Goal: Task Accomplishment & Management: Complete application form

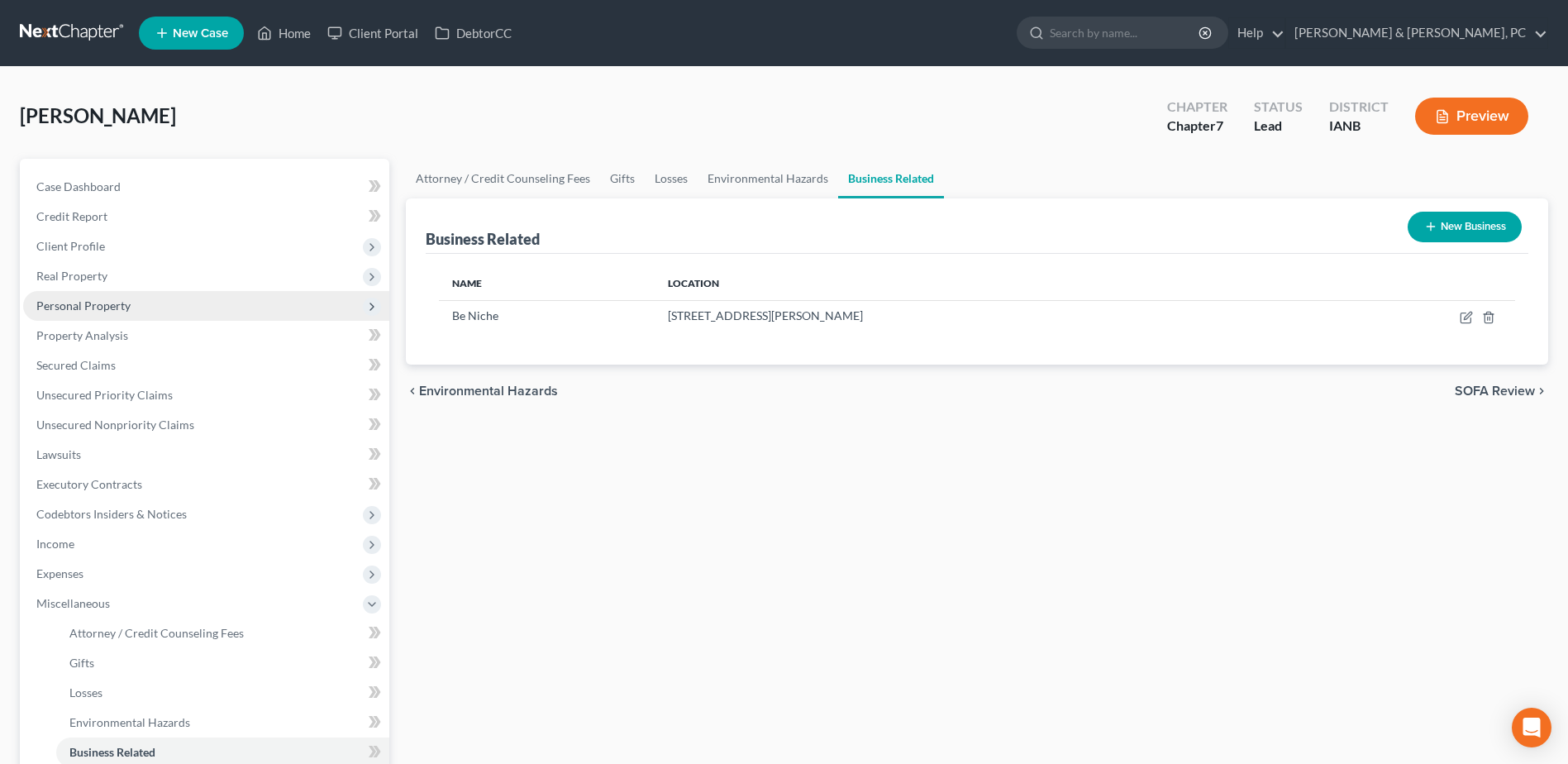
click at [151, 298] on span "Personal Property" at bounding box center [206, 305] width 367 height 30
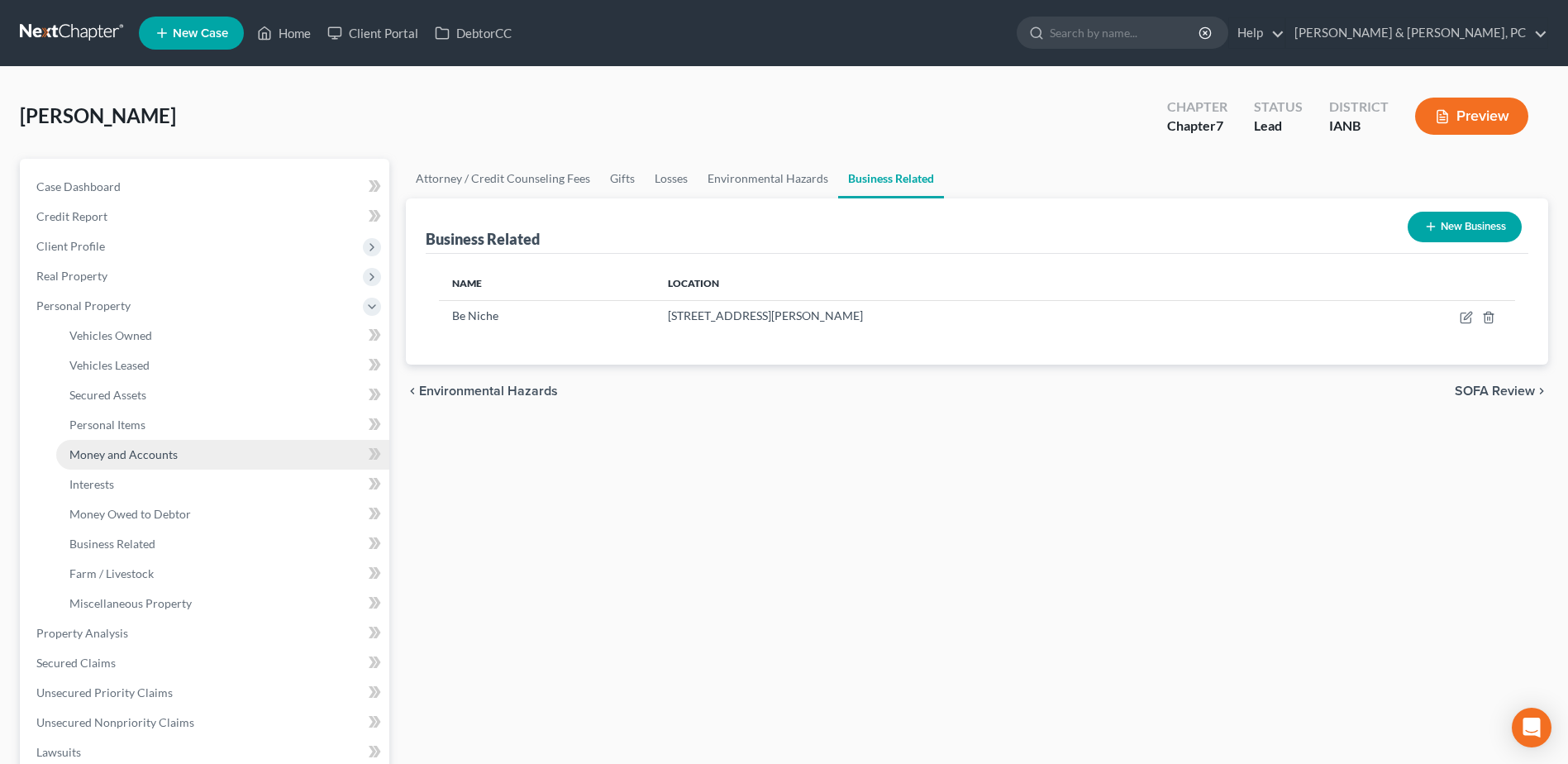
click at [180, 443] on link "Money and Accounts" at bounding box center [223, 454] width 333 height 30
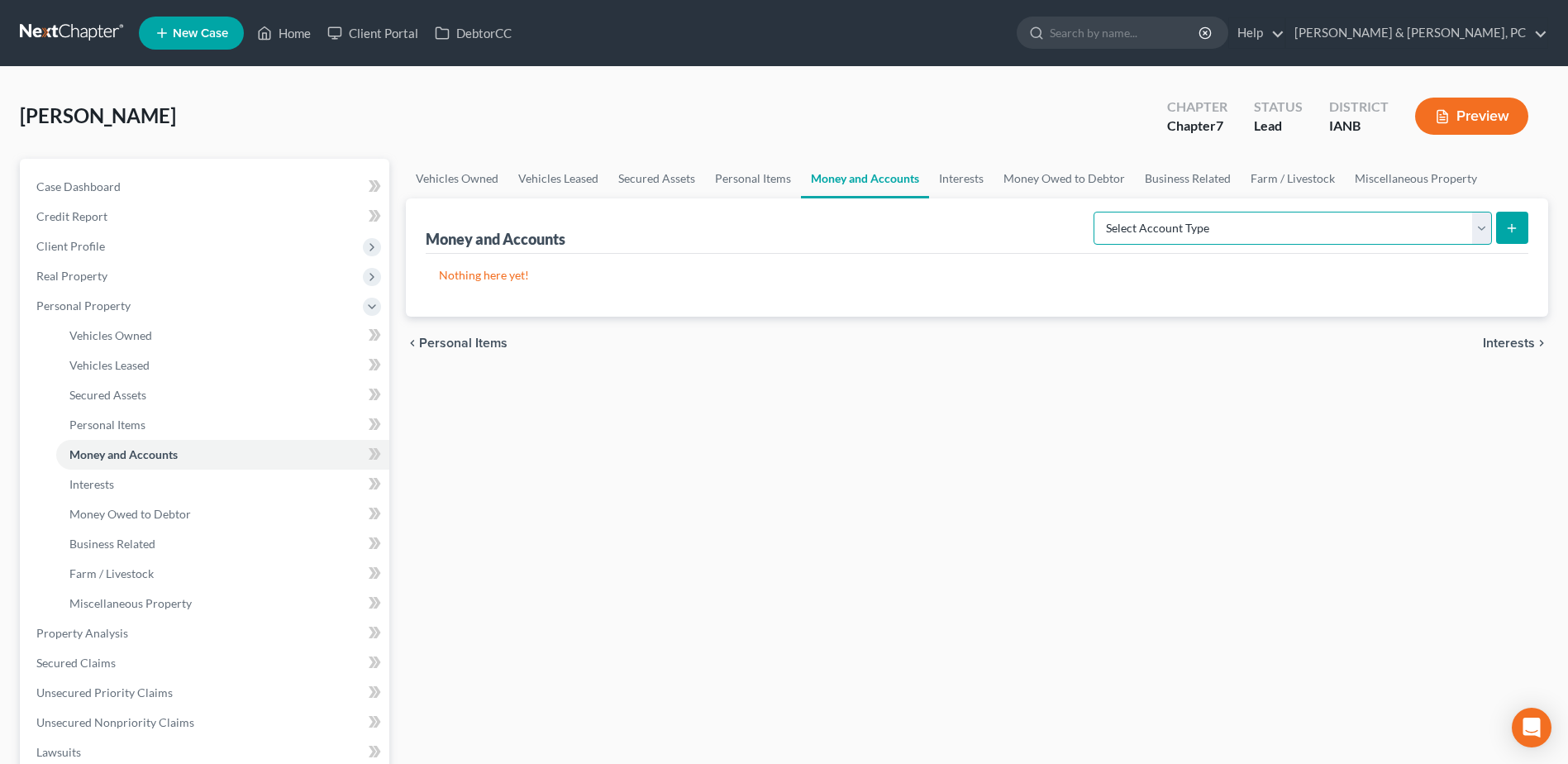
click at [1299, 221] on select "Select Account Type Brokerage (A/B: 18, SOFA: 20) Cash on Hand (A/B: 16) Certif…" at bounding box center [1293, 228] width 398 height 33
select select "checking"
click at [1098, 211] on select "Select Account Type Brokerage (A/B: 18, SOFA: 20) Cash on Hand (A/B: 16) Certif…" at bounding box center [1293, 228] width 398 height 33
click at [1516, 219] on button "submit" at bounding box center [1513, 228] width 32 height 32
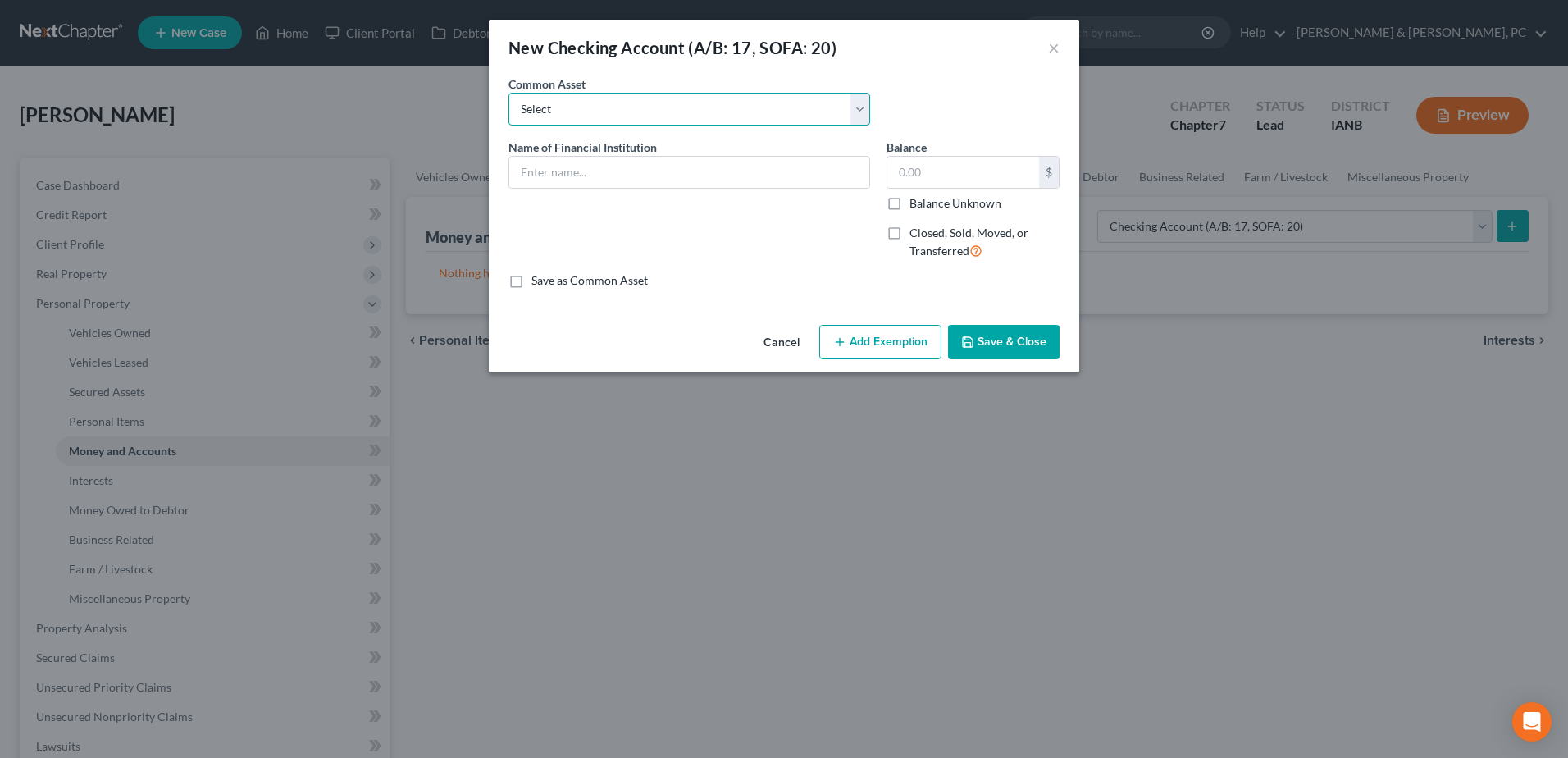
drag, startPoint x: 606, startPoint y: 96, endPoint x: 605, endPoint y: 127, distance: 31.0
click at [606, 96] on select "Select Marine Credit Union DuTrac Credit Union Dupaco Community Credit Union US…" at bounding box center [689, 109] width 362 height 33
click at [606, 107] on select "Select Marine Credit Union DuTrac Credit Union Dupaco Community Credit Union US…" at bounding box center [689, 109] width 362 height 33
click at [603, 167] on input "text" at bounding box center [689, 172] width 360 height 31
type input "Robinhood"
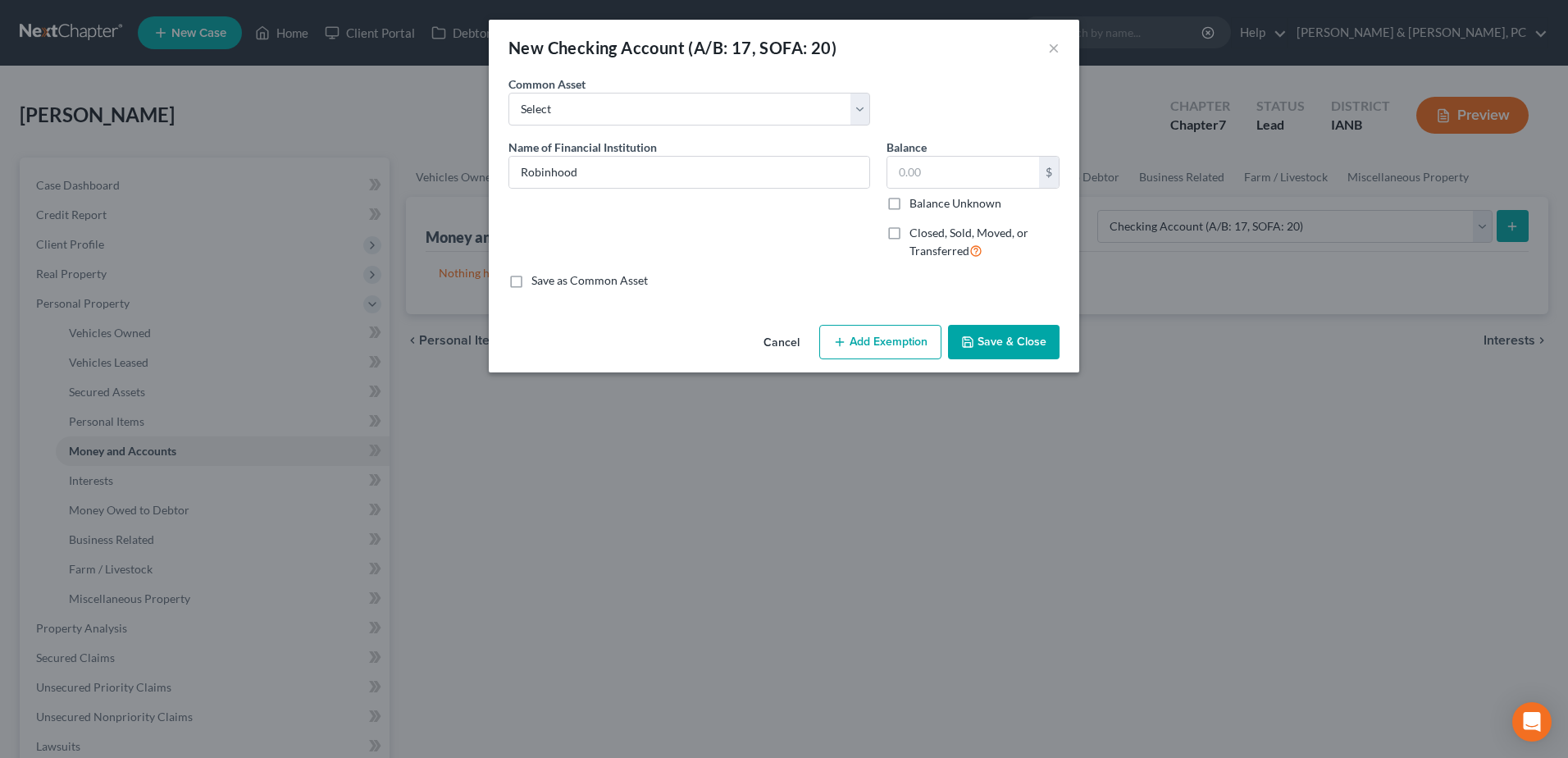
click at [986, 323] on div "Cancel Add Exemption Save & Close" at bounding box center [784, 345] width 590 height 54
click at [987, 327] on button "Save & Close" at bounding box center [1004, 342] width 112 height 35
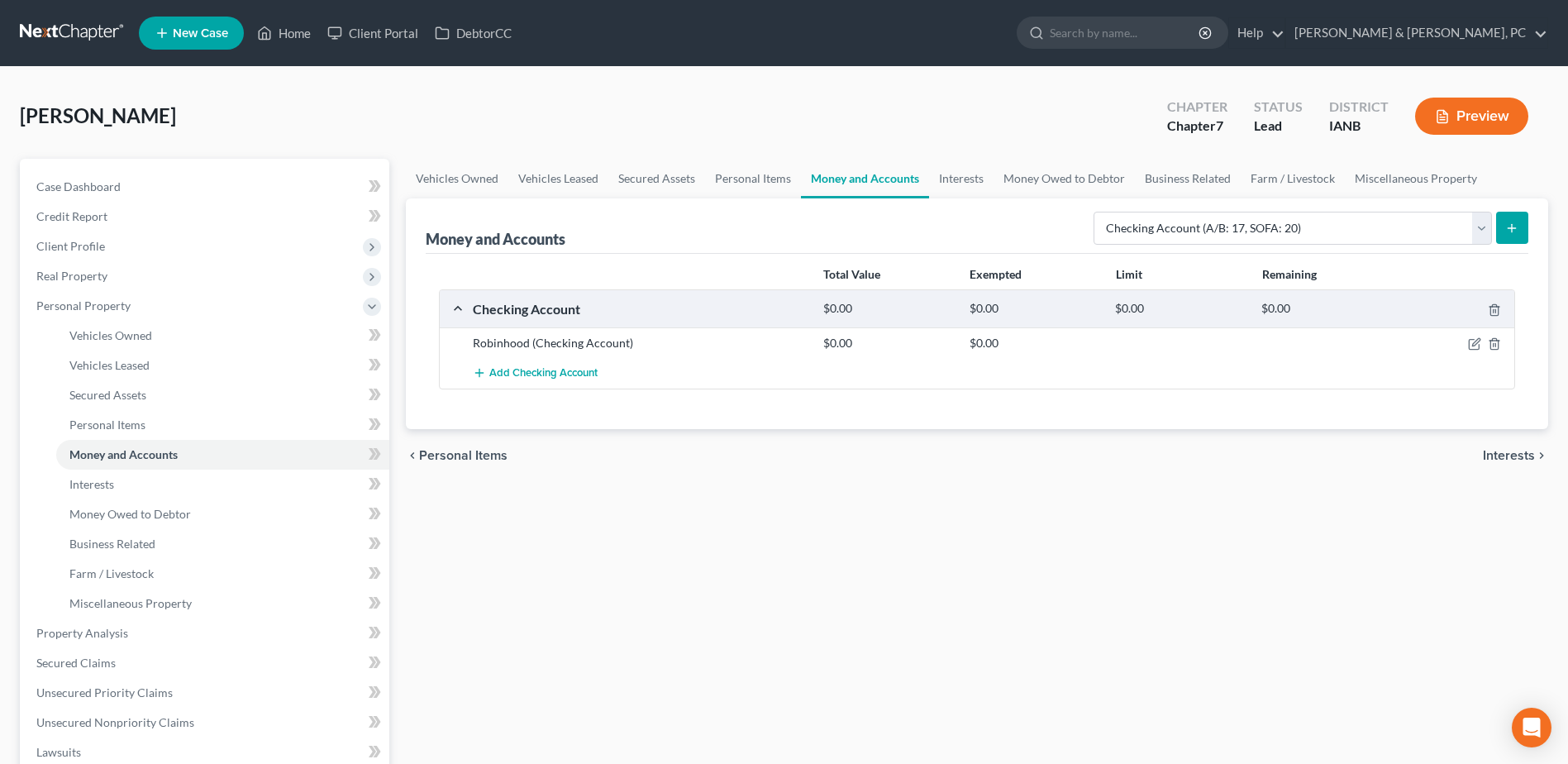
click at [1512, 226] on line "submit" at bounding box center [1512, 228] width 0 height 8
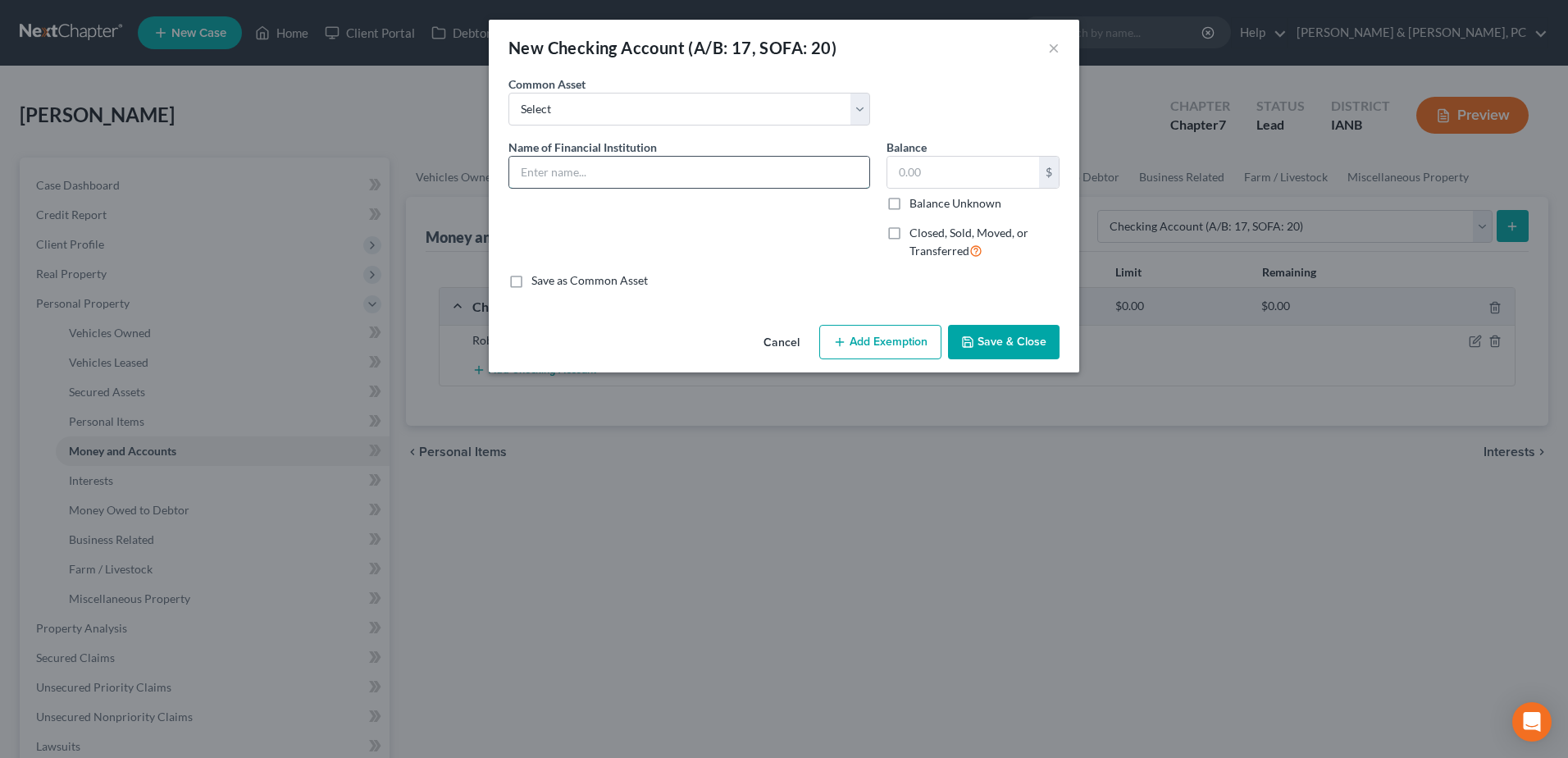
click at [630, 168] on input "text" at bounding box center [689, 172] width 360 height 31
type input "GreenState"
click at [1022, 338] on button "Save & Close" at bounding box center [1004, 342] width 112 height 35
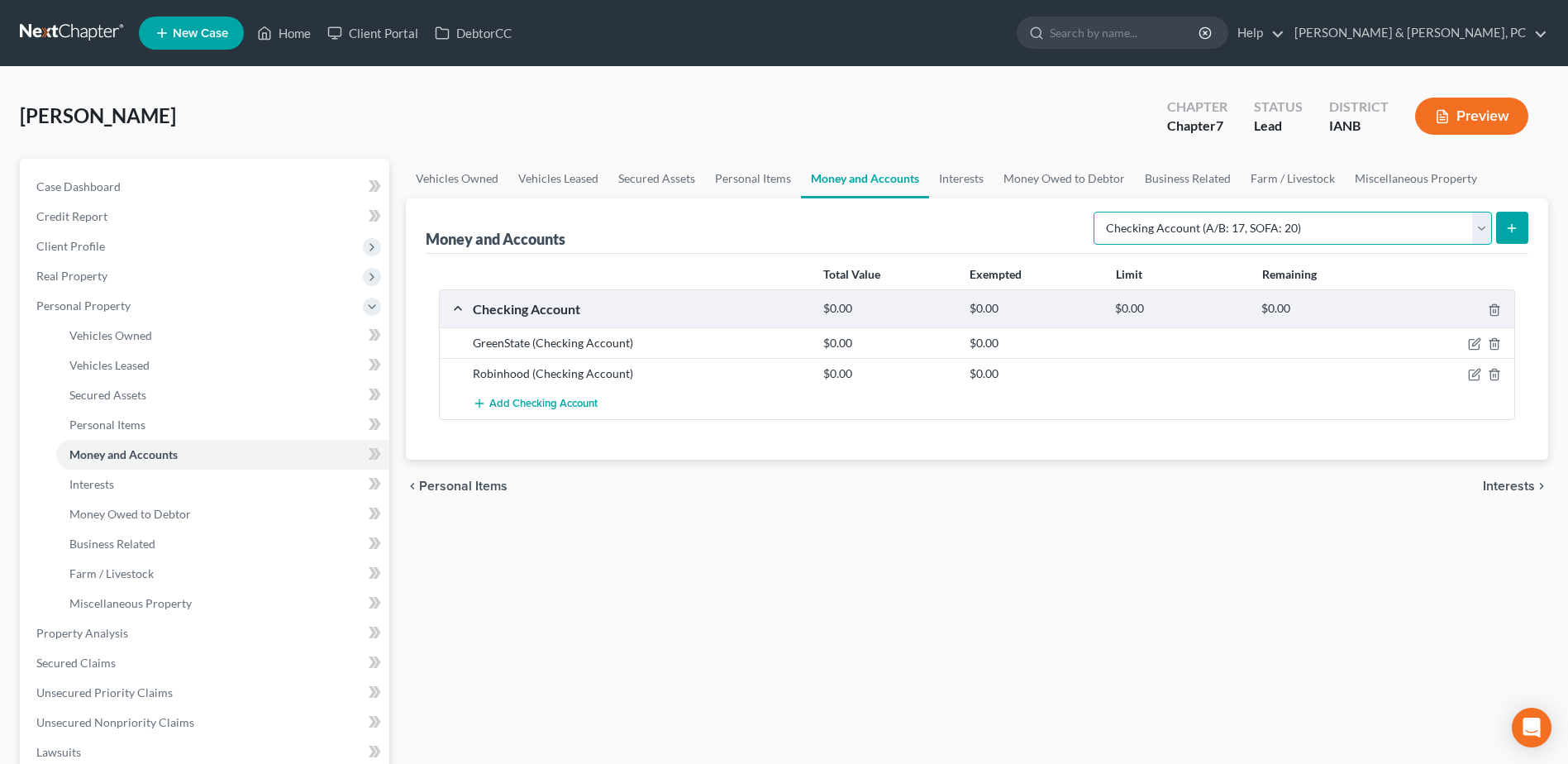
click at [1147, 236] on select "Select Account Type Brokerage (A/B: 18, SOFA: 20) Cash on Hand (A/B: 16) Certif…" at bounding box center [1293, 228] width 398 height 33
select select "savings"
click at [1098, 211] on select "Select Account Type Brokerage (A/B: 18, SOFA: 20) Cash on Hand (A/B: 16) Certif…" at bounding box center [1293, 228] width 398 height 33
click at [1514, 229] on icon "submit" at bounding box center [1513, 229] width 14 height 14
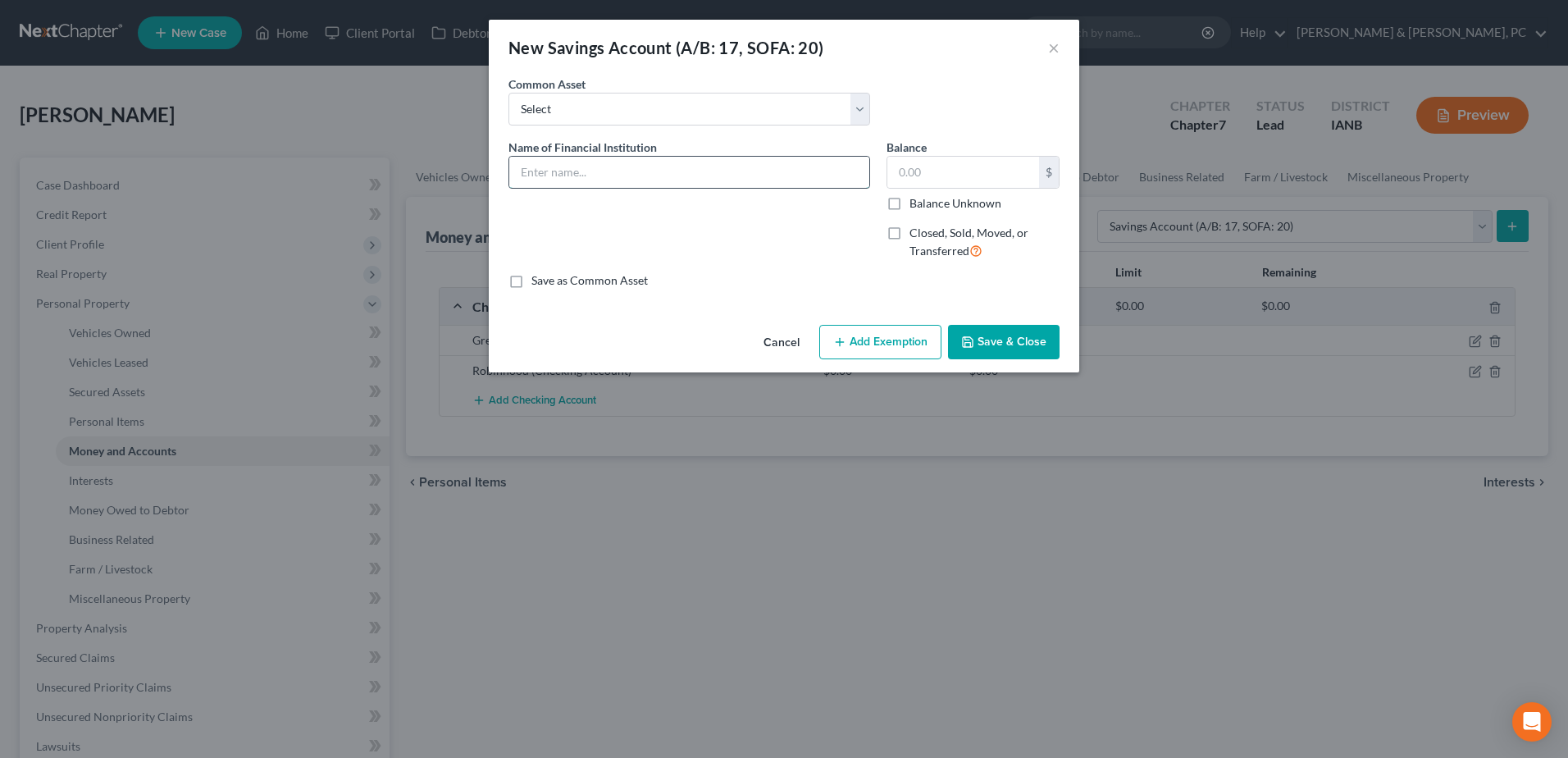
click at [687, 157] on input "text" at bounding box center [689, 172] width 360 height 31
type input "GreenState"
click at [1036, 350] on button "Save & Close" at bounding box center [1004, 342] width 112 height 35
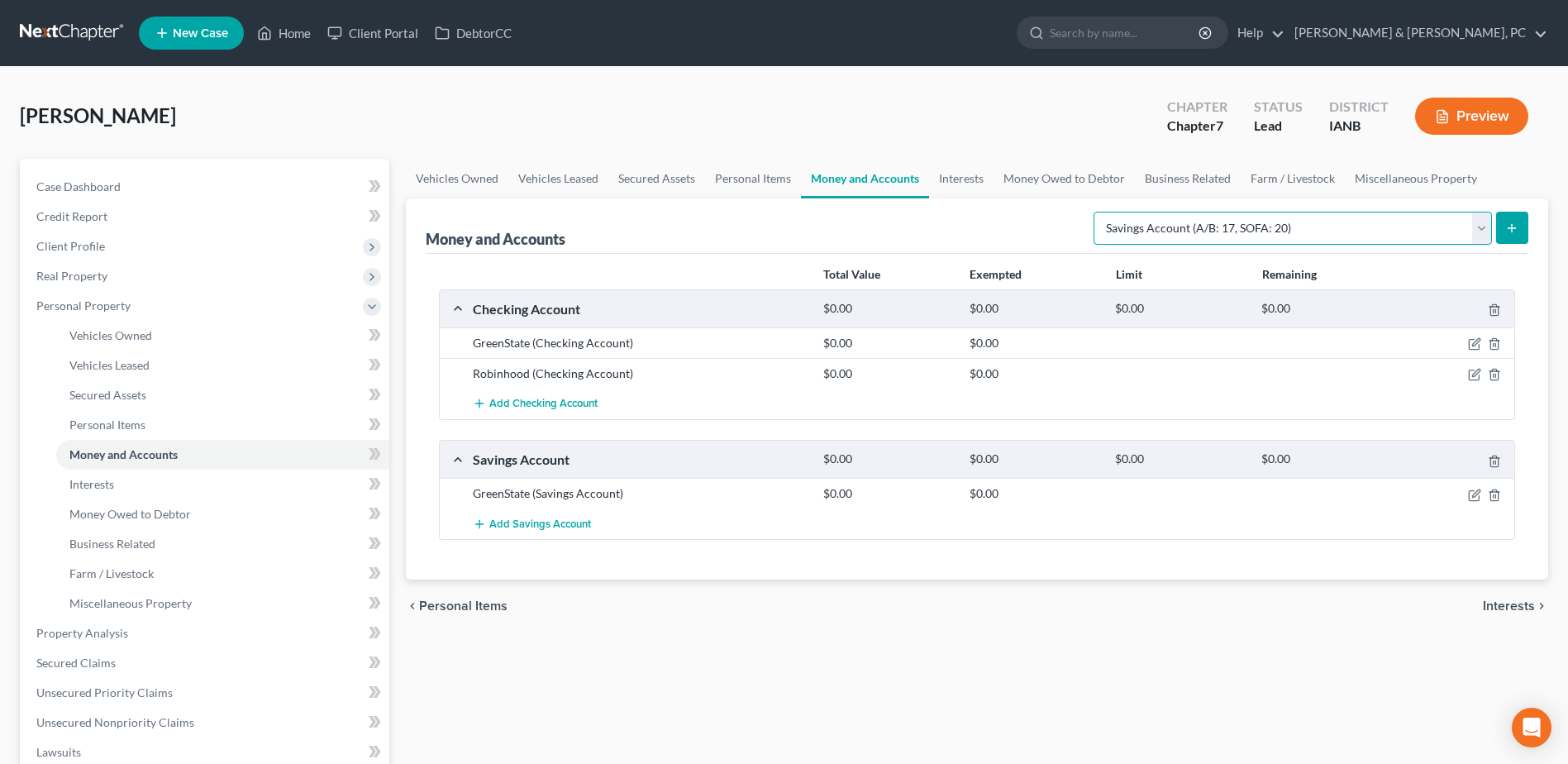
click at [1217, 228] on select "Select Account Type Brokerage (A/B: 18, SOFA: 20) Cash on Hand (A/B: 16) Certif…" at bounding box center [1293, 228] width 398 height 33
click at [1098, 211] on select "Select Account Type Brokerage (A/B: 18, SOFA: 20) Cash on Hand (A/B: 16) Certif…" at bounding box center [1293, 228] width 398 height 33
click at [1403, 215] on select "Select Account Type Brokerage (A/B: 18, SOFA: 20) Cash on Hand (A/B: 16) Certif…" at bounding box center [1293, 228] width 398 height 33
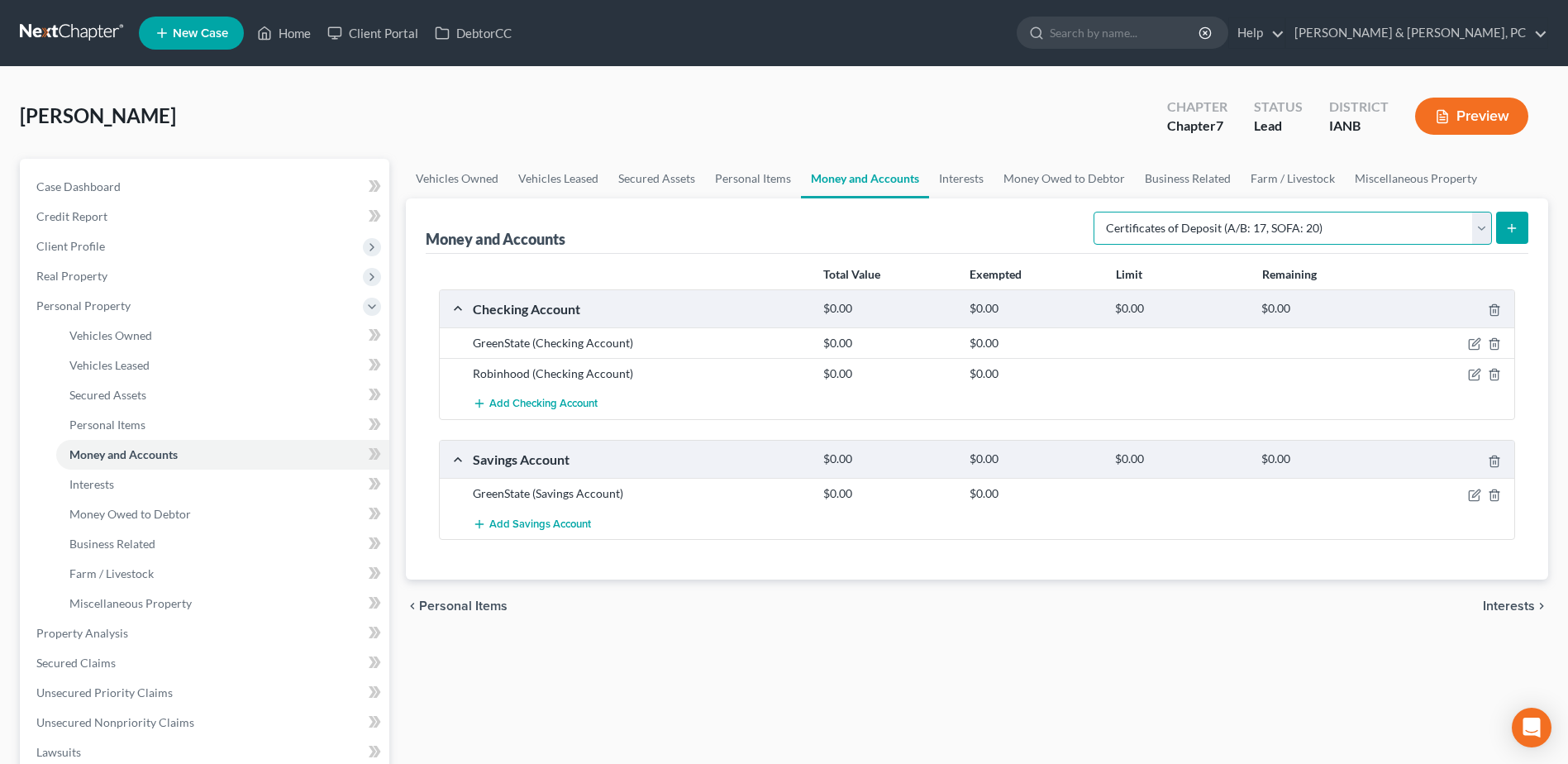
select select "checking"
click at [1098, 211] on select "Select Account Type Brokerage (A/B: 18, SOFA: 20) Cash on Hand (A/B: 16) Certif…" at bounding box center [1293, 228] width 398 height 33
click at [1537, 232] on div "Money and Accounts Select Account Type Brokerage (A/B: 18, SOFA: 20) Cash on Ha…" at bounding box center [977, 389] width 1143 height 381
click at [1519, 230] on button "submit" at bounding box center [1513, 228] width 32 height 32
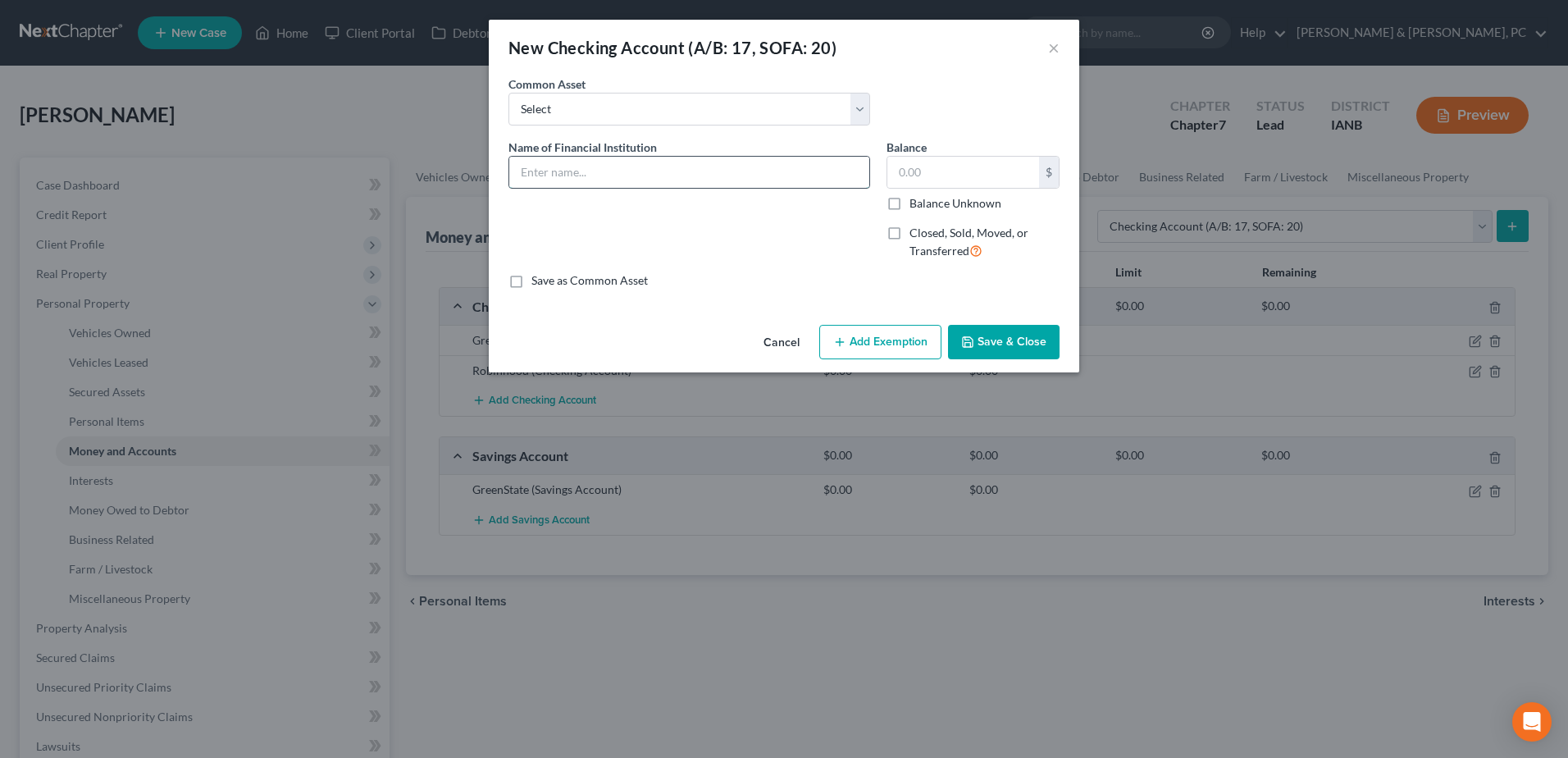
click at [559, 175] on input "text" at bounding box center [689, 172] width 360 height 31
type input "SoFi"
click at [1014, 338] on button "Save & Close" at bounding box center [1004, 342] width 112 height 35
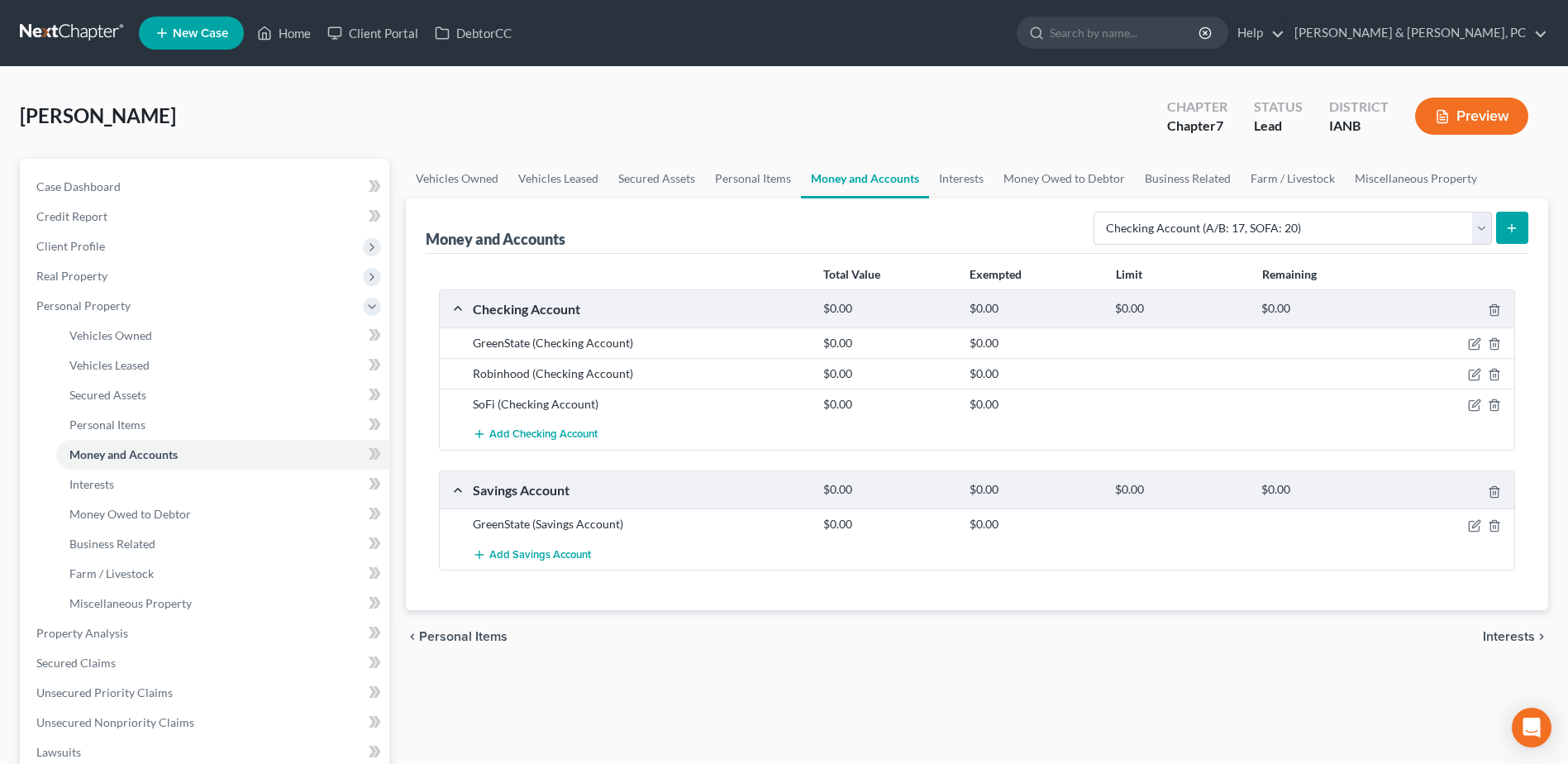
click at [1518, 233] on icon "submit" at bounding box center [1513, 229] width 14 height 14
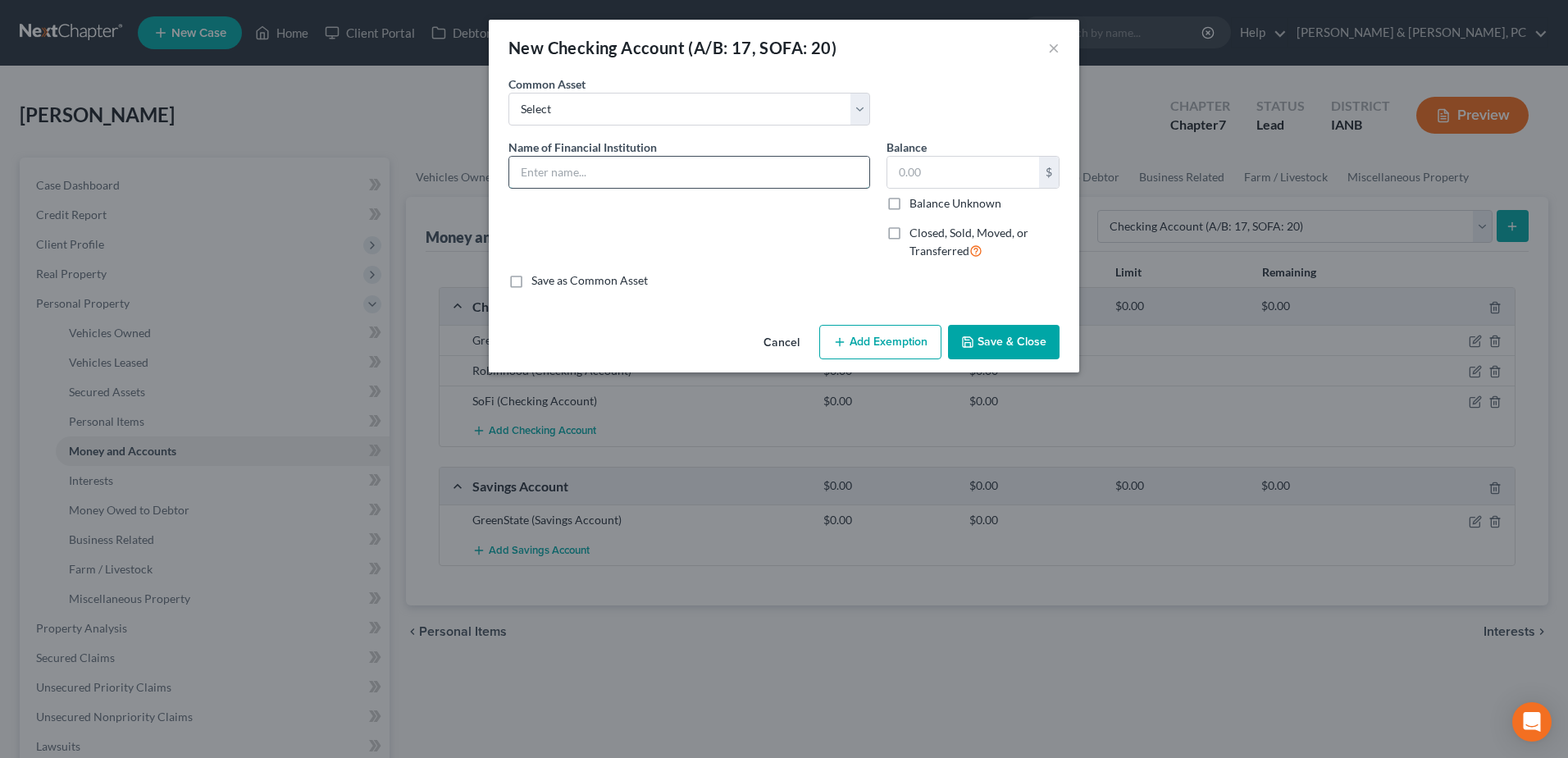
click at [648, 177] on input "text" at bounding box center [689, 172] width 360 height 31
type input "Chase"
click at [909, 234] on label "Closed, Sold, Moved, or Transferred" at bounding box center [984, 243] width 150 height 36
click at [916, 234] on input "Closed, Sold, Moved, or Transferred" at bounding box center [921, 230] width 11 height 11
checkbox input "true"
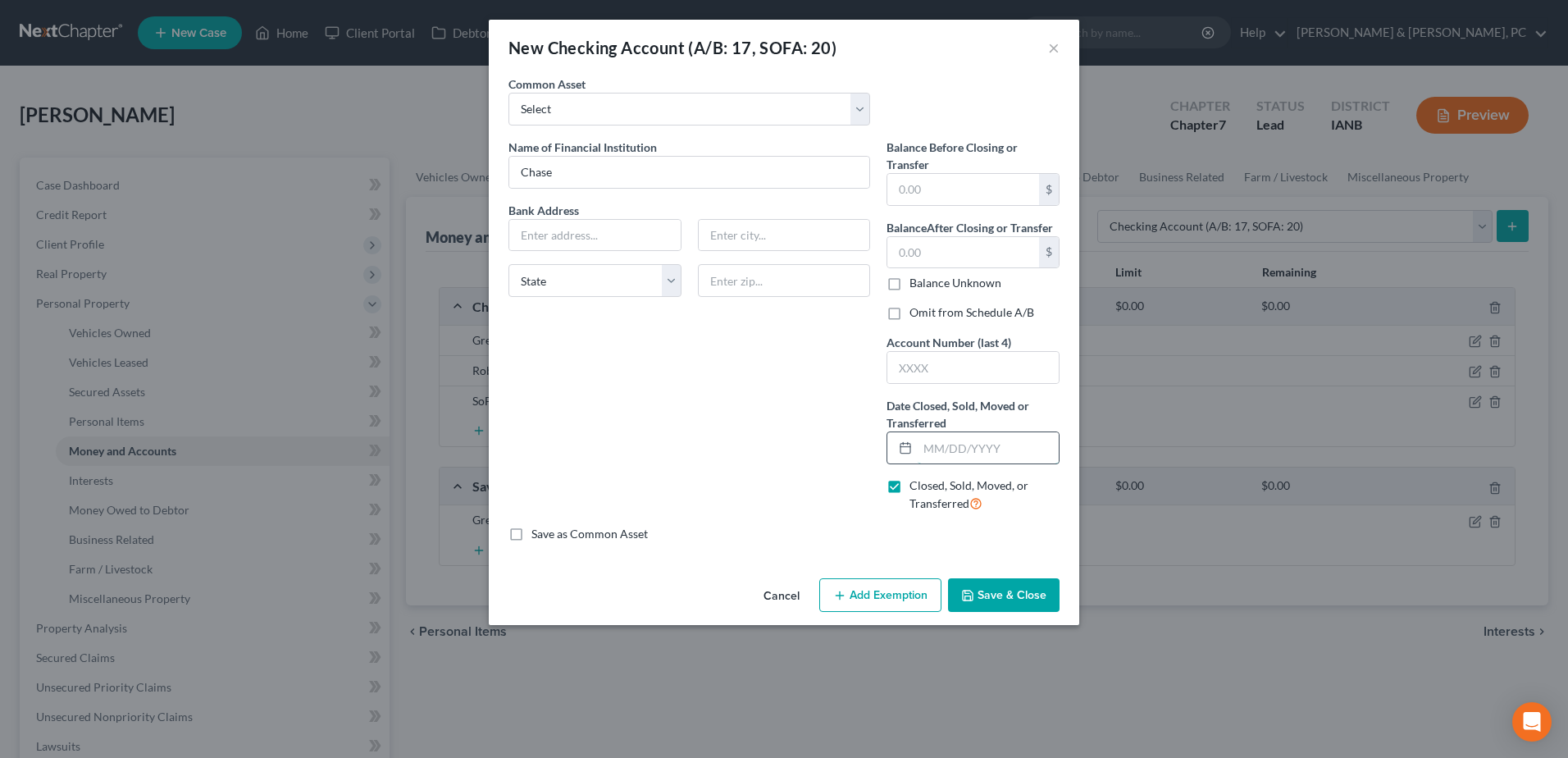
click at [940, 437] on input "text" at bounding box center [988, 448] width 141 height 31
type input "05/01/2025"
click at [995, 594] on button "Save & Close" at bounding box center [1004, 596] width 112 height 35
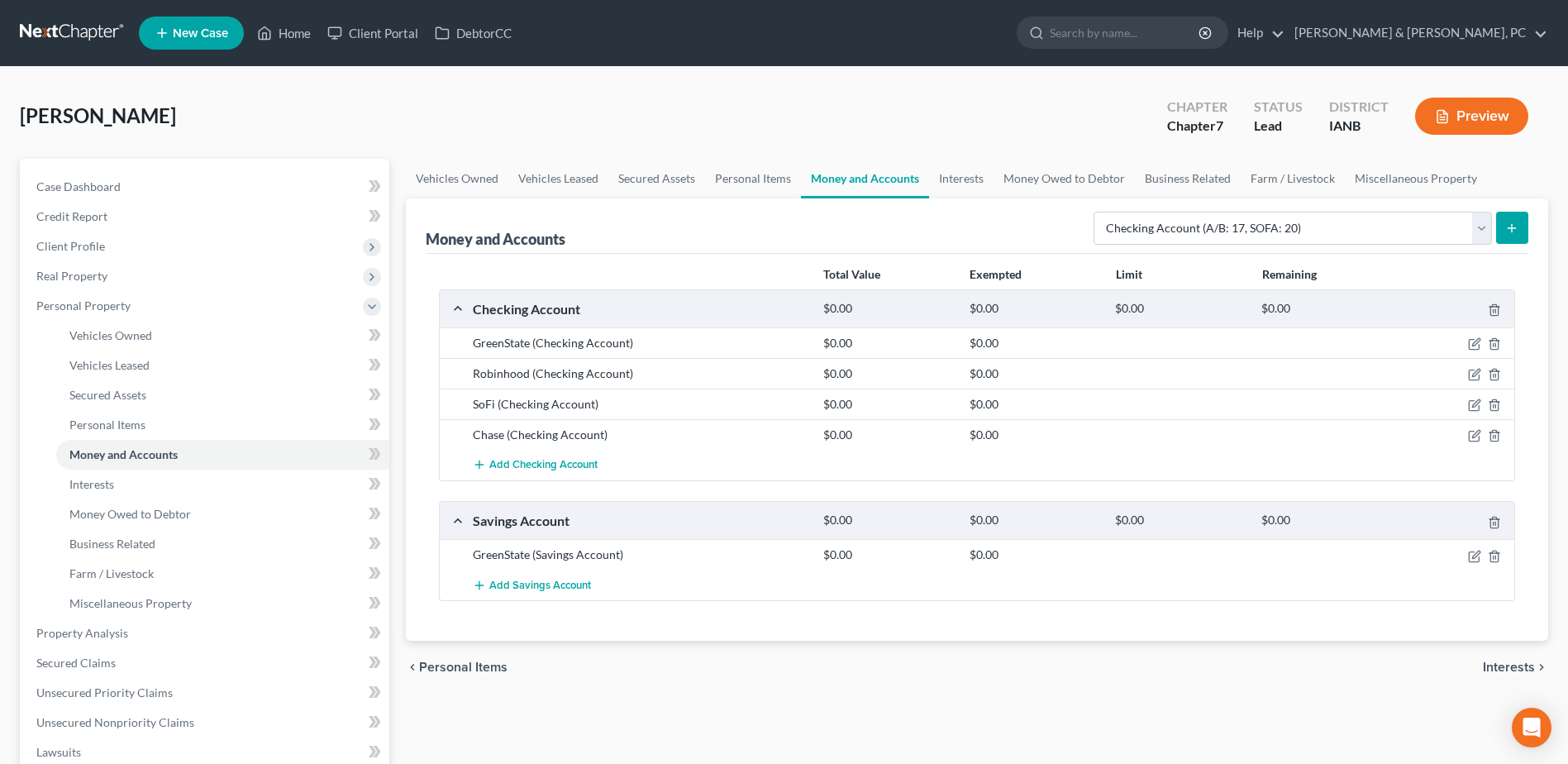
click at [1467, 427] on div at bounding box center [1457, 434] width 117 height 16
click at [1470, 431] on icon "button" at bounding box center [1475, 436] width 14 height 14
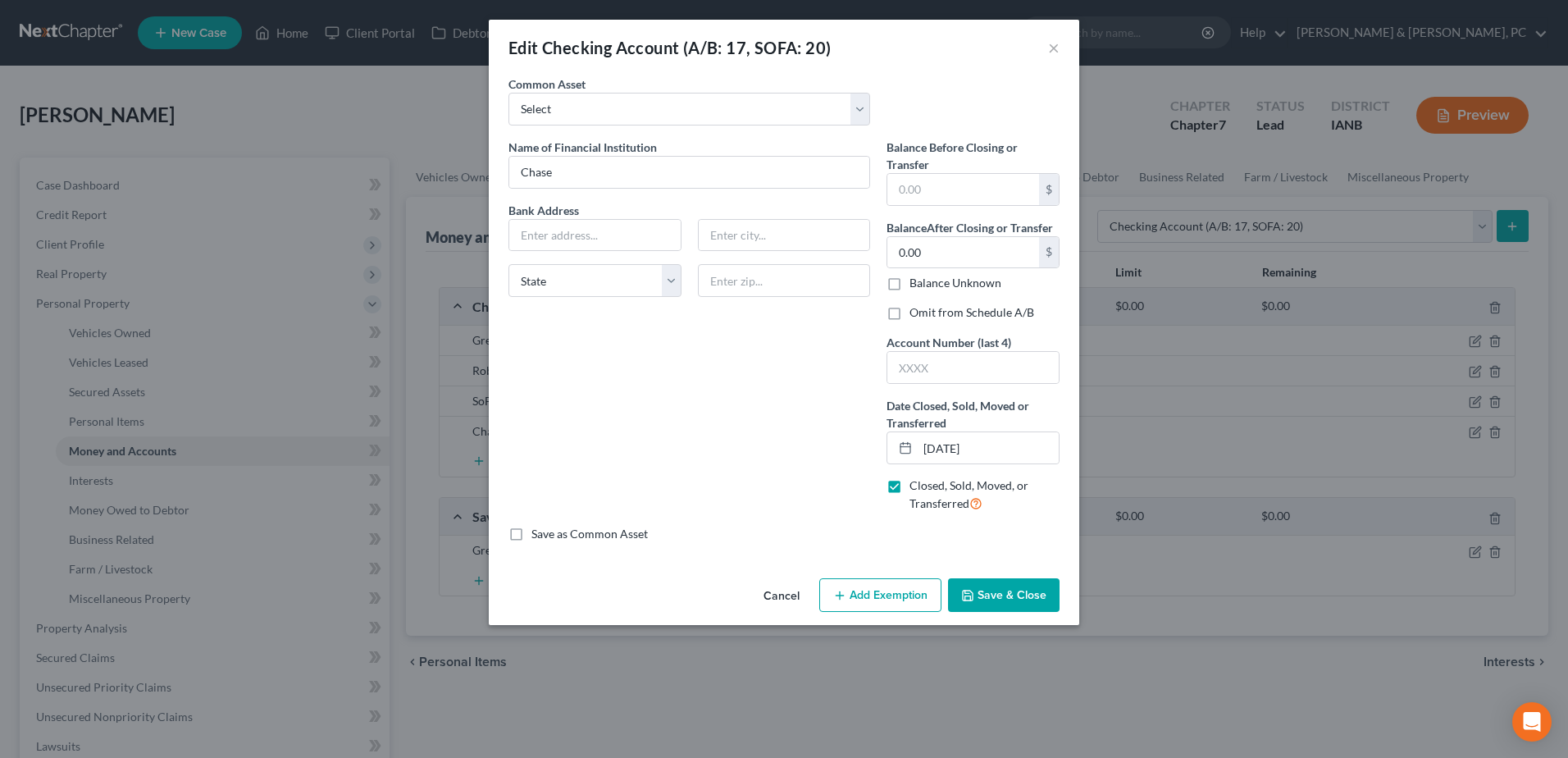
click at [909, 313] on label "Omit from Schedule A/B" at bounding box center [971, 312] width 124 height 16
click at [916, 313] on input "Omit from Schedule A/B" at bounding box center [921, 310] width 11 height 11
checkbox input "true"
click at [1019, 598] on button "Save & Close" at bounding box center [1004, 596] width 112 height 35
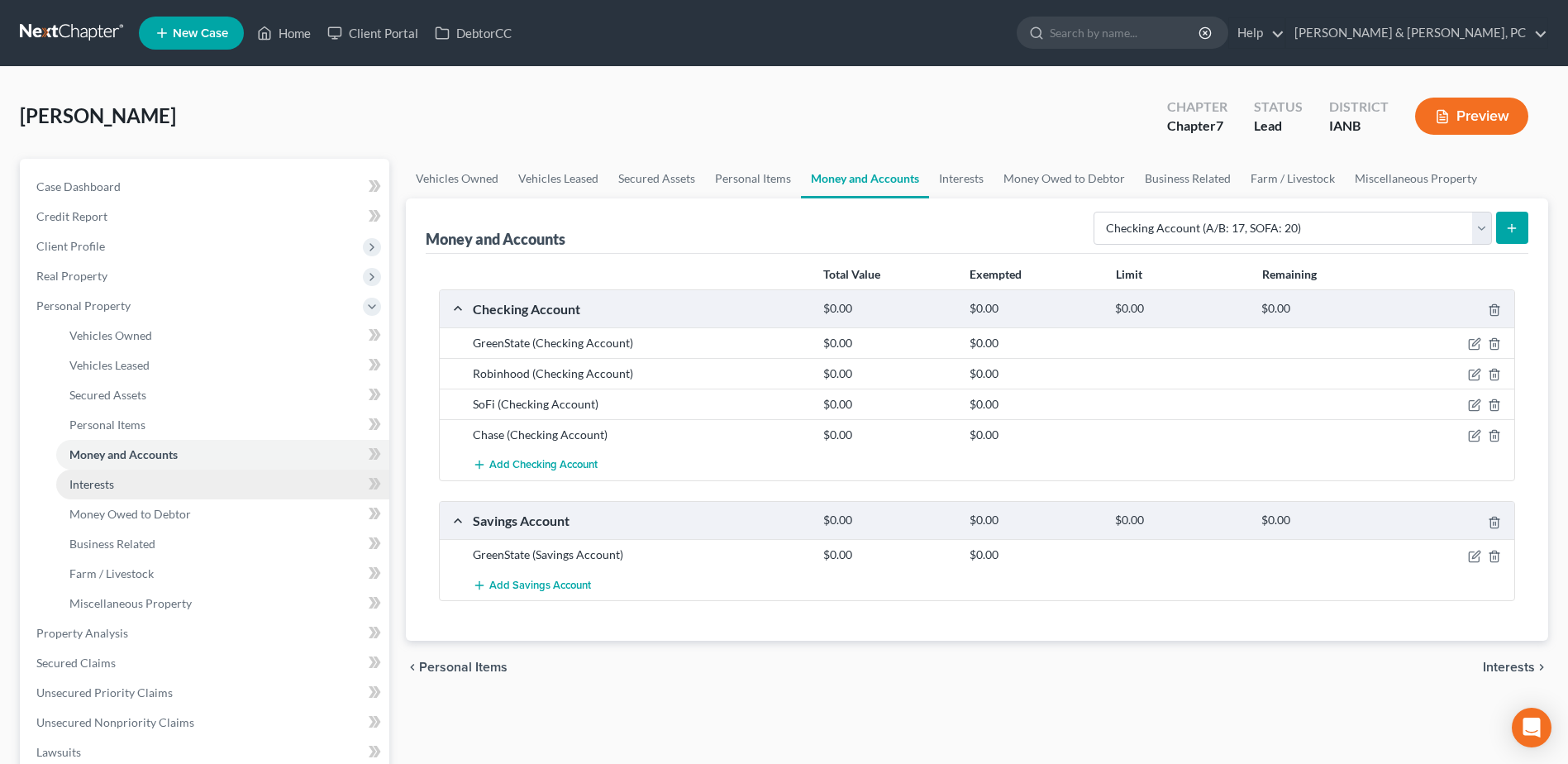
click at [264, 488] on link "Interests" at bounding box center [223, 484] width 333 height 30
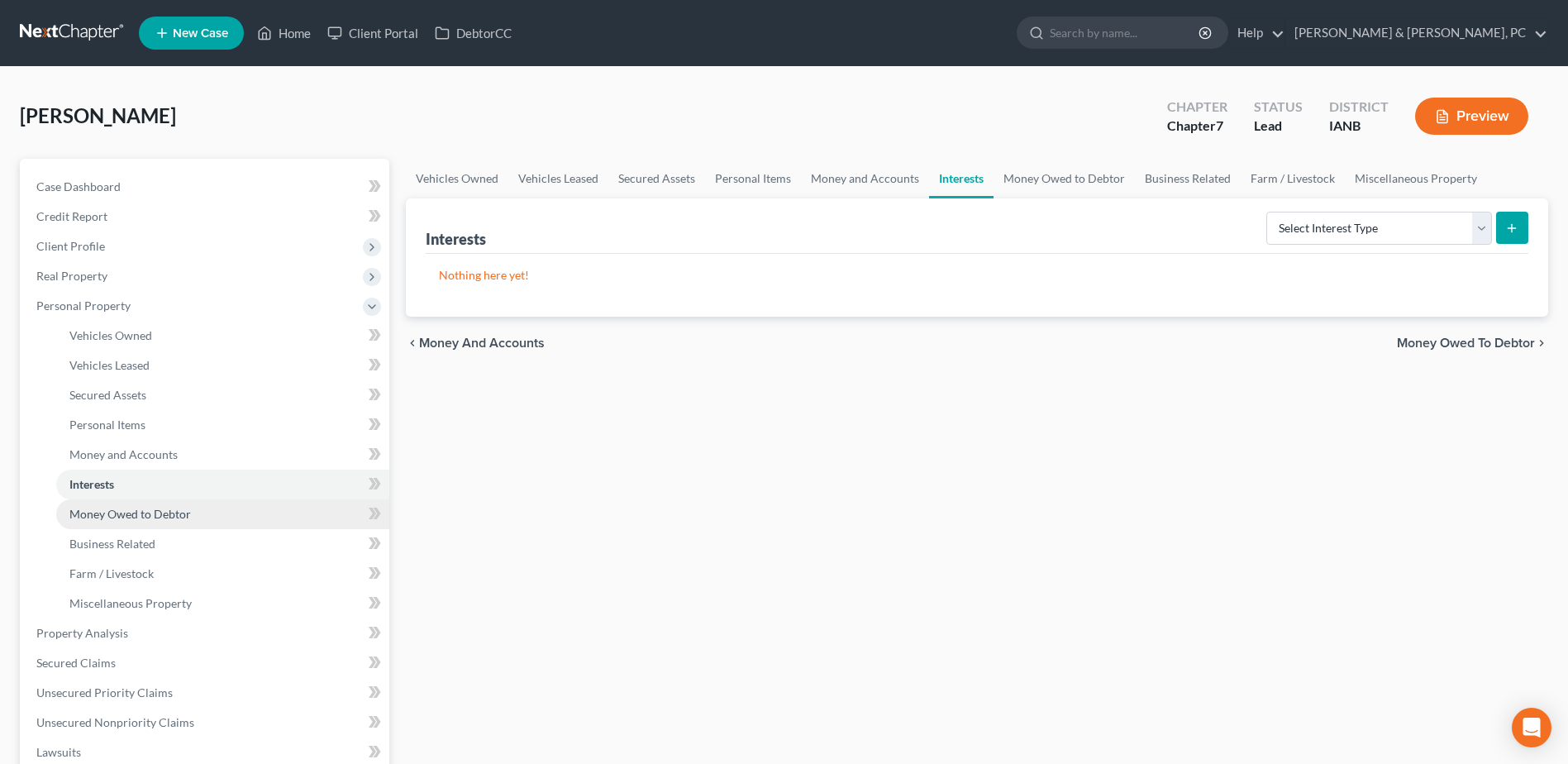
click at [260, 512] on link "Money Owed to Debtor" at bounding box center [223, 514] width 333 height 30
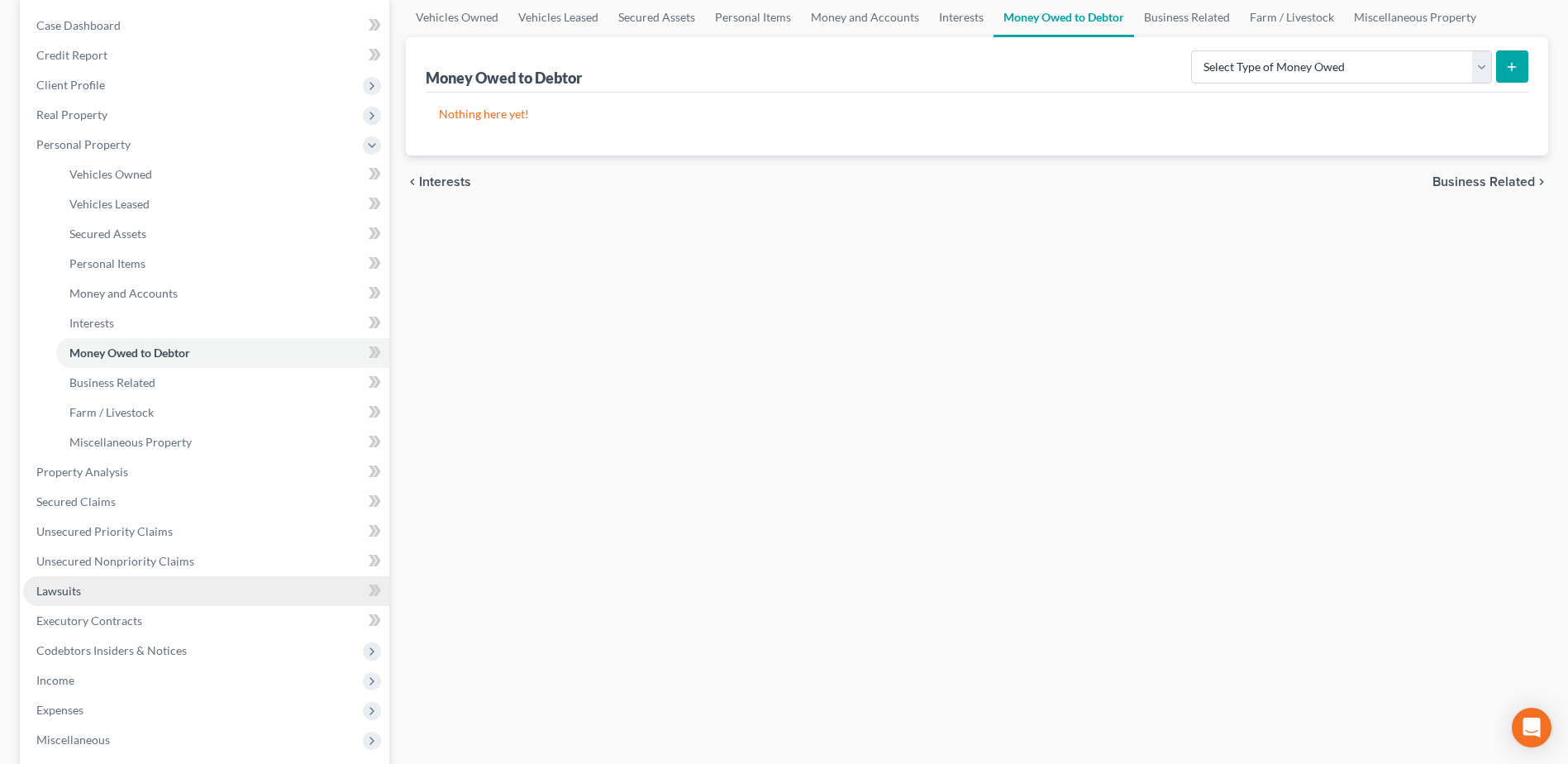
scroll to position [165, 0]
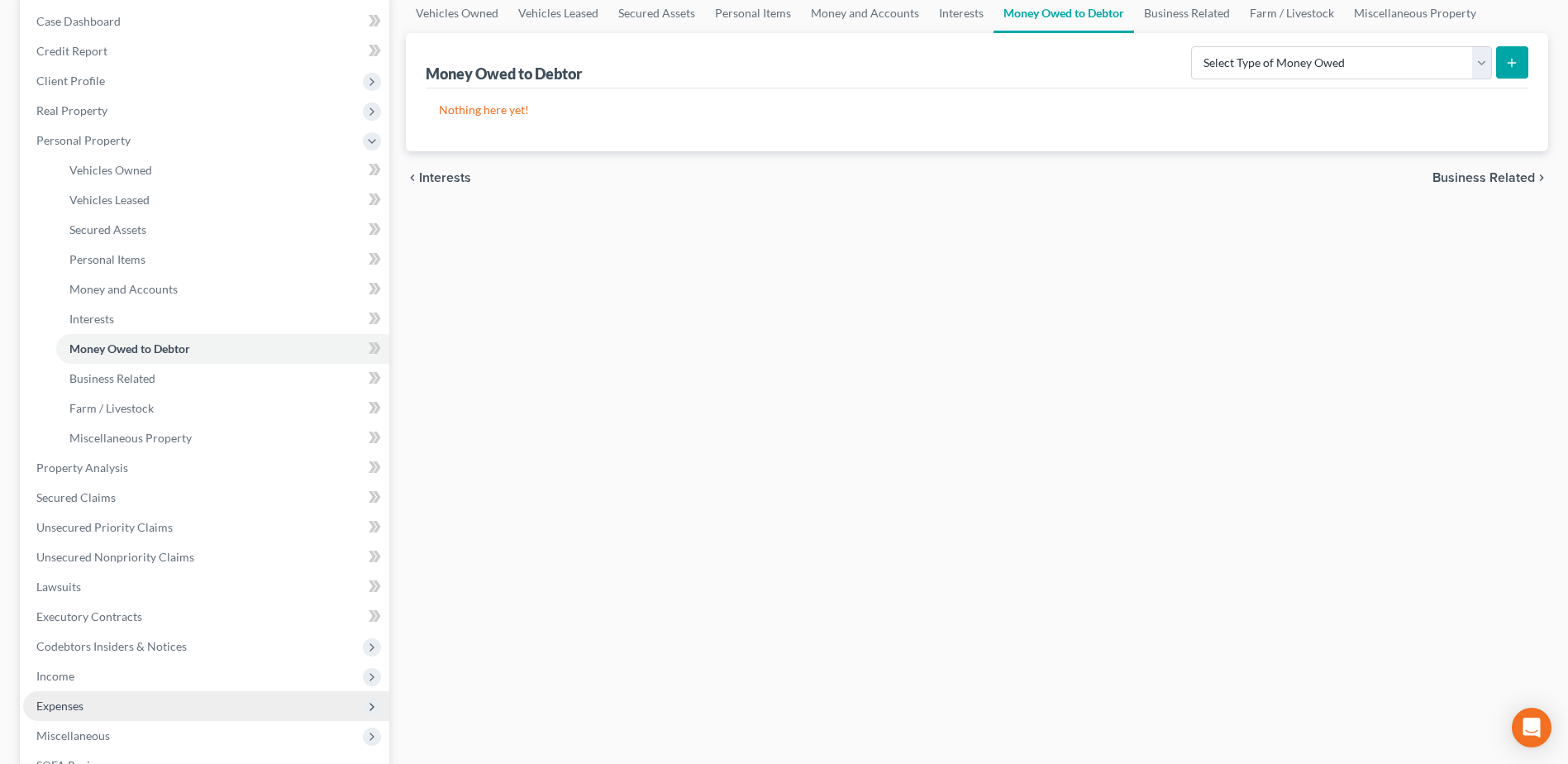
click at [76, 711] on span "Expenses" at bounding box center [60, 705] width 47 height 14
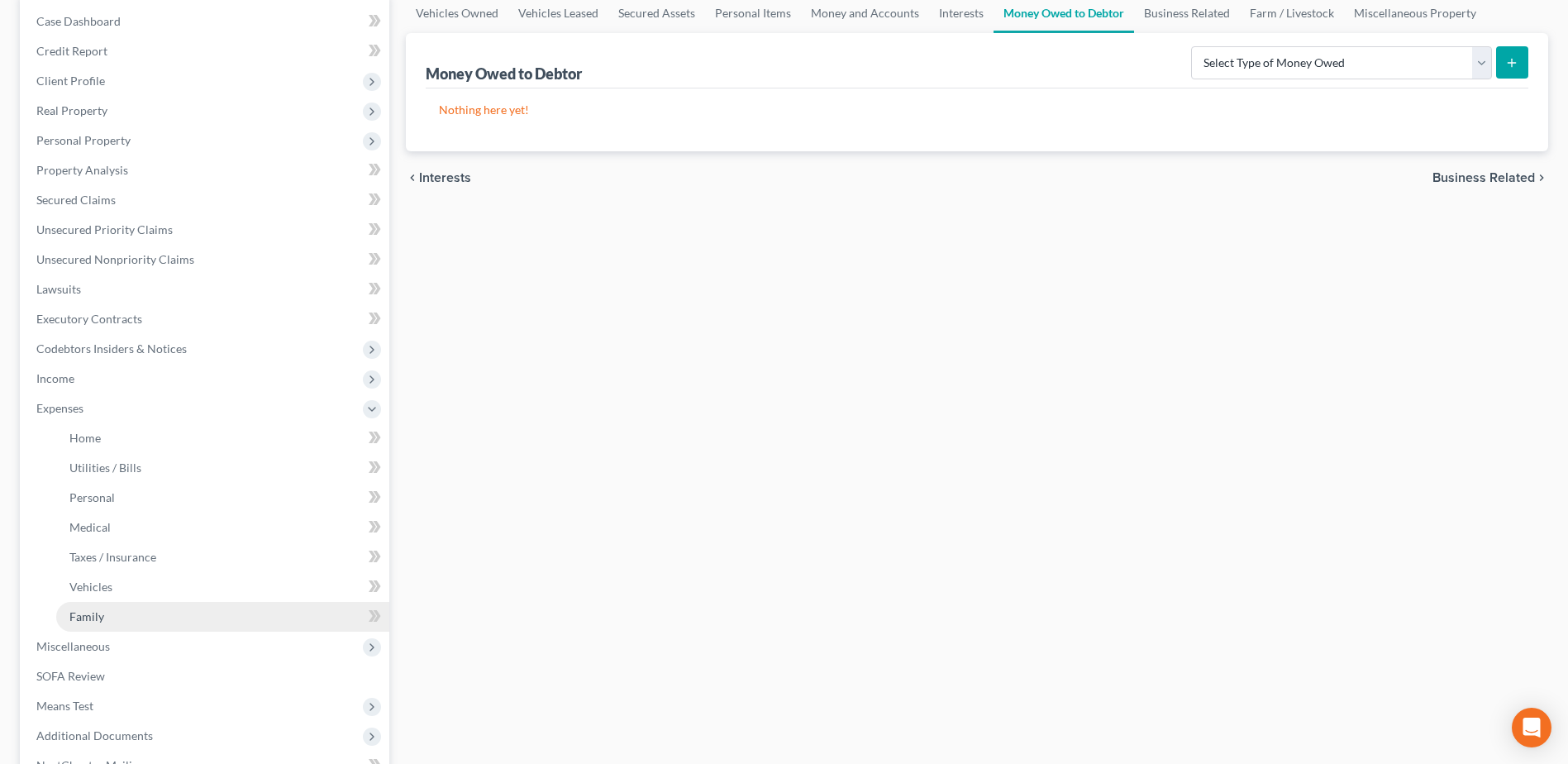
click at [96, 623] on link "Family" at bounding box center [223, 616] width 333 height 30
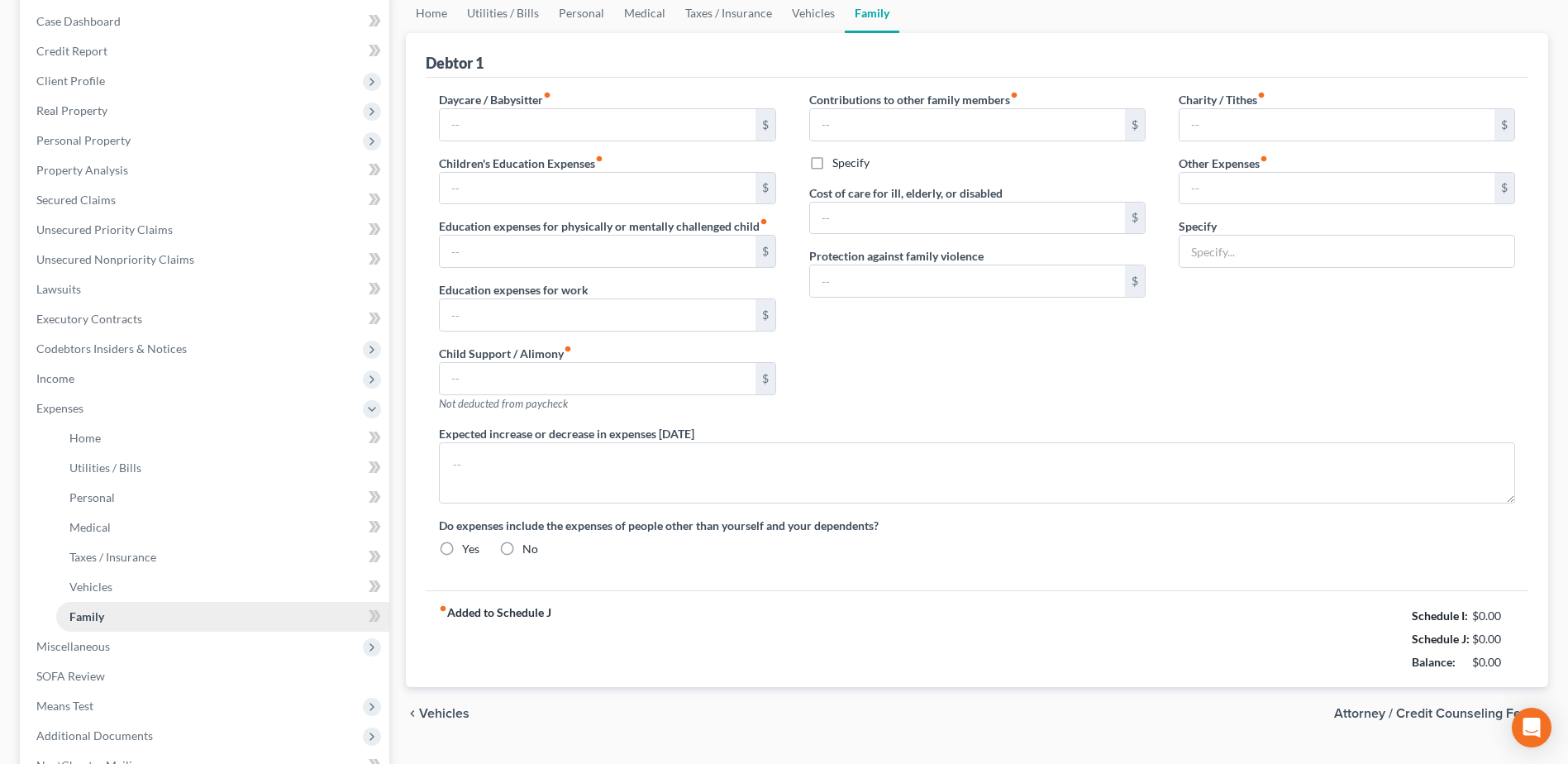
type input "0.00"
type input "1,772.00"
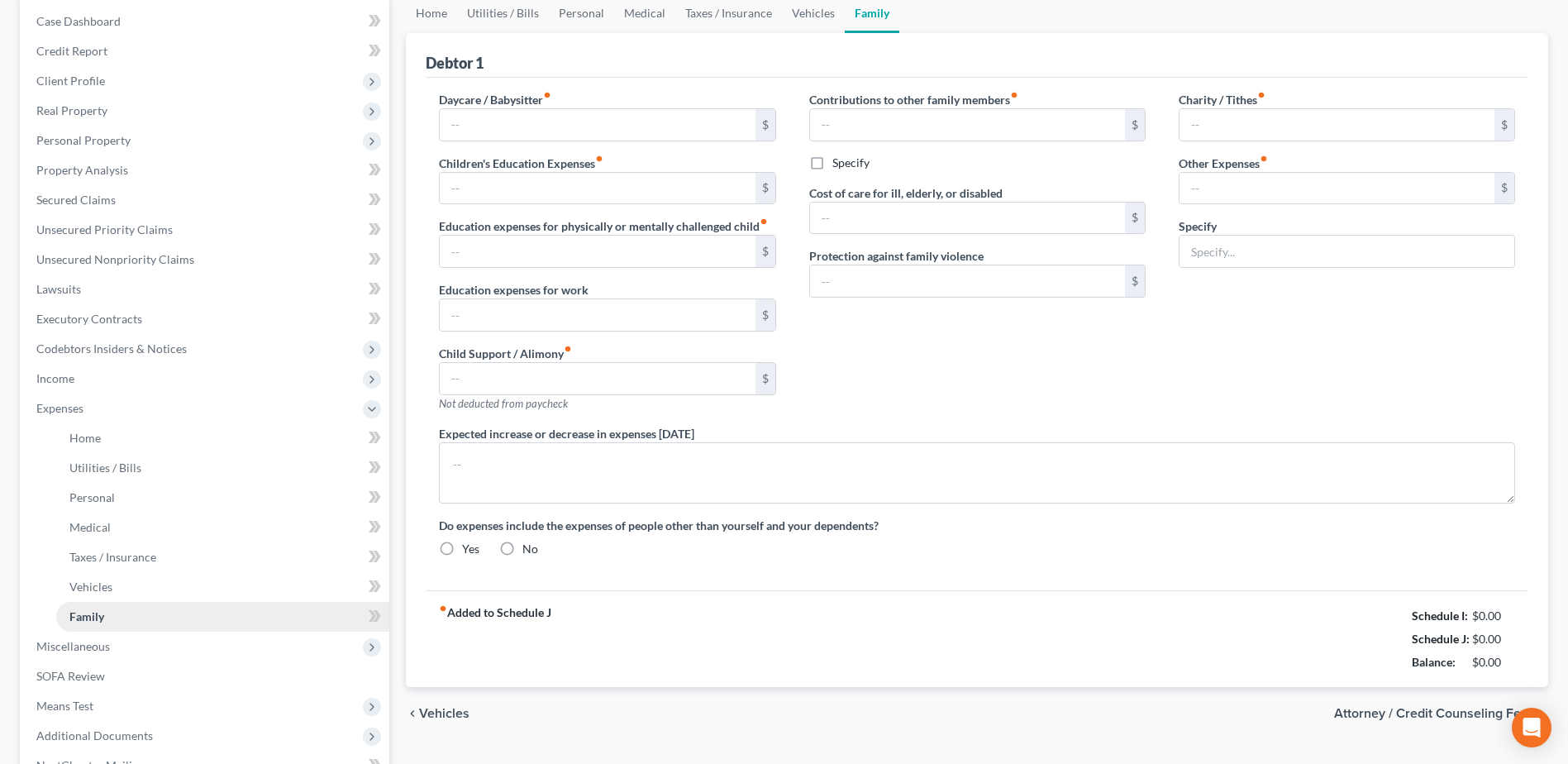
type input "0.00"
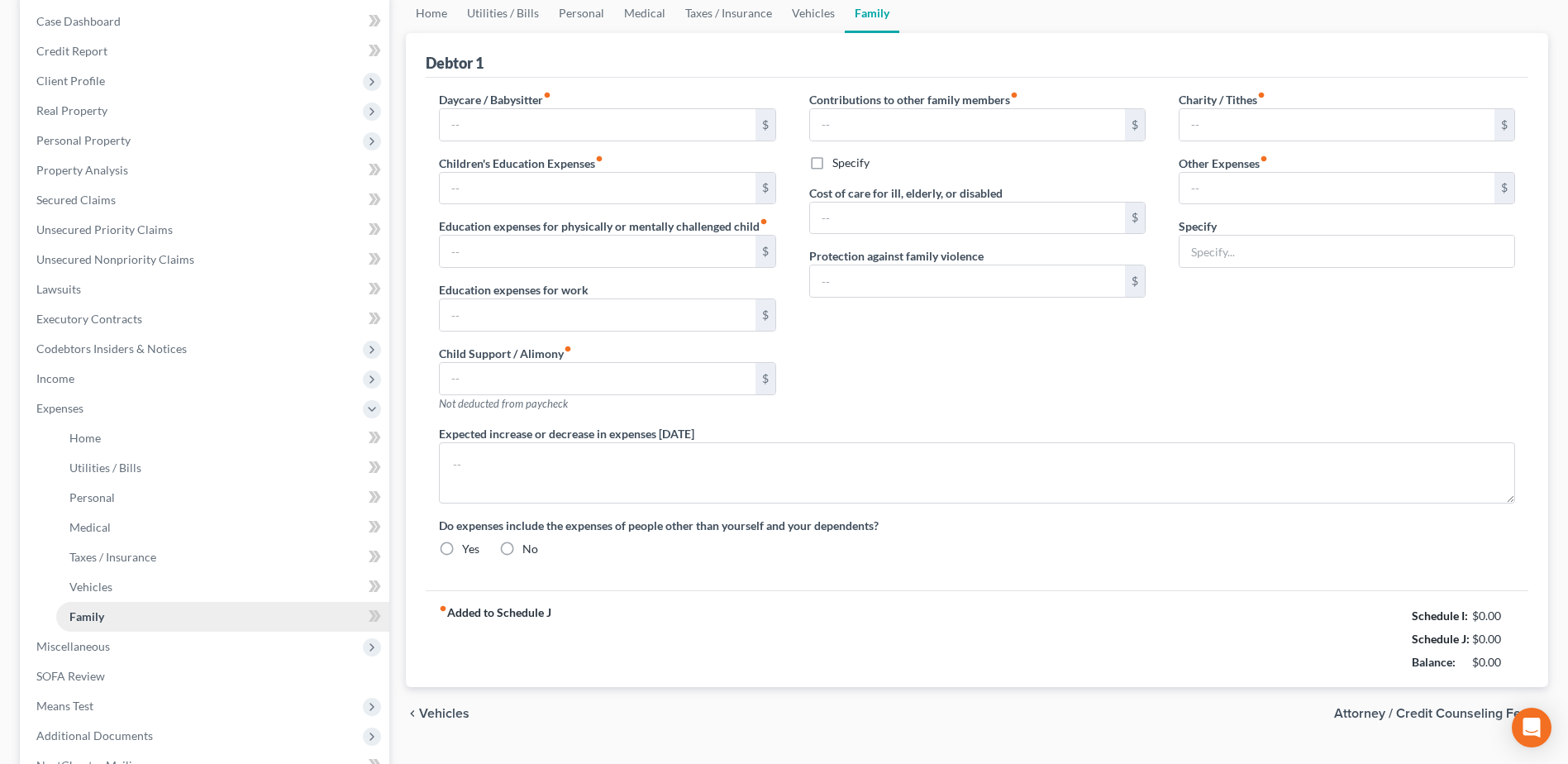
radio input "true"
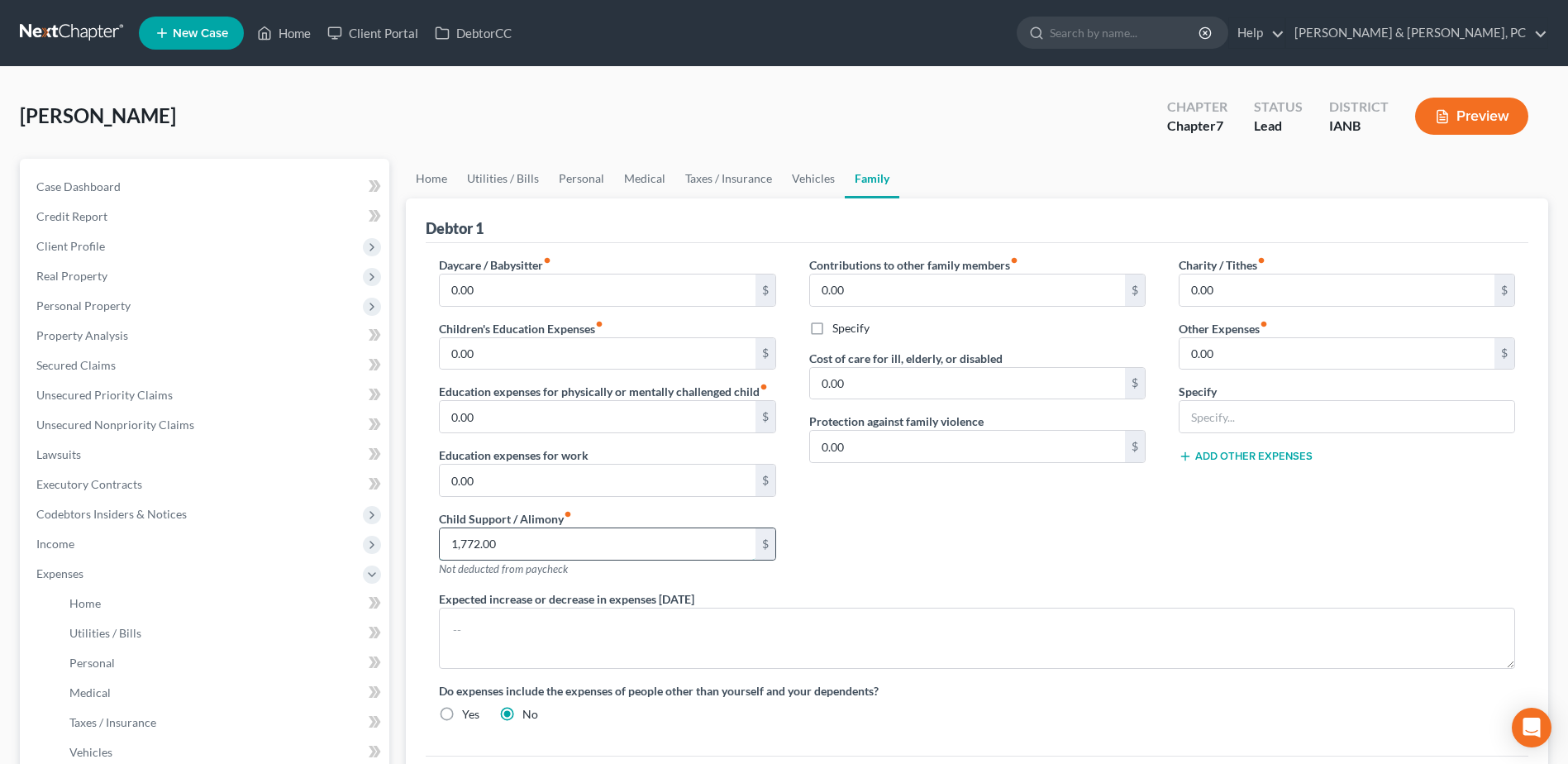
click at [551, 546] on input "1,772.00" at bounding box center [597, 544] width 315 height 32
click at [936, 568] on div "Contributions to other family members fiber_manual_record 0.00 $ Specify Cost o…" at bounding box center [977, 424] width 369 height 334
click at [120, 310] on span "Personal Property" at bounding box center [84, 305] width 95 height 14
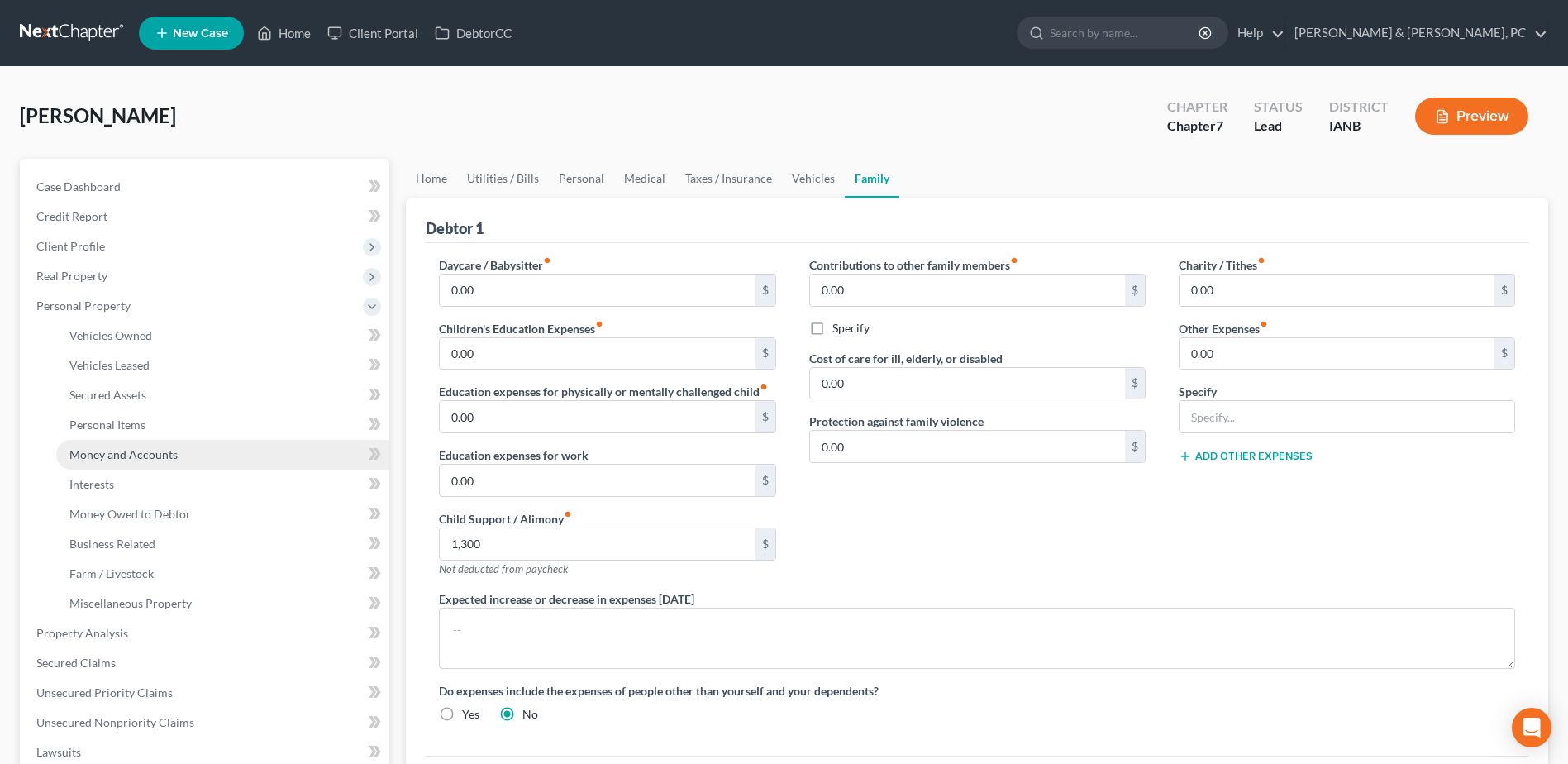
click at [144, 461] on link "Money and Accounts" at bounding box center [223, 454] width 333 height 30
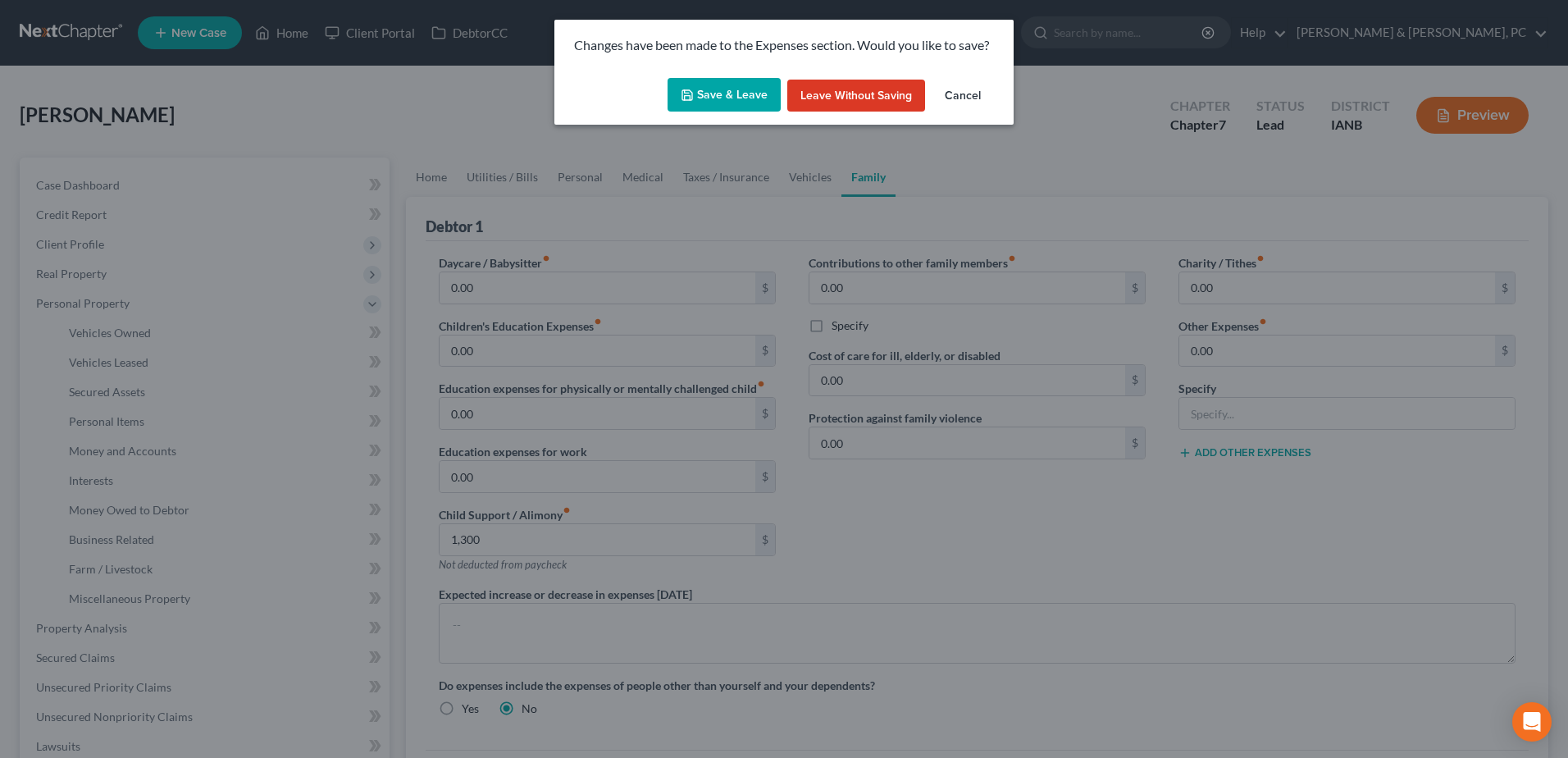
click at [731, 90] on button "Save & Leave" at bounding box center [724, 95] width 113 height 35
type input "1,300.00"
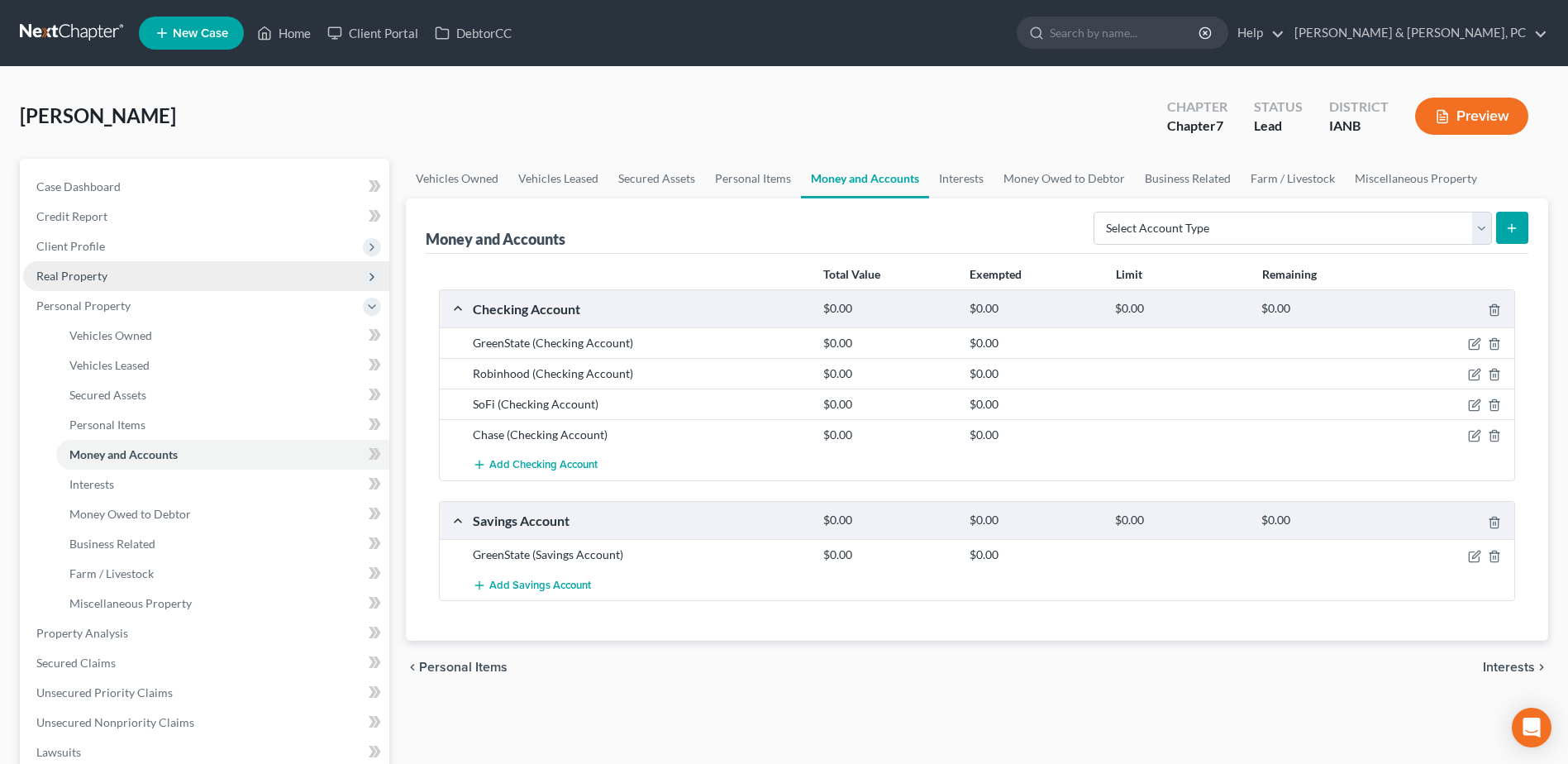
click at [112, 274] on span "Real Property" at bounding box center [206, 275] width 367 height 30
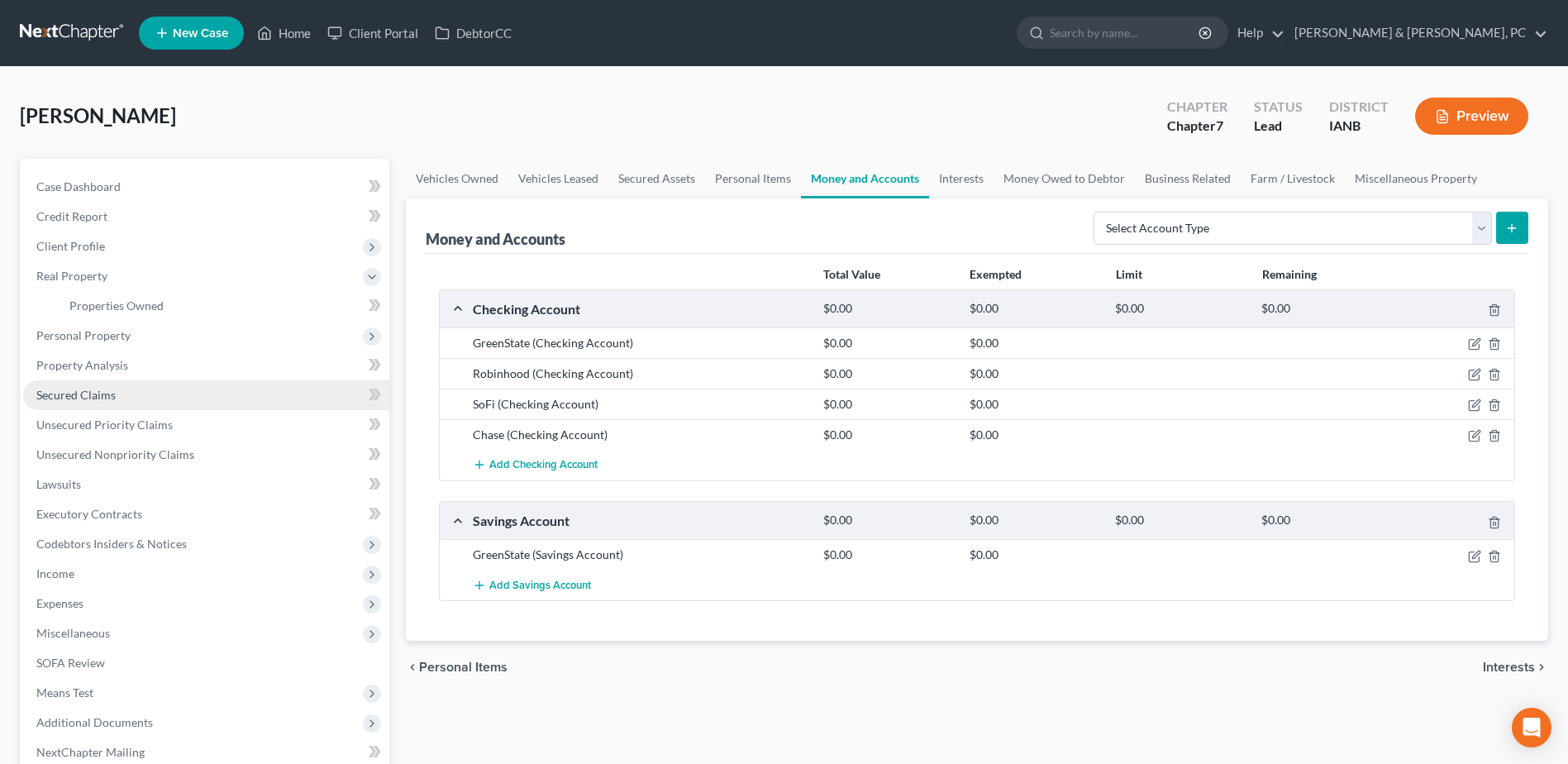
click at [96, 388] on span "Secured Claims" at bounding box center [76, 395] width 79 height 14
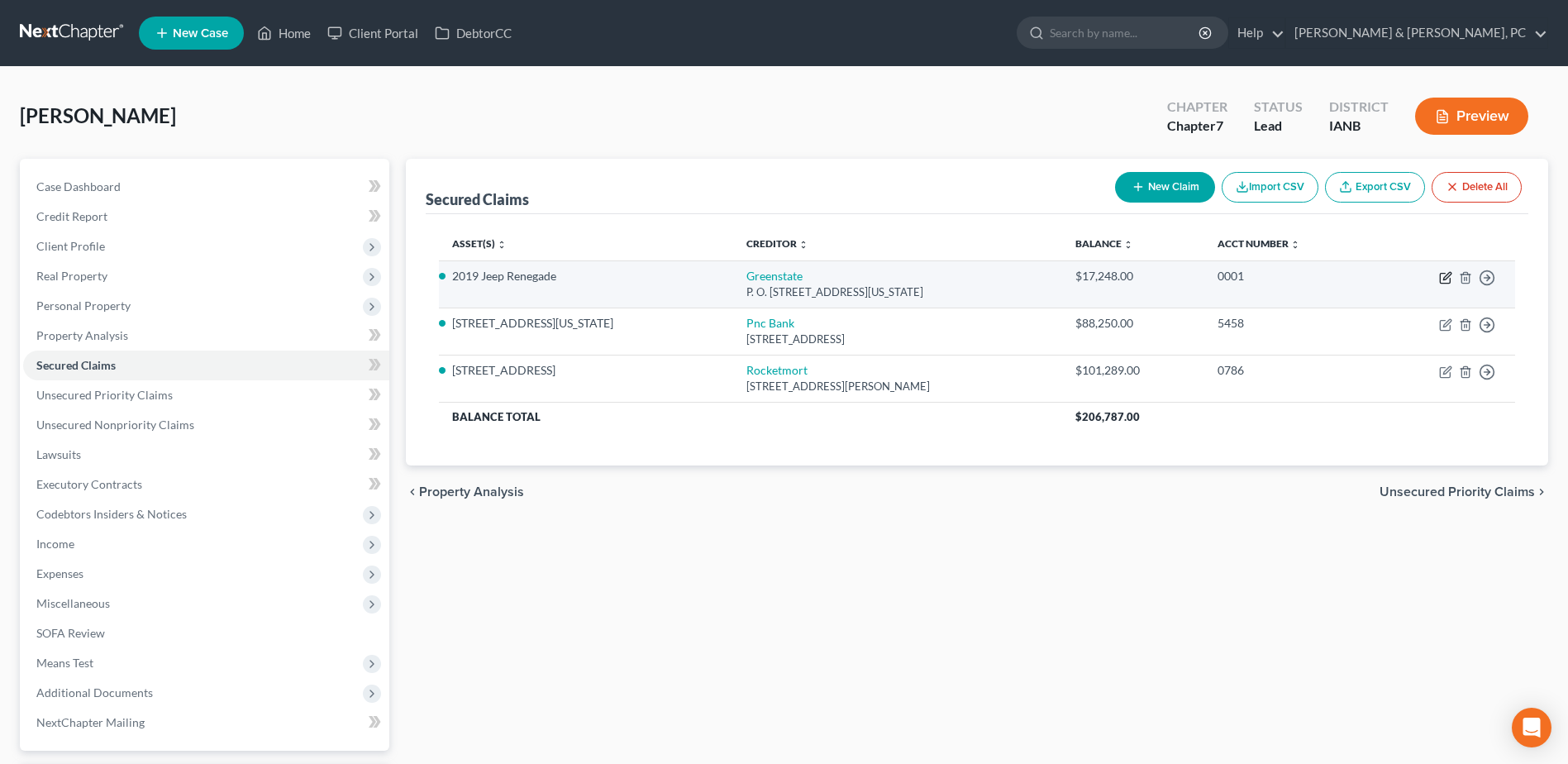
click at [1446, 275] on icon "button" at bounding box center [1446, 278] width 14 height 14
select select "16"
select select "4"
select select "0"
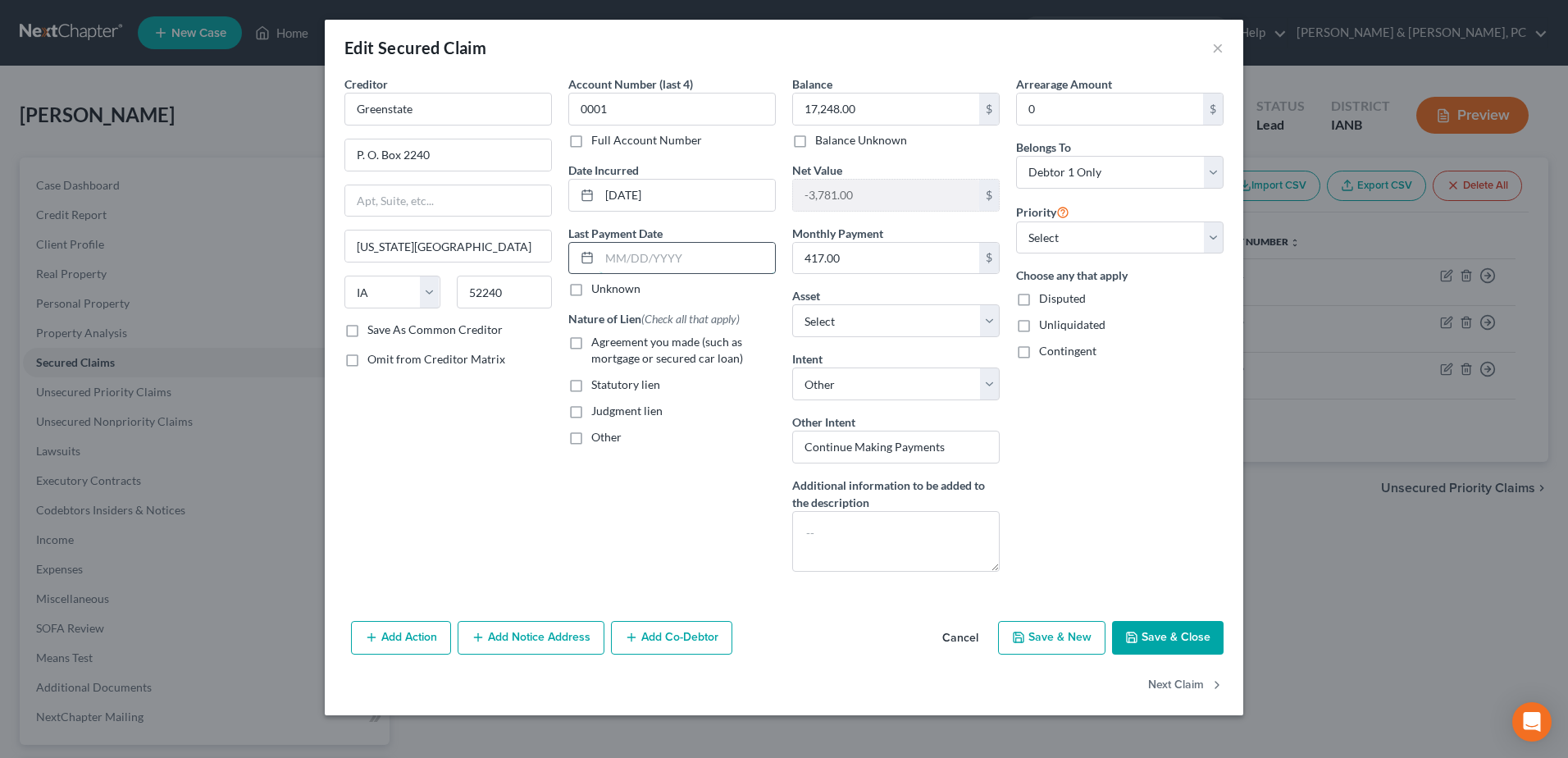
click at [686, 256] on input "text" at bounding box center [687, 258] width 175 height 31
type input "08/01/2025"
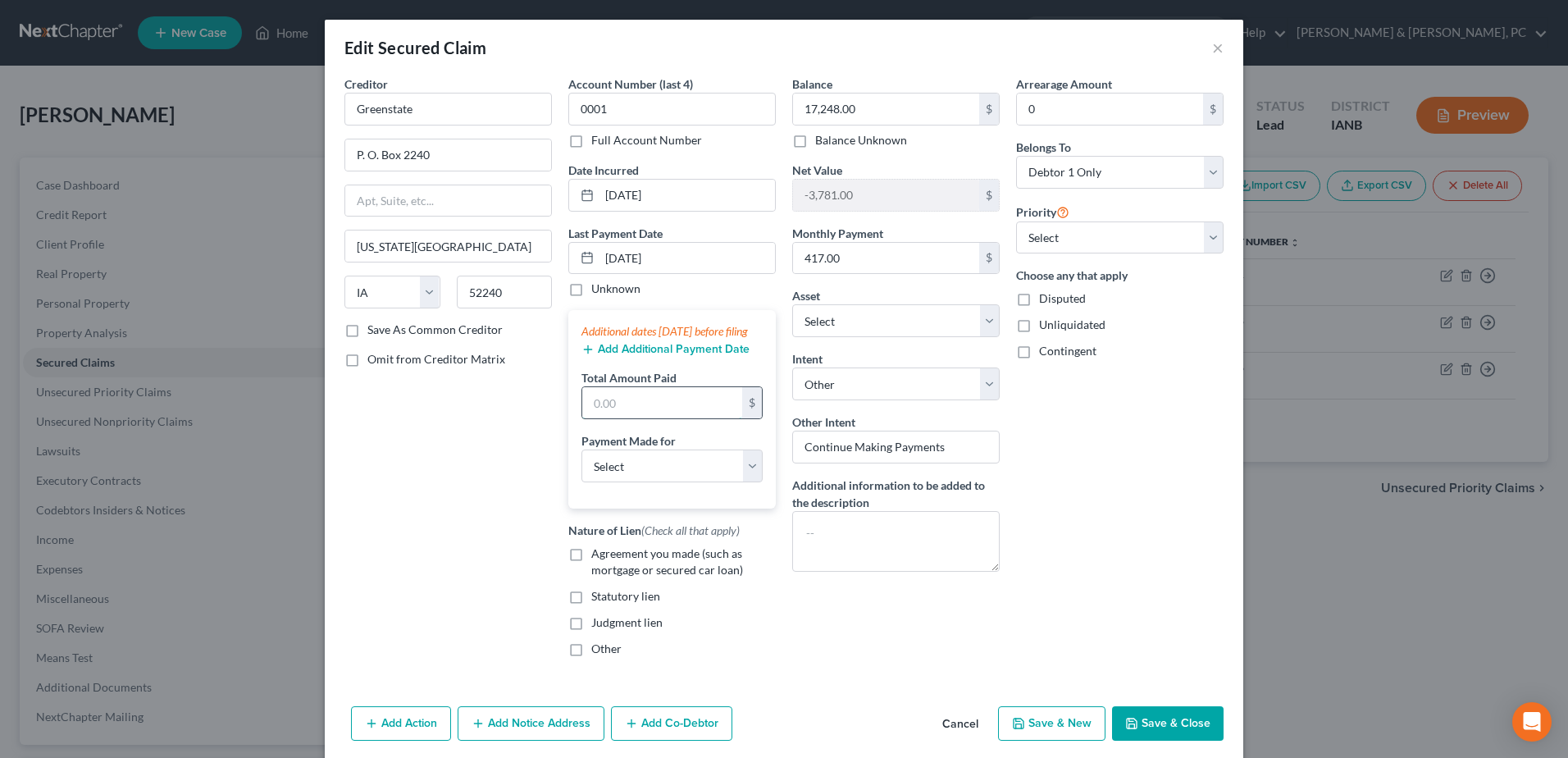
click at [643, 418] on input "text" at bounding box center [661, 403] width 160 height 31
click at [650, 376] on div "Additional dates within 90 days before filing Add Additional Payment Date Total…" at bounding box center [672, 409] width 207 height 199
click at [660, 356] on button "Add Additional Payment Date" at bounding box center [665, 349] width 168 height 14
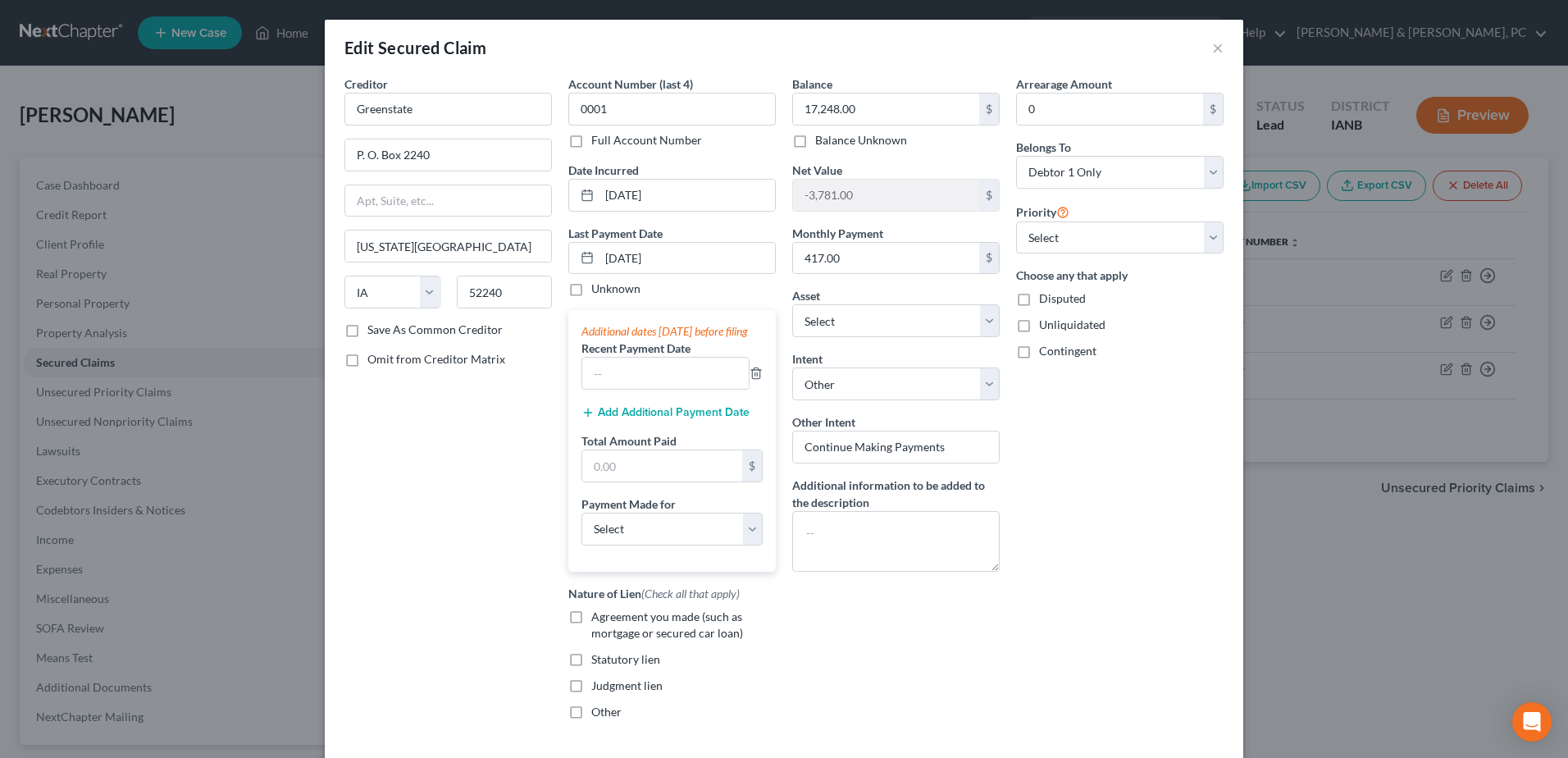
click at [629, 419] on button "Add Additional Payment Date" at bounding box center [665, 413] width 168 height 14
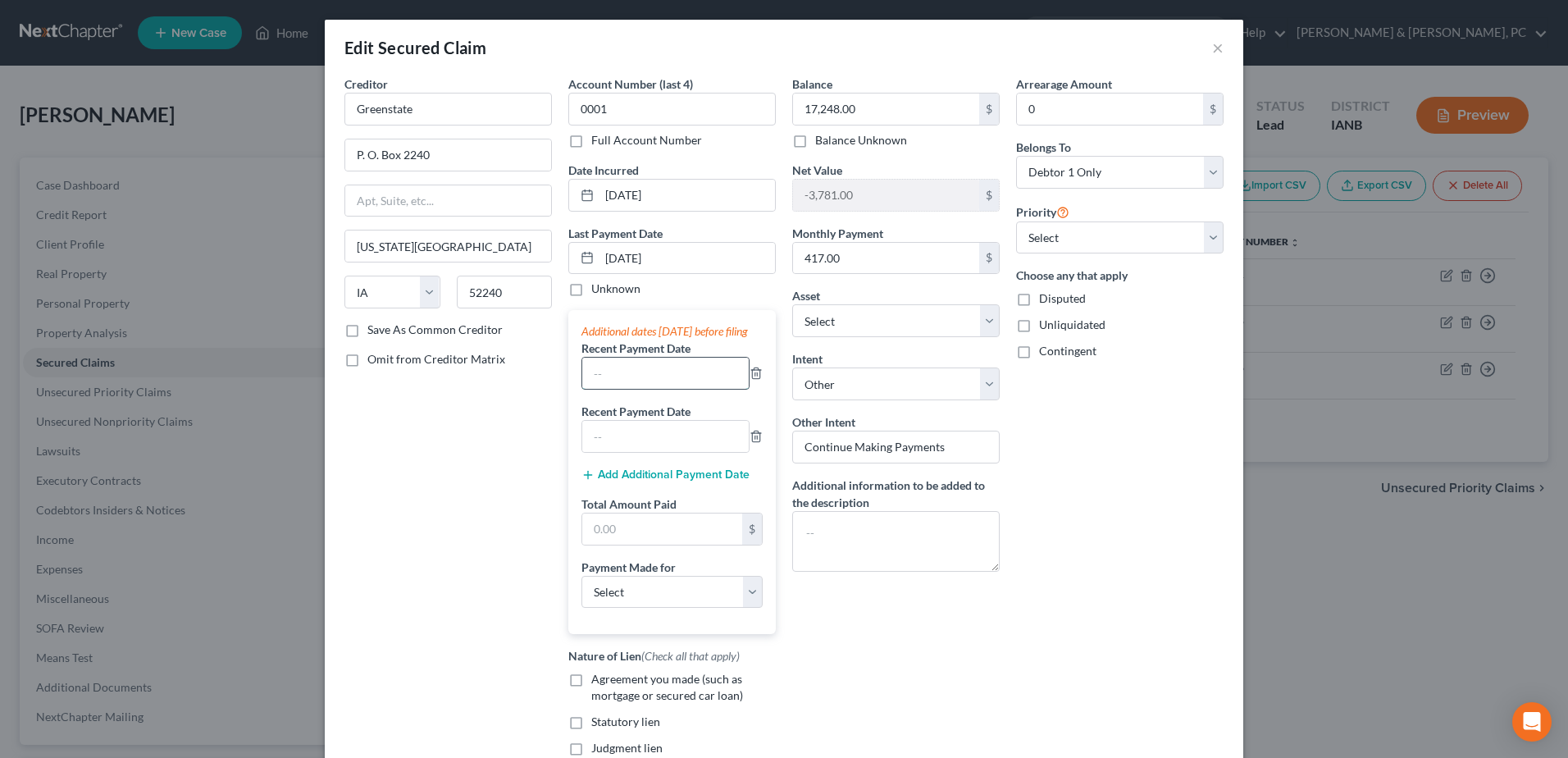
click at [625, 389] on input "text" at bounding box center [665, 373] width 167 height 31
type input "07/01/2025"
click at [629, 452] on input "text" at bounding box center [665, 436] width 167 height 31
type input "06/01/2025"
click at [607, 543] on input "text" at bounding box center [661, 529] width 160 height 31
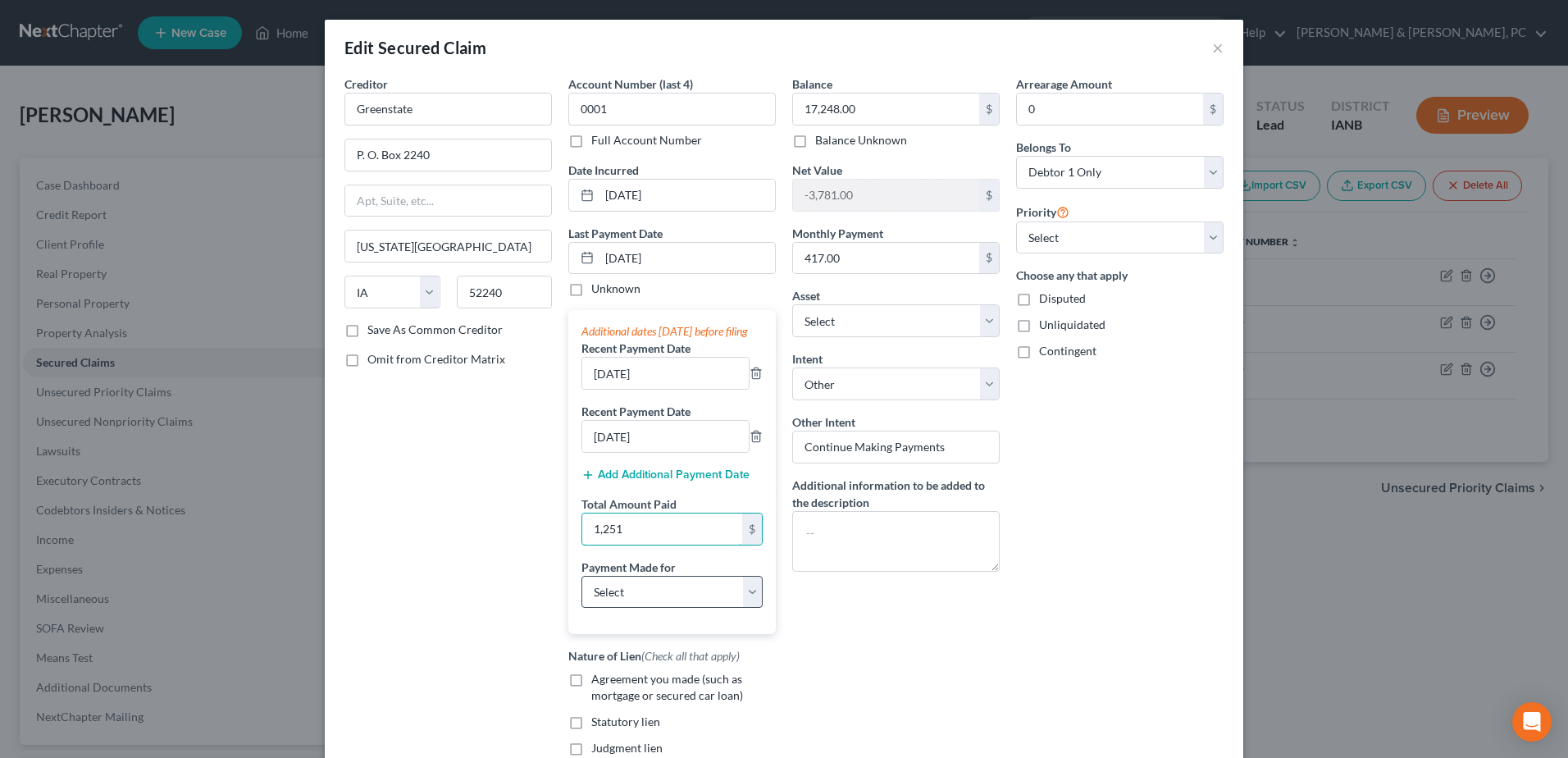
type input "1,251"
click at [622, 601] on select "Select Car Credit Card Loan Repayment Mortgage Other Suppliers Or Vendors" at bounding box center [672, 592] width 181 height 33
select select "0"
click at [581, 591] on select "Select Car Credit Card Loan Repayment Mortgage Other Suppliers Or Vendors" at bounding box center [672, 592] width 181 height 33
click at [1165, 498] on div "Arrearage Amount 0 $ Belongs To * Select Debtor 1 Only Debtor 2 Only Debtor 1 A…" at bounding box center [1120, 435] width 224 height 720
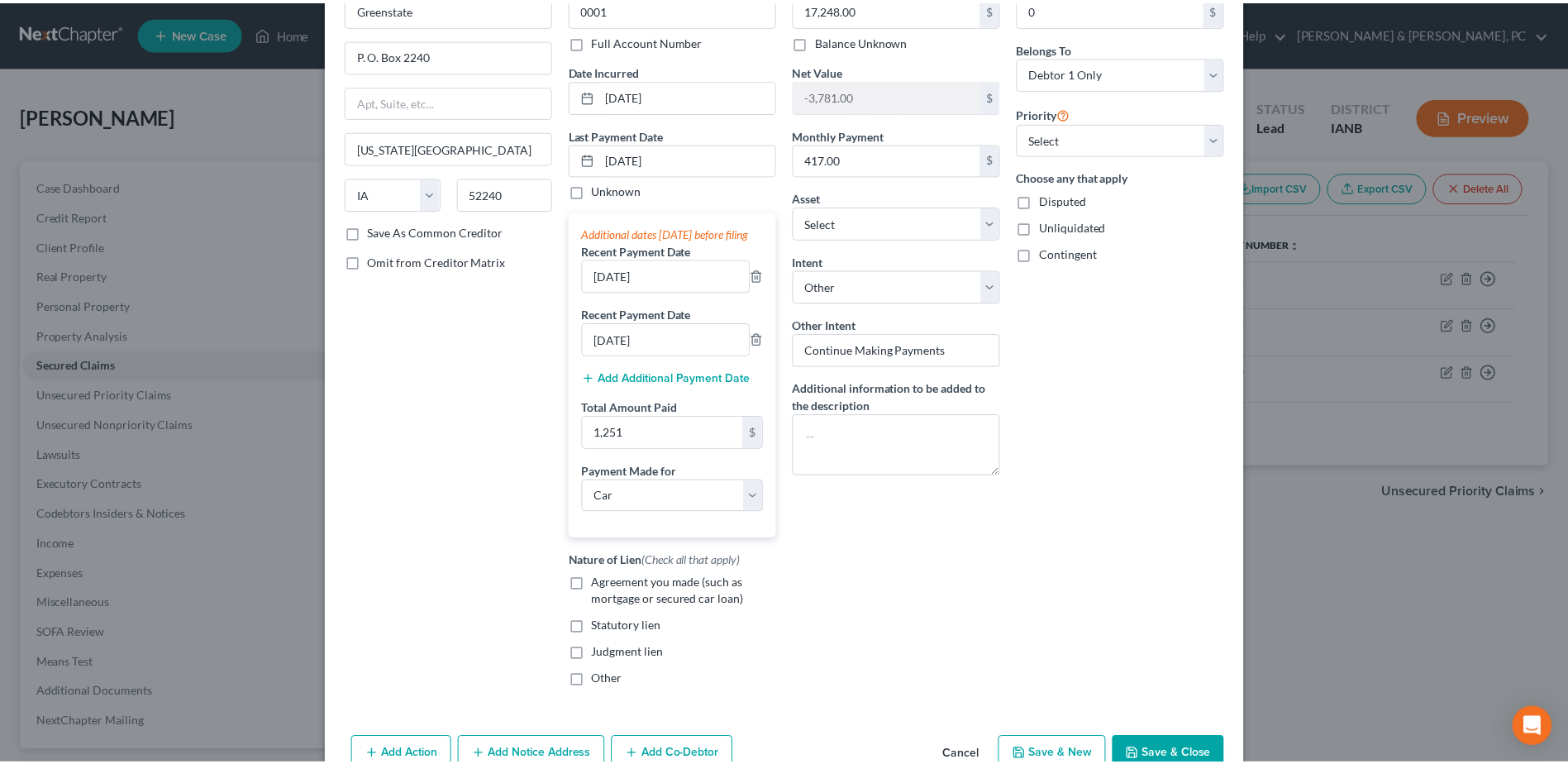
scroll to position [206, 0]
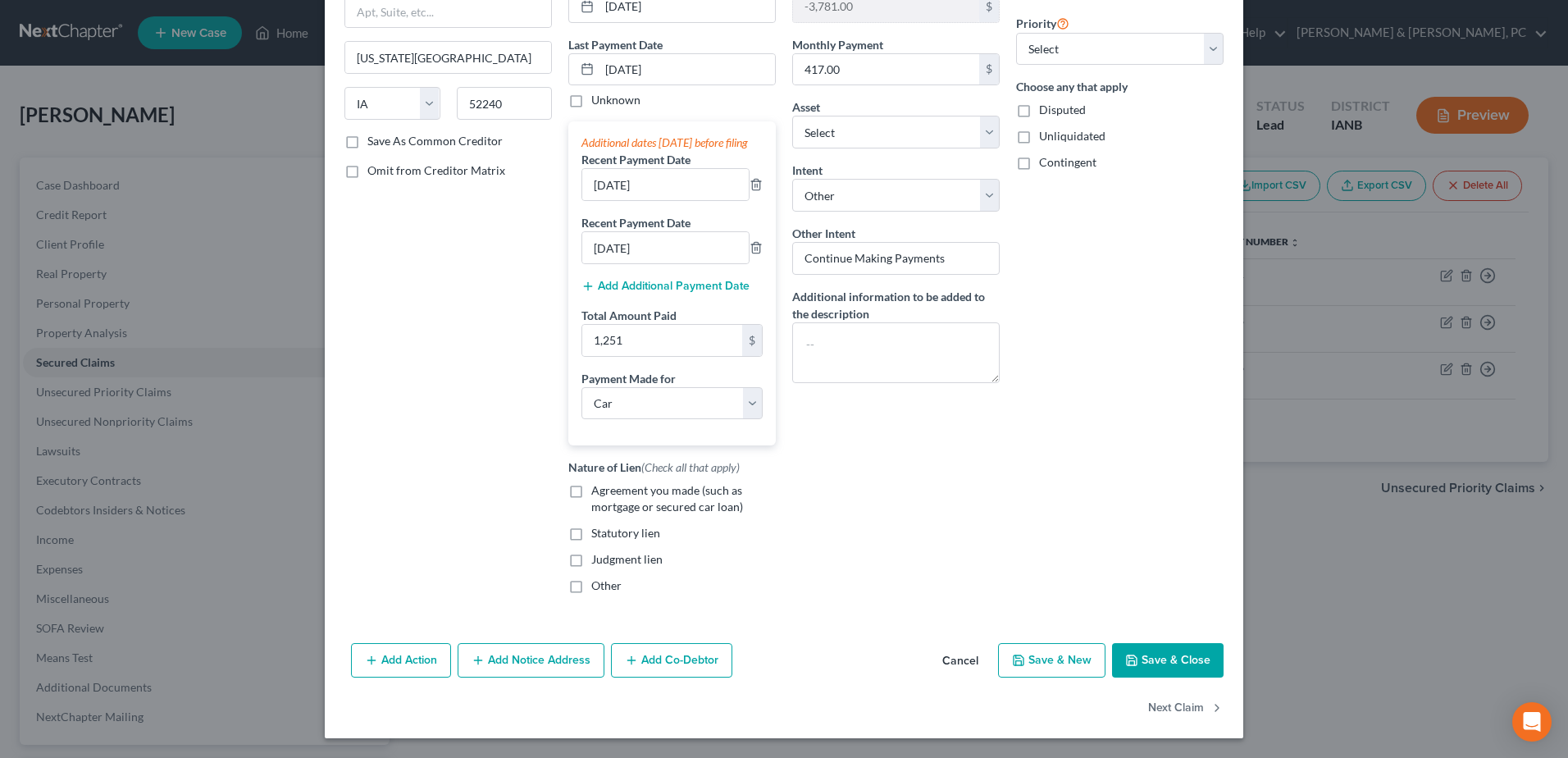
click at [1179, 656] on button "Save & Close" at bounding box center [1168, 660] width 112 height 35
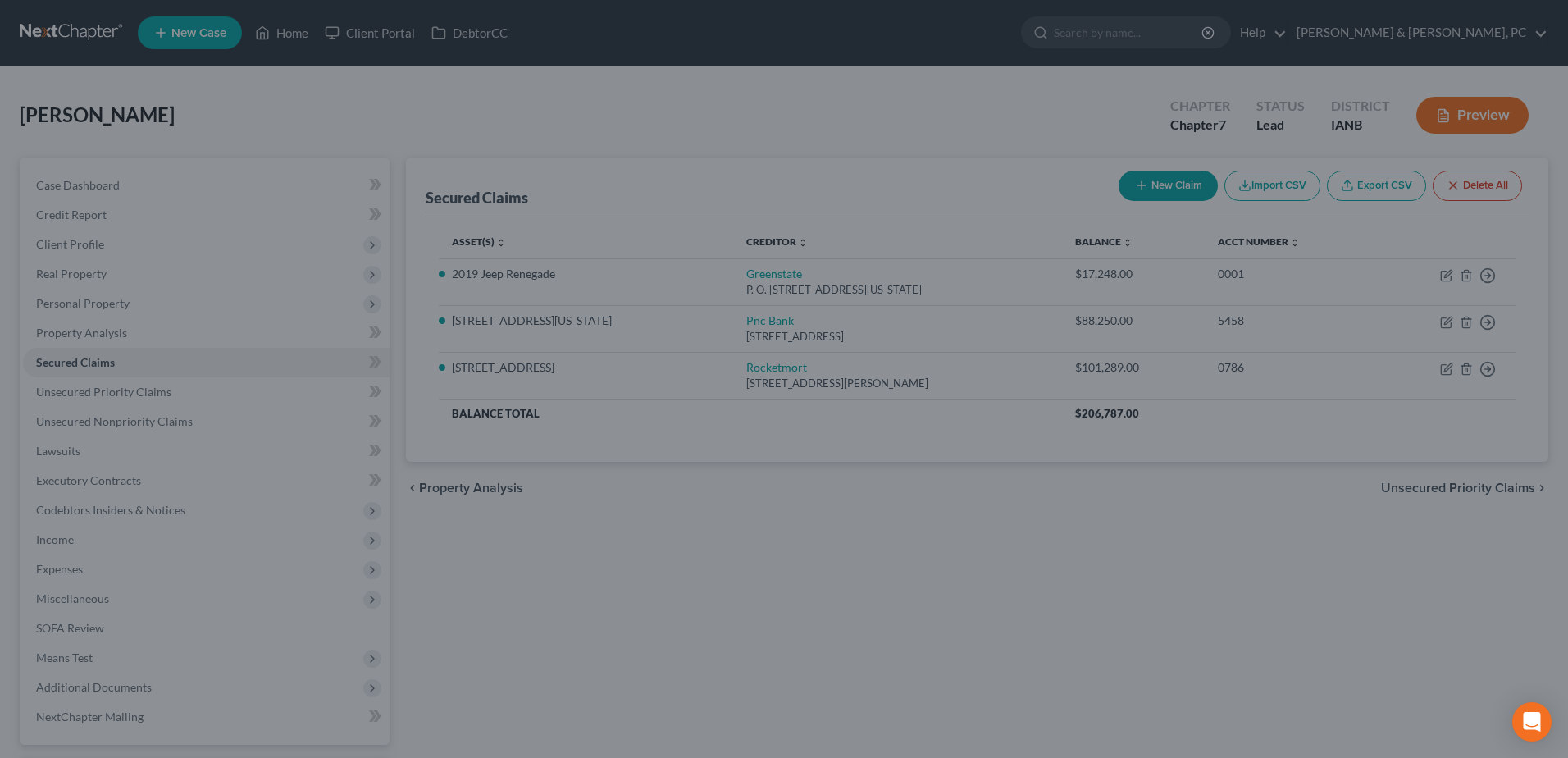
select select "2"
type input "1,251.00"
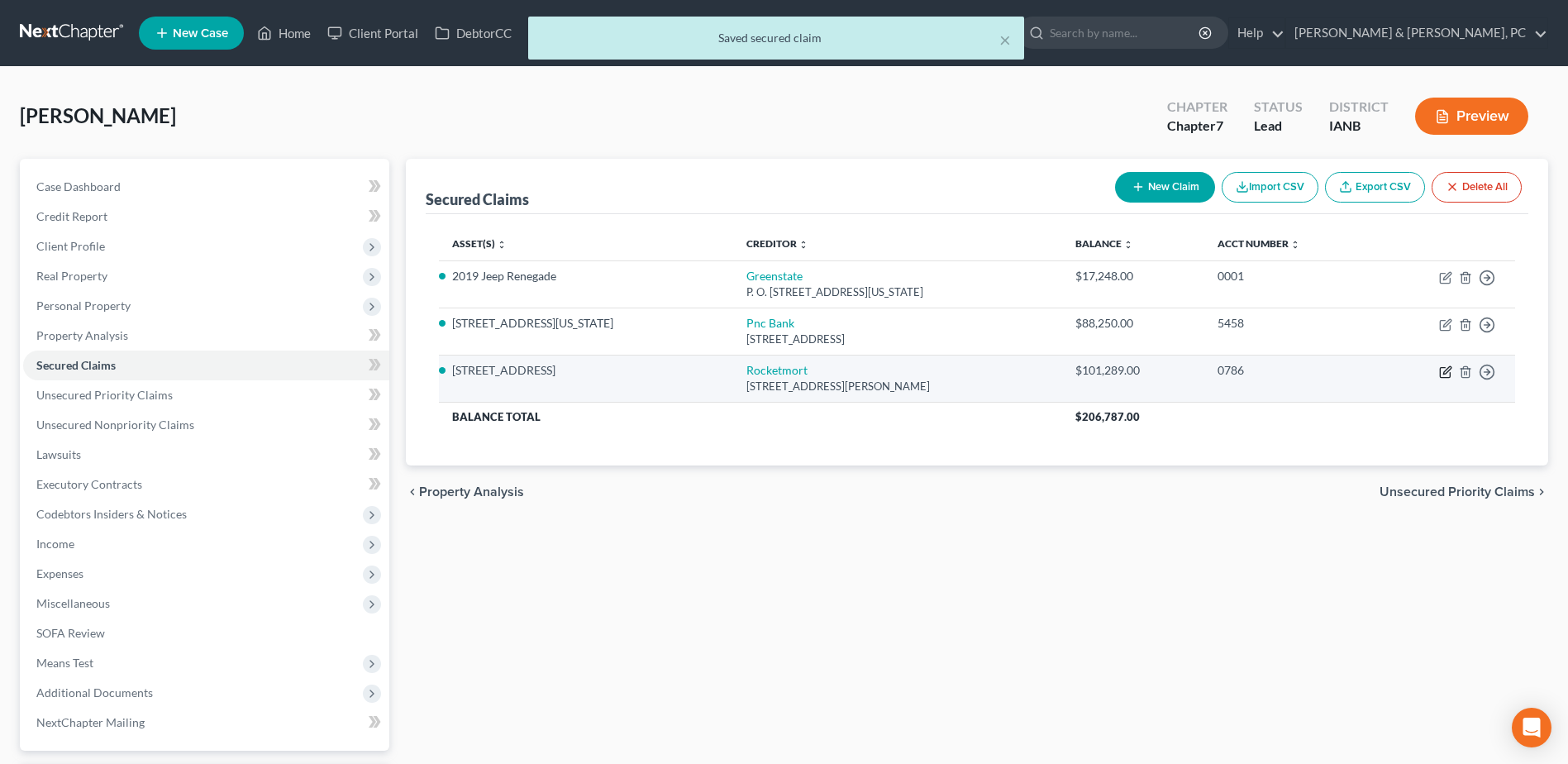
click at [1445, 371] on icon "button" at bounding box center [1447, 370] width 8 height 8
select select "23"
select select "2"
select select "0"
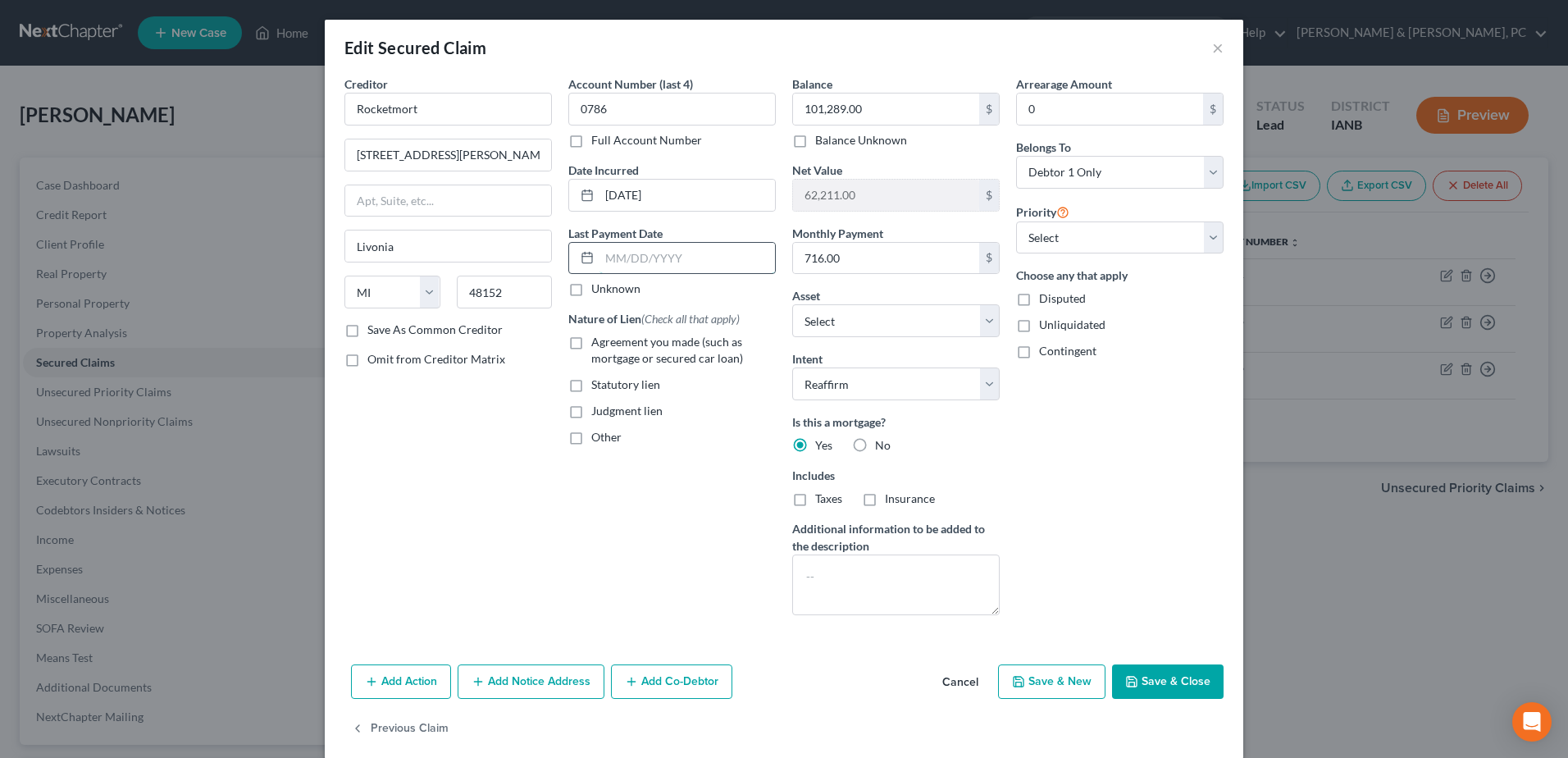
click at [632, 259] on input "text" at bounding box center [687, 258] width 175 height 31
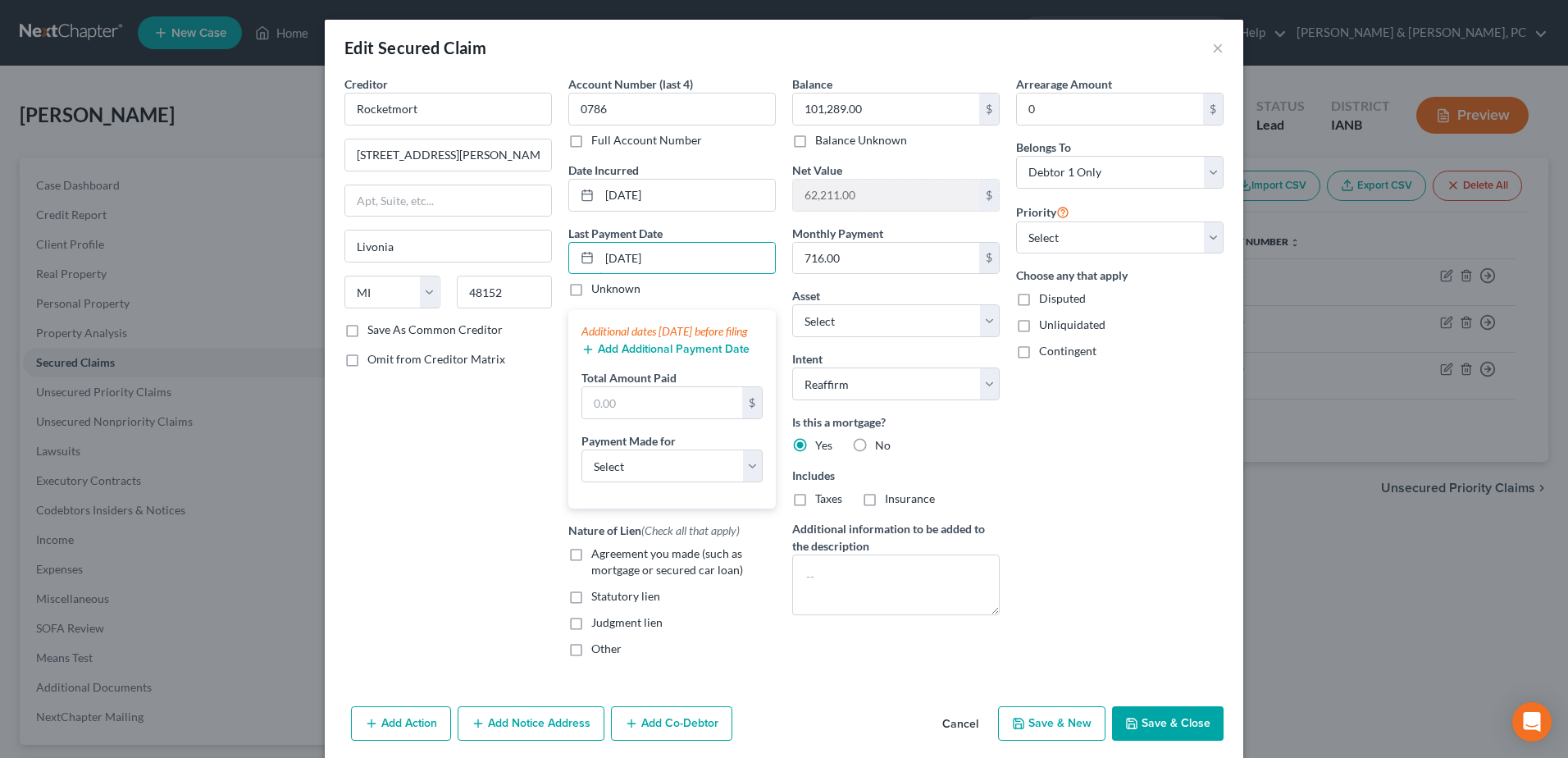
type input "06/01/2025"
click at [639, 437] on div "Additional dates within 90 days before filing Add Additional Payment Date Total…" at bounding box center [672, 409] width 207 height 199
click at [644, 418] on input "text" at bounding box center [661, 403] width 160 height 31
type input "716"
click at [632, 471] on select "Select Car Credit Card Loan Repayment Mortgage Other Suppliers Or Vendors" at bounding box center [672, 465] width 181 height 33
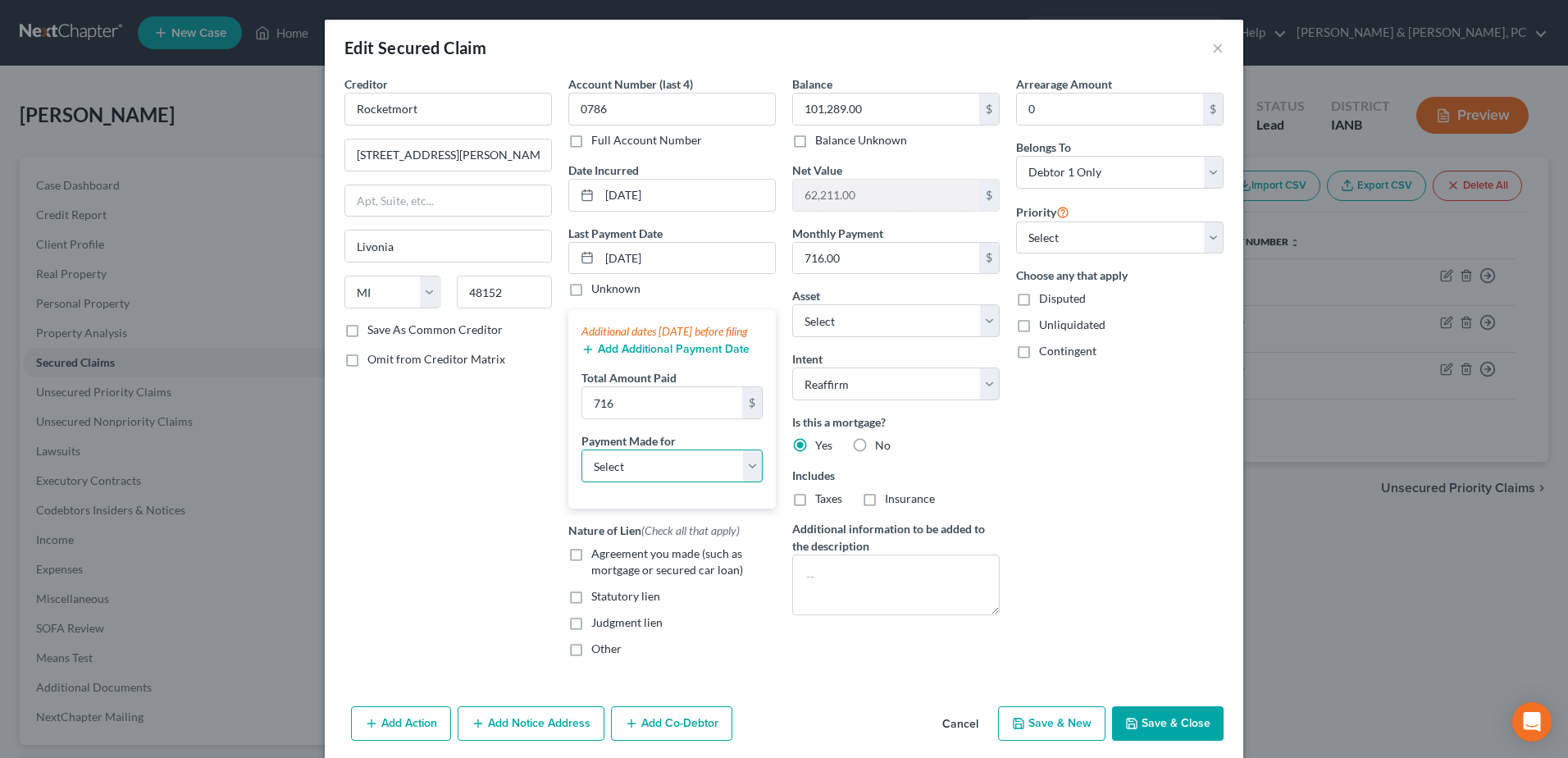
select select "3"
click at [581, 466] on select "Select Car Credit Card Loan Repayment Mortgage Other Suppliers Or Vendors" at bounding box center [672, 465] width 181 height 33
click at [1138, 738] on button "Save & Close" at bounding box center [1168, 723] width 112 height 35
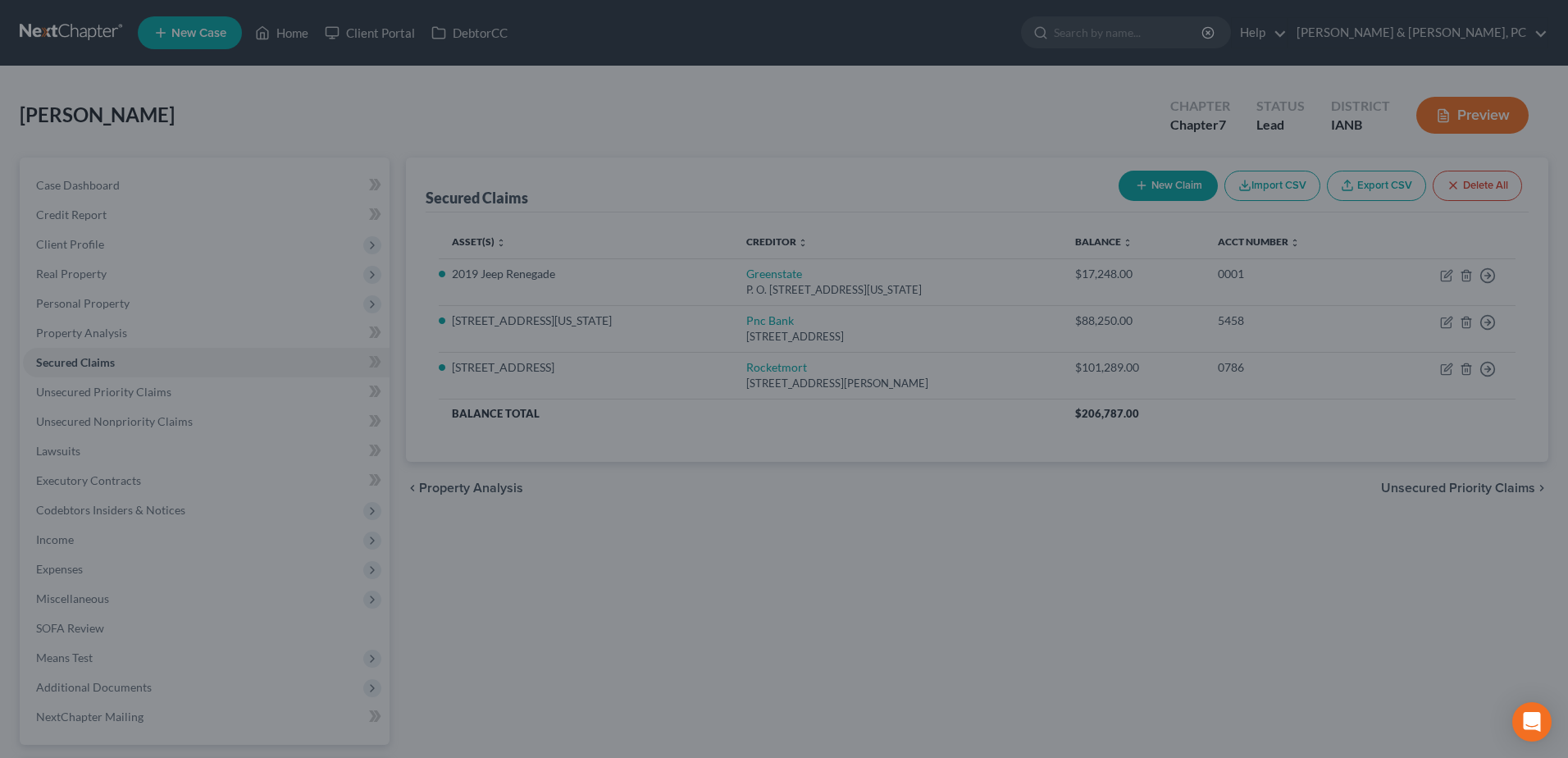
select select "7"
type input "716.00"
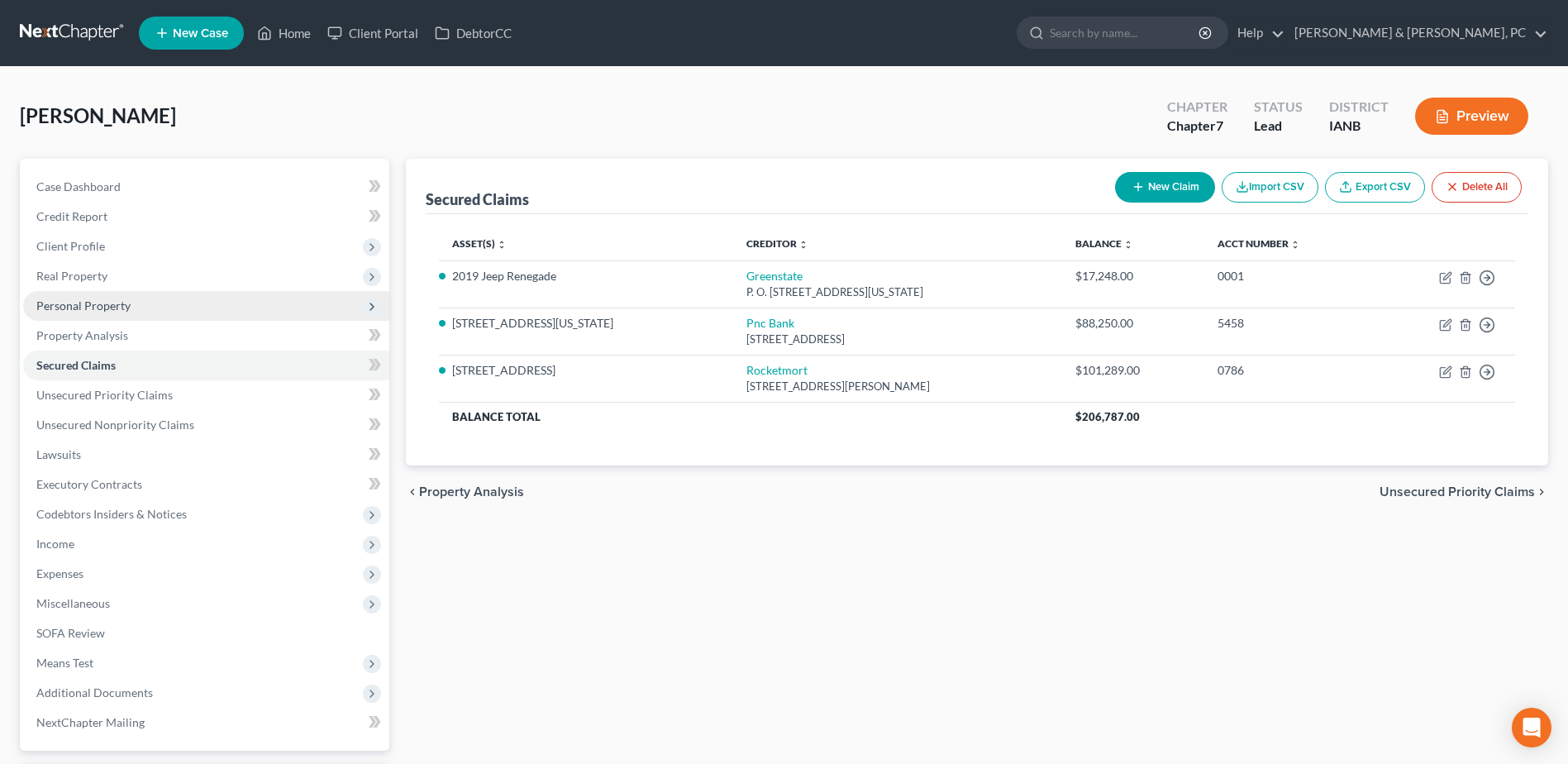
click at [126, 313] on span "Personal Property" at bounding box center [206, 305] width 367 height 30
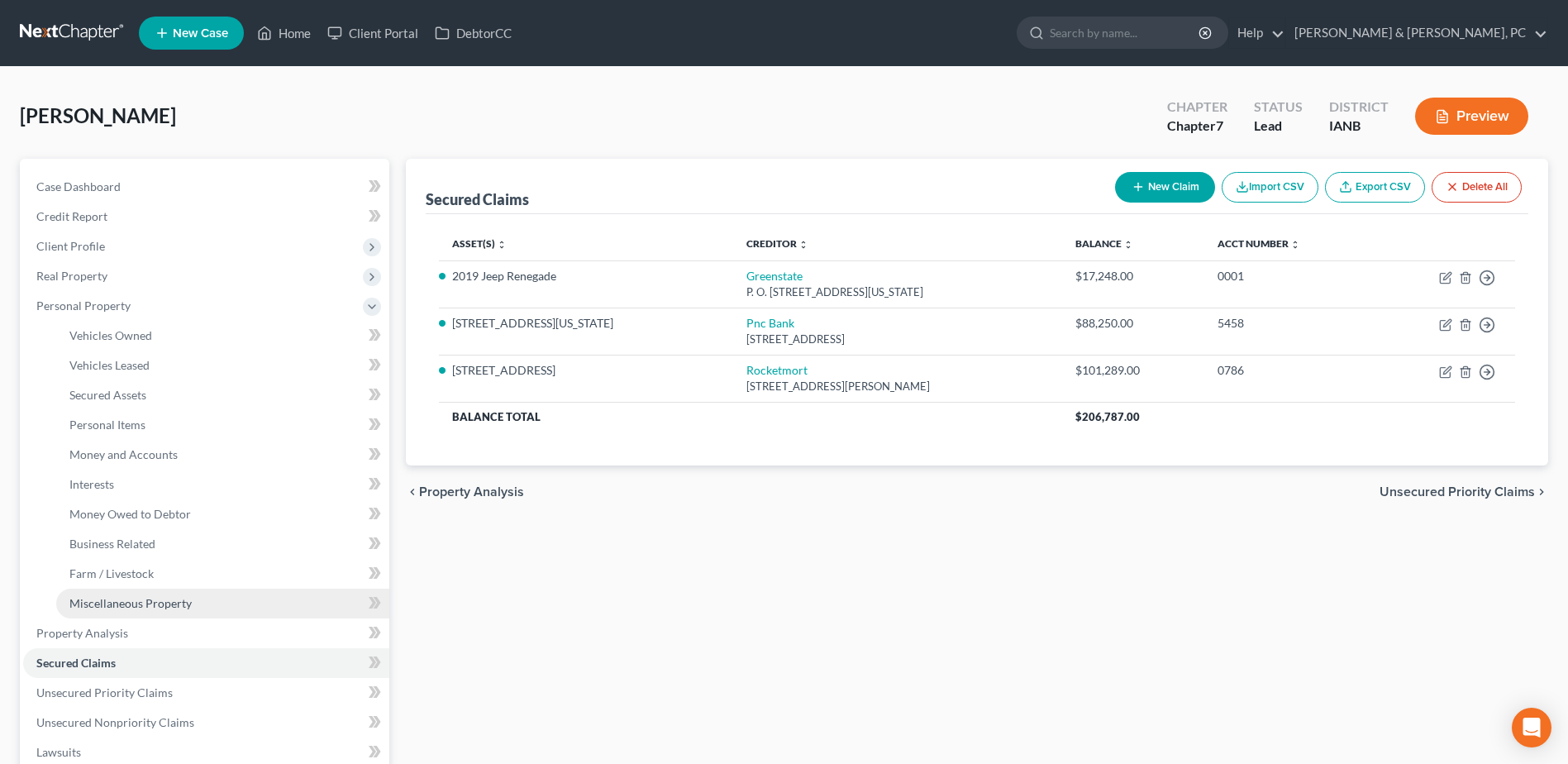
click at [133, 601] on span "Miscellaneous Property" at bounding box center [130, 603] width 122 height 14
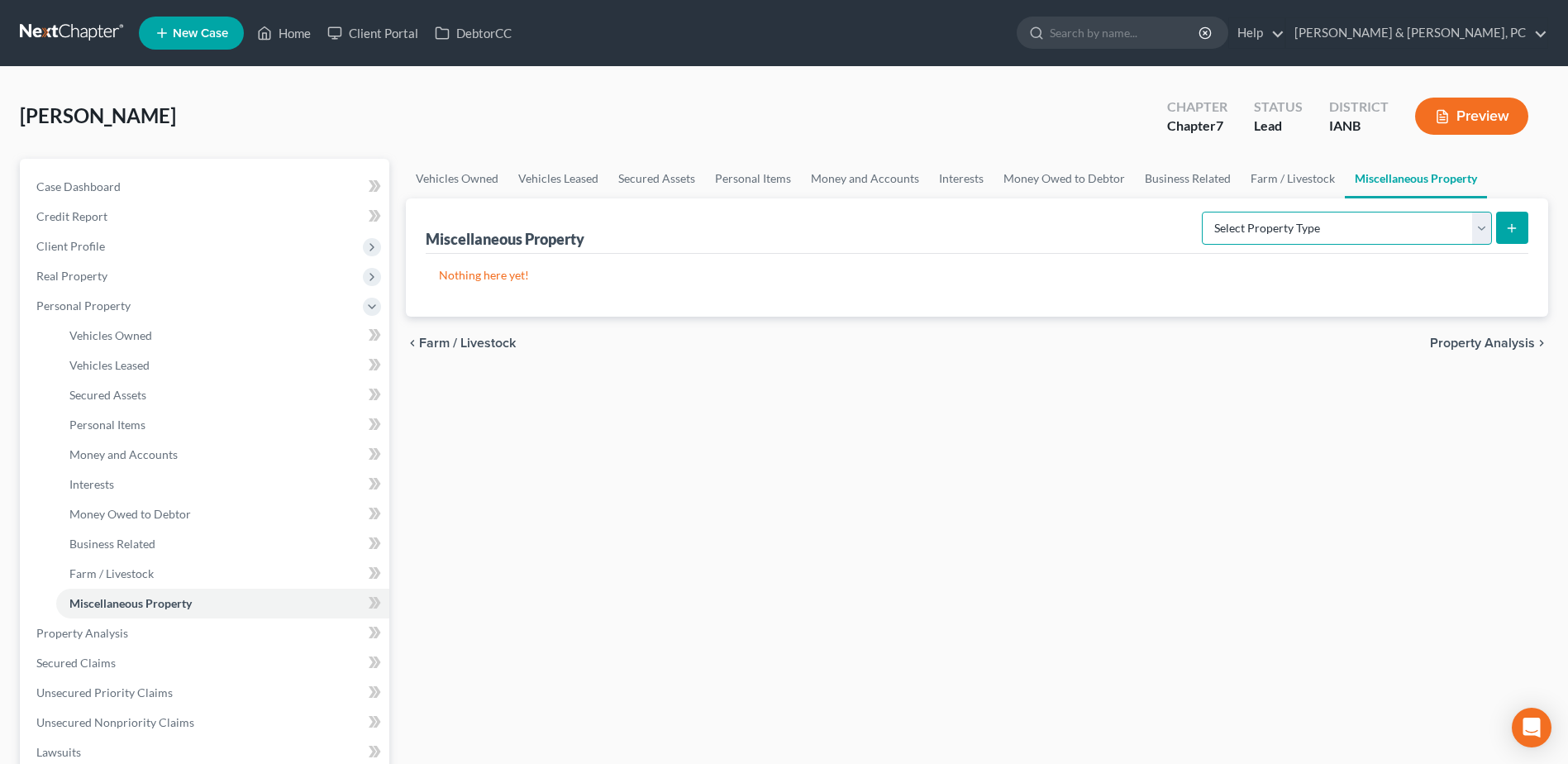
click at [1394, 231] on select "Select Property Type Assigned for Creditor Benefit Within 1 Year (SOFA: 12) Hol…" at bounding box center [1347, 228] width 290 height 33
select select "stored_within_1_year"
click at [1202, 211] on select "Select Property Type Assigned for Creditor Benefit Within 1 Year (SOFA: 12) Hol…" at bounding box center [1347, 228] width 290 height 33
click at [1514, 222] on icon "submit" at bounding box center [1513, 229] width 14 height 14
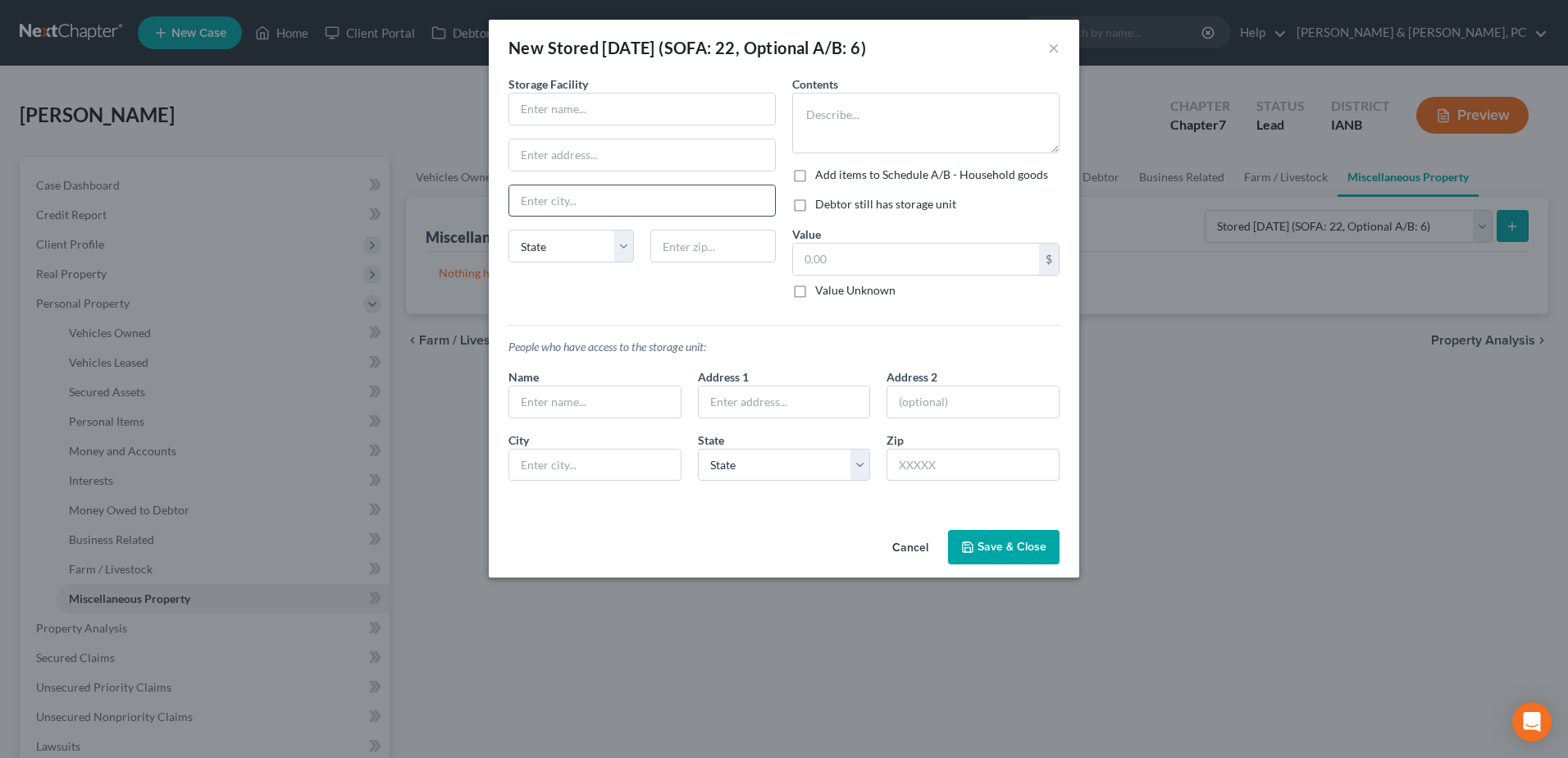
click at [559, 202] on input "text" at bounding box center [642, 200] width 266 height 31
type input "Cedar Rapids"
click at [889, 142] on textarea at bounding box center [926, 124] width 267 height 61
drag, startPoint x: 858, startPoint y: 119, endPoint x: 776, endPoint y: 124, distance: 82.2
click at [776, 124] on div "Storage Facility Cedar Rapids State AL AK AR AZ CA CO CT DE DC FL GA GU HI ID I…" at bounding box center [783, 284] width 567 height 418
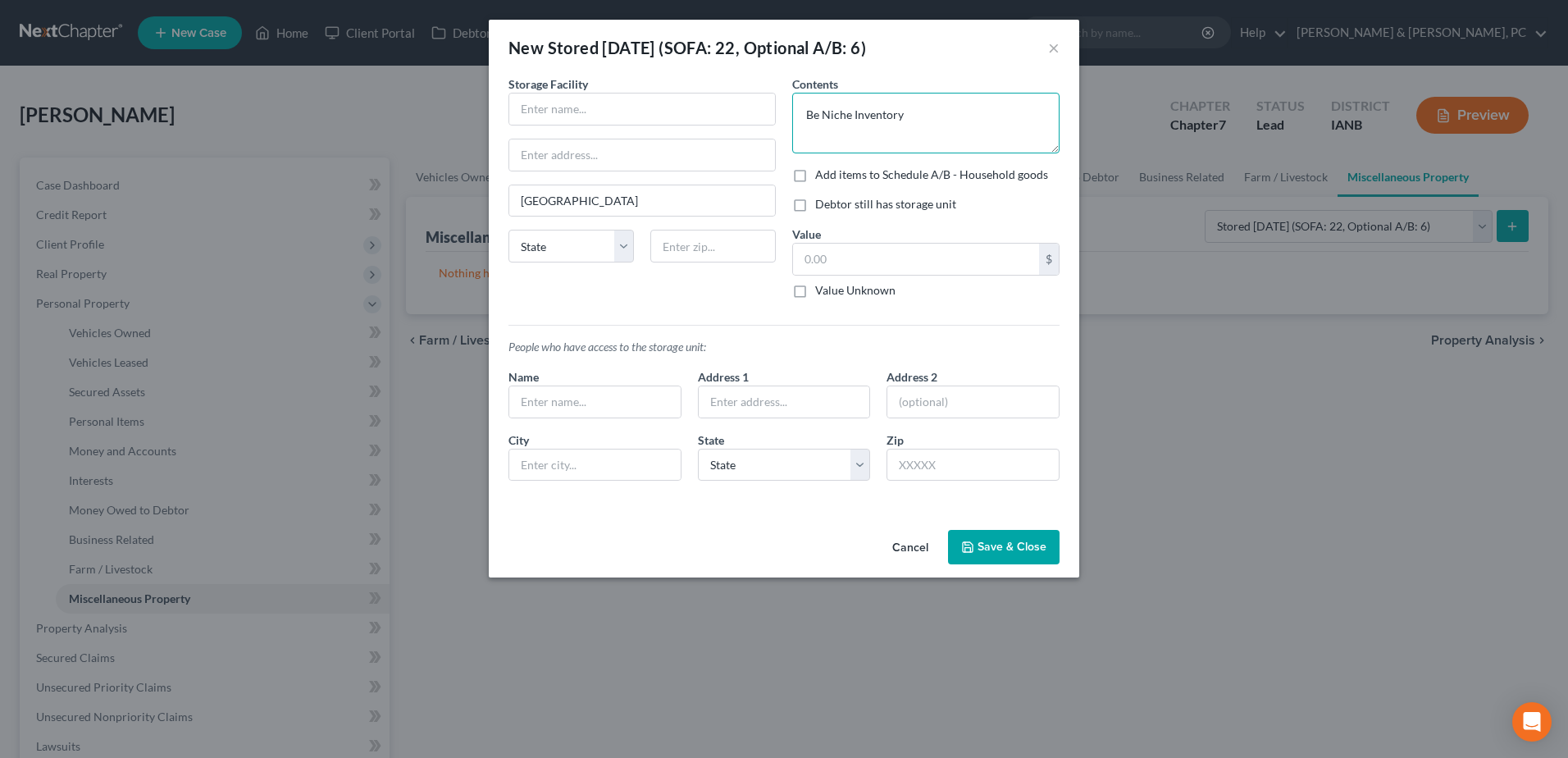
type textarea "Be Niche Inventory"
click at [815, 204] on label "Debtor still has storage unit" at bounding box center [885, 204] width 141 height 16
click at [821, 204] on input "Debtor still has storage unit" at bounding box center [826, 201] width 11 height 11
checkbox input "true"
click at [834, 259] on input "text" at bounding box center [916, 259] width 246 height 31
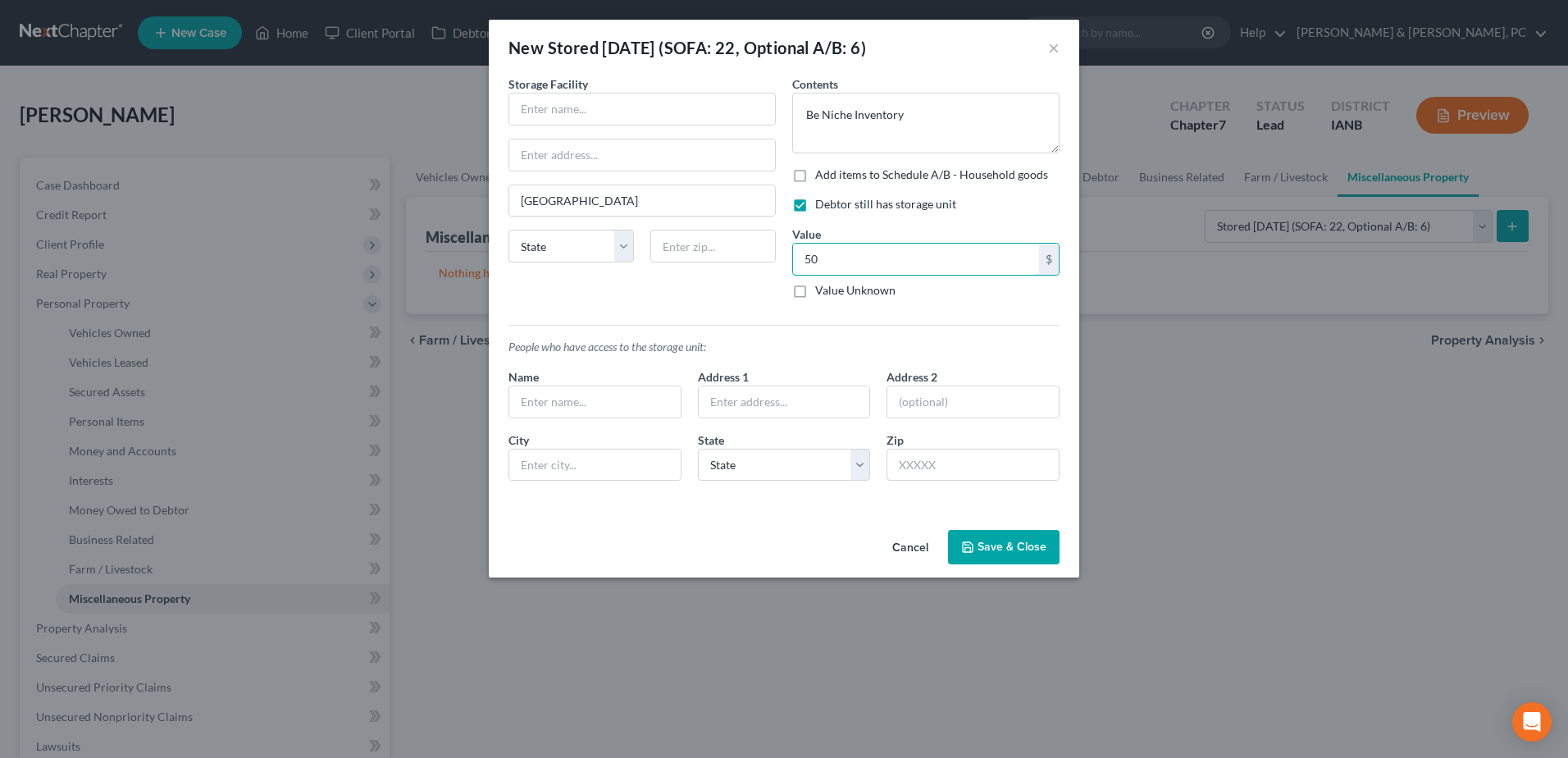
type input "5"
click at [1003, 552] on button "Save & Close" at bounding box center [1004, 547] width 112 height 35
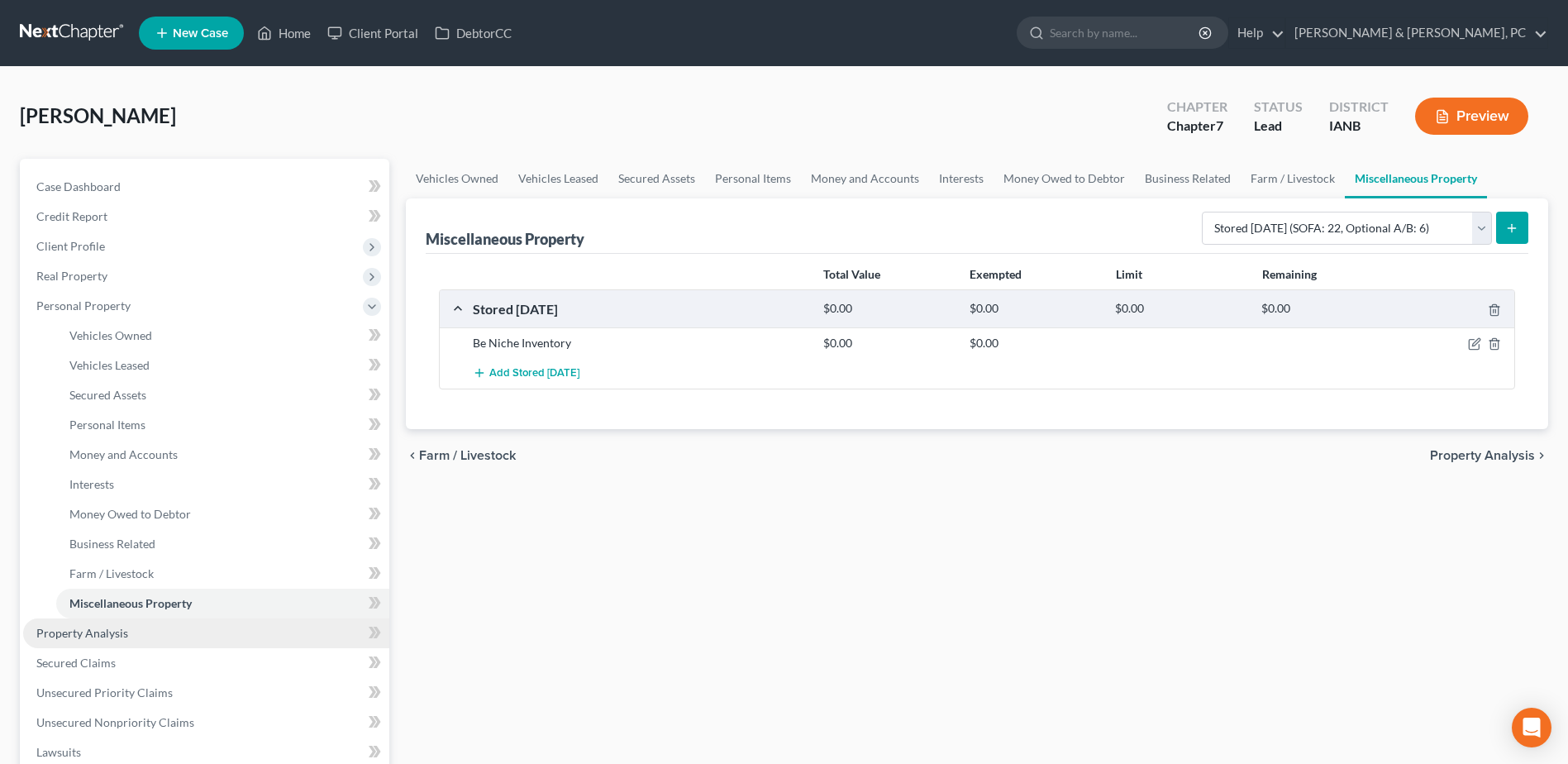
click at [213, 627] on link "Property Analysis" at bounding box center [206, 633] width 367 height 30
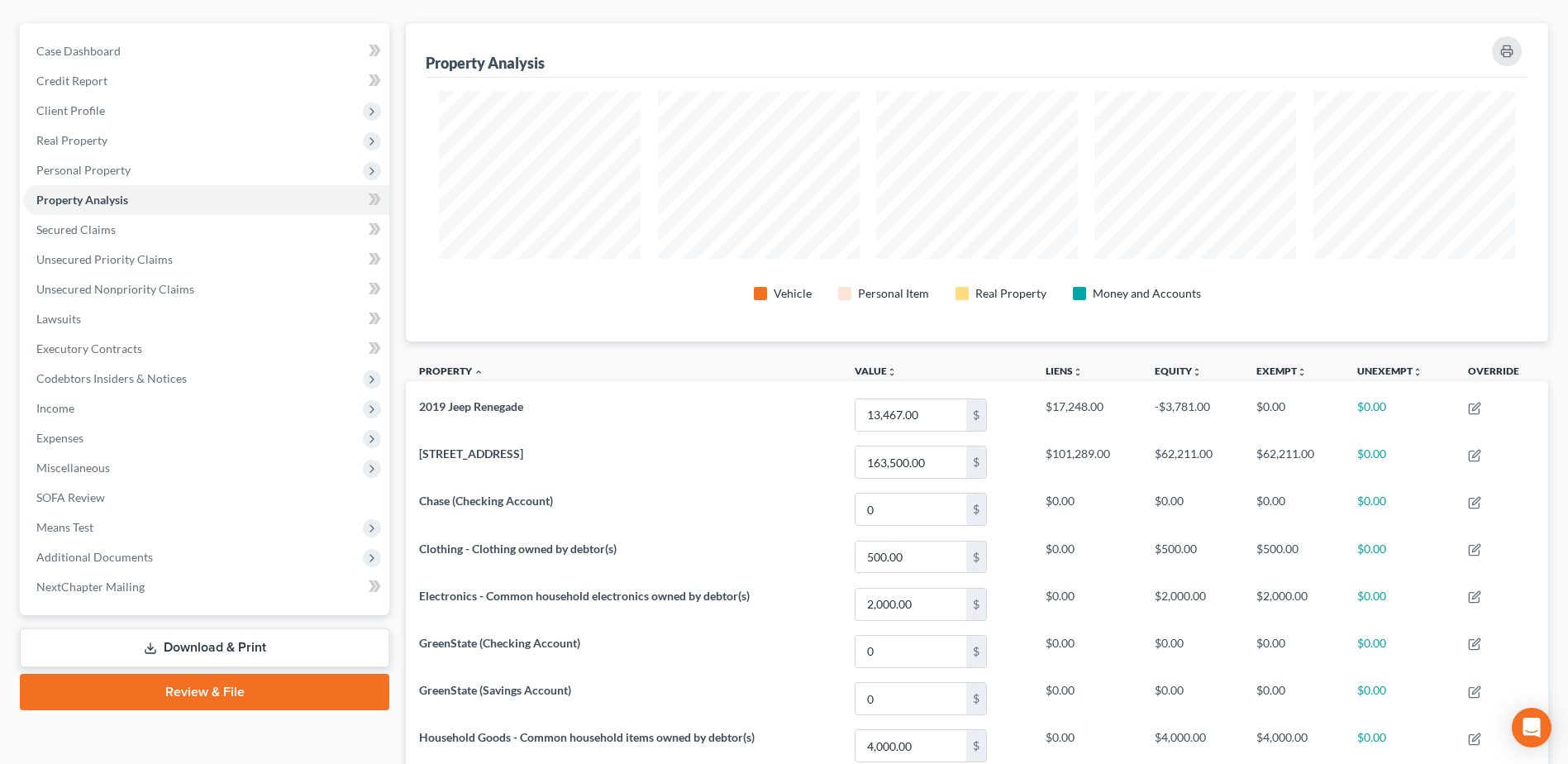
scroll to position [114, 0]
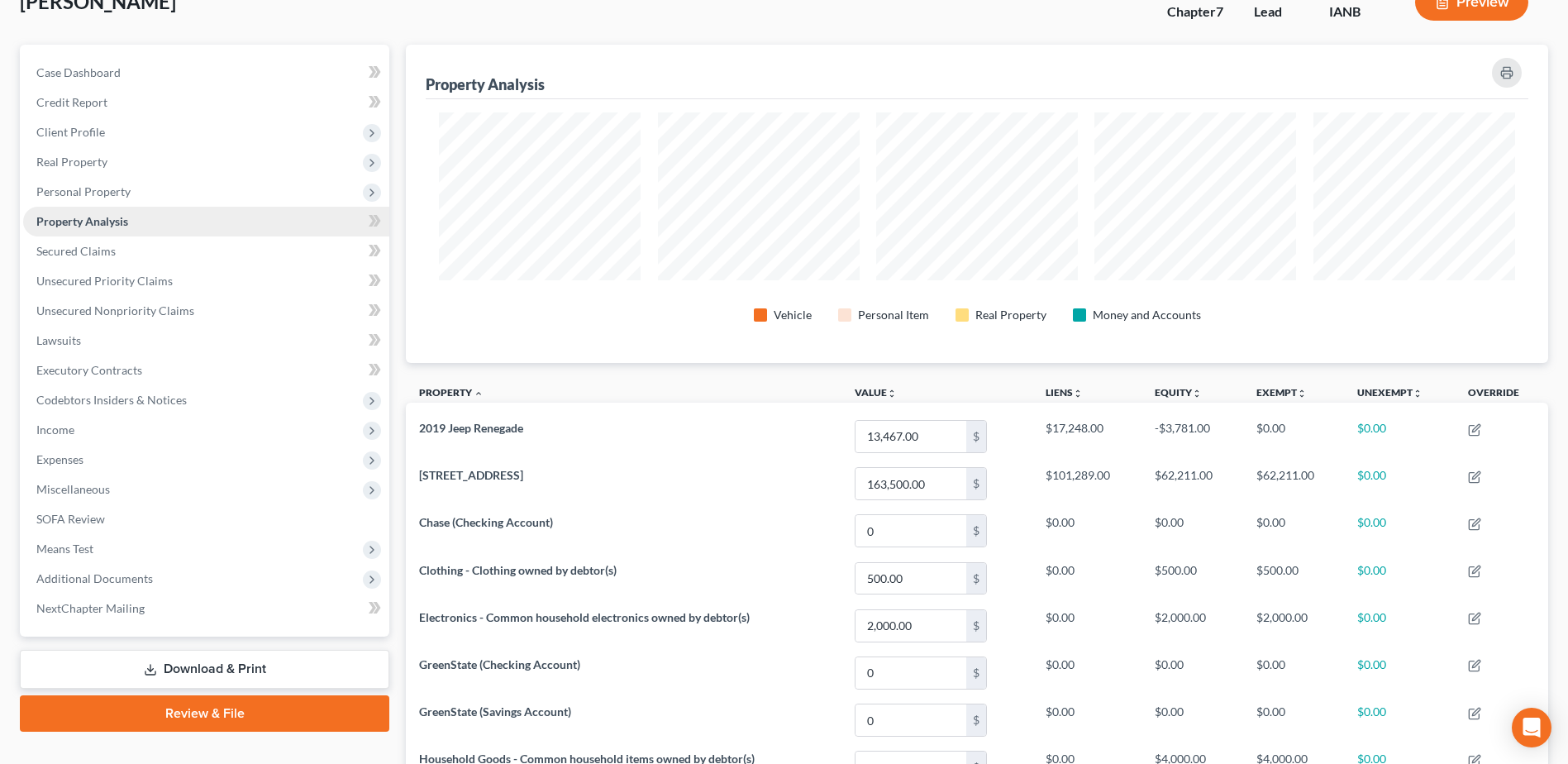
click at [86, 234] on link "Property Analysis" at bounding box center [206, 221] width 367 height 30
click at [81, 246] on span "Secured Claims" at bounding box center [76, 251] width 79 height 14
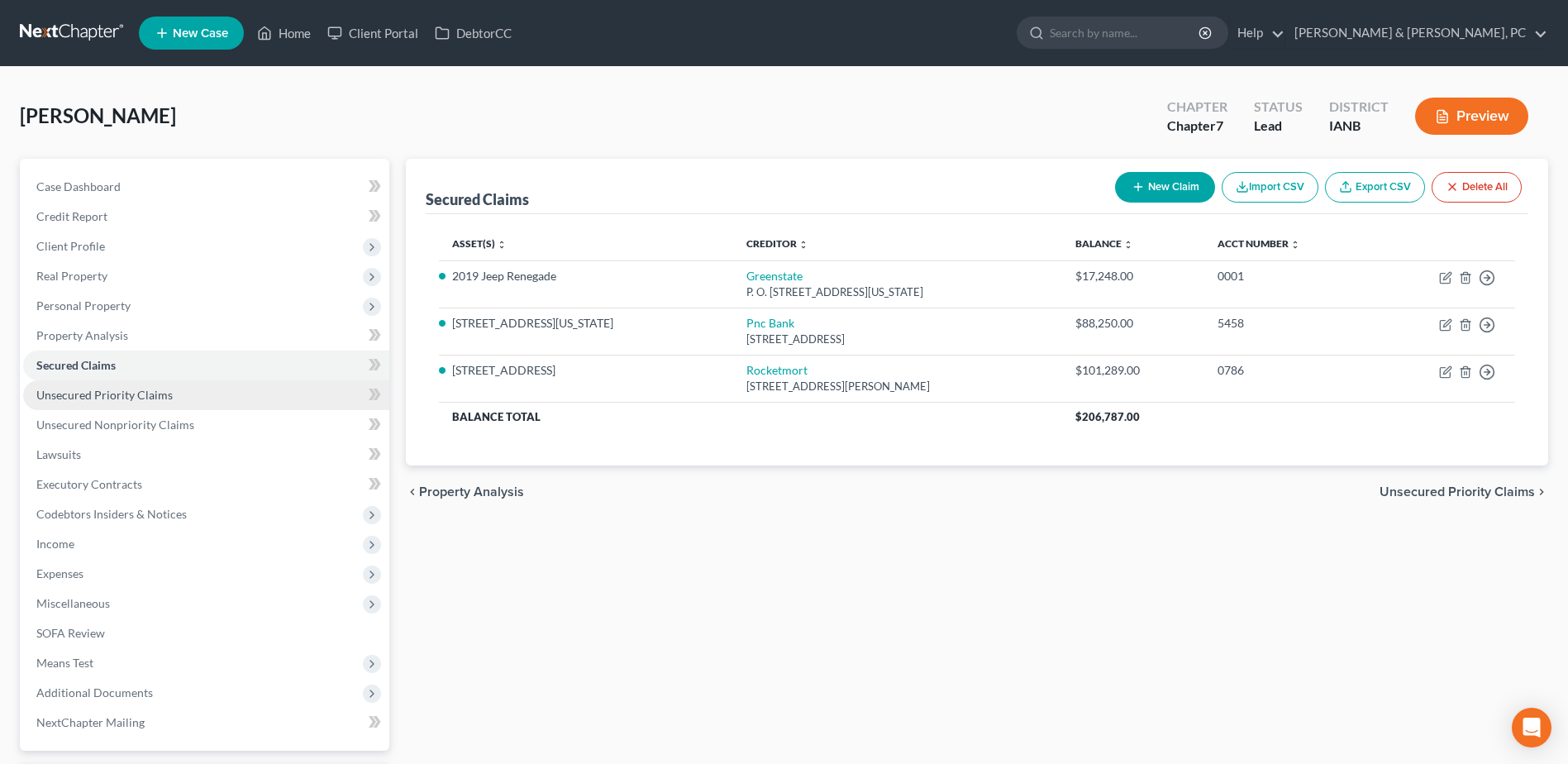
click at [122, 399] on span "Unsecured Priority Claims" at bounding box center [105, 395] width 136 height 14
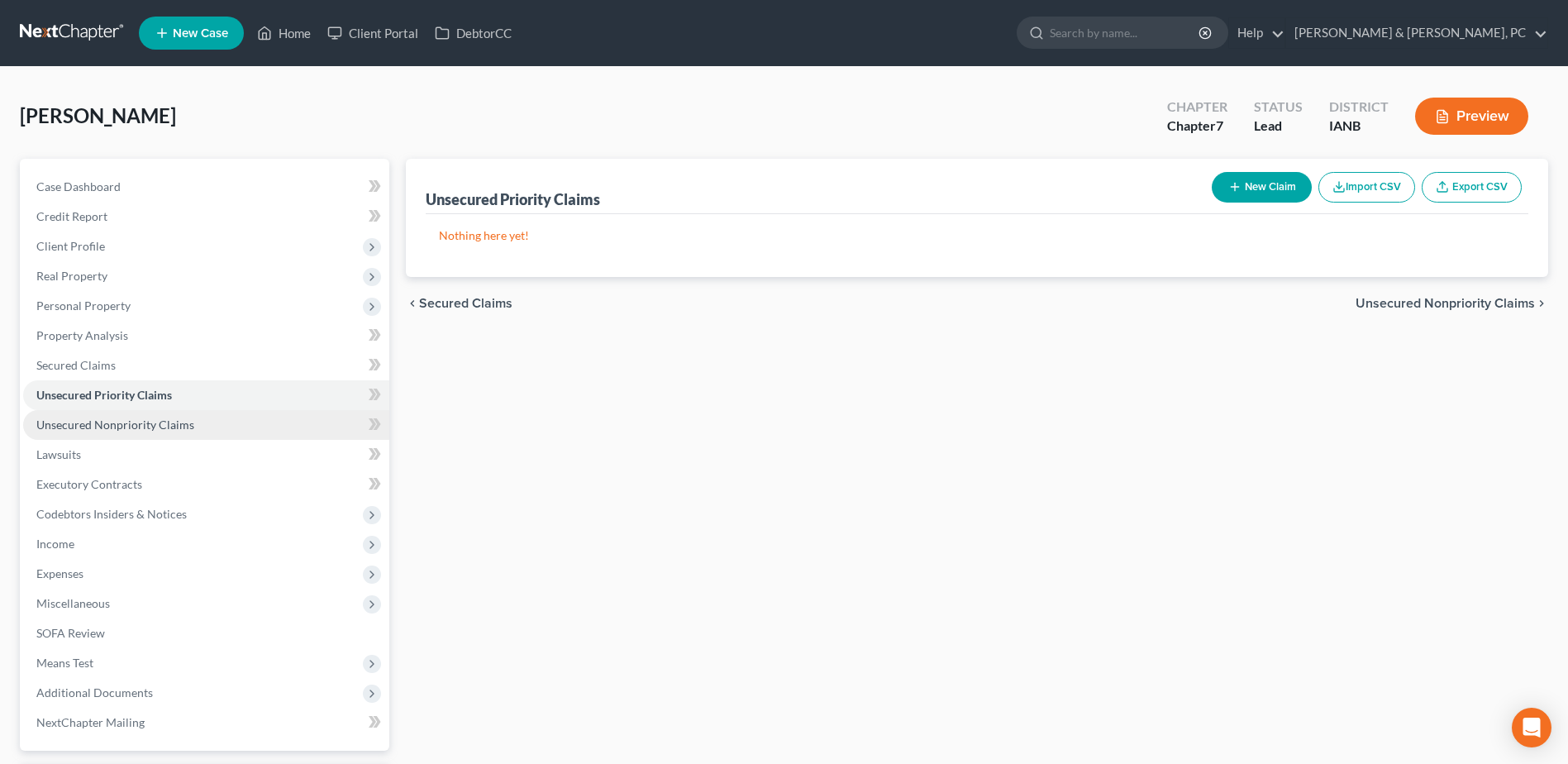
click at [123, 420] on span "Unsecured Nonpriority Claims" at bounding box center [115, 425] width 158 height 14
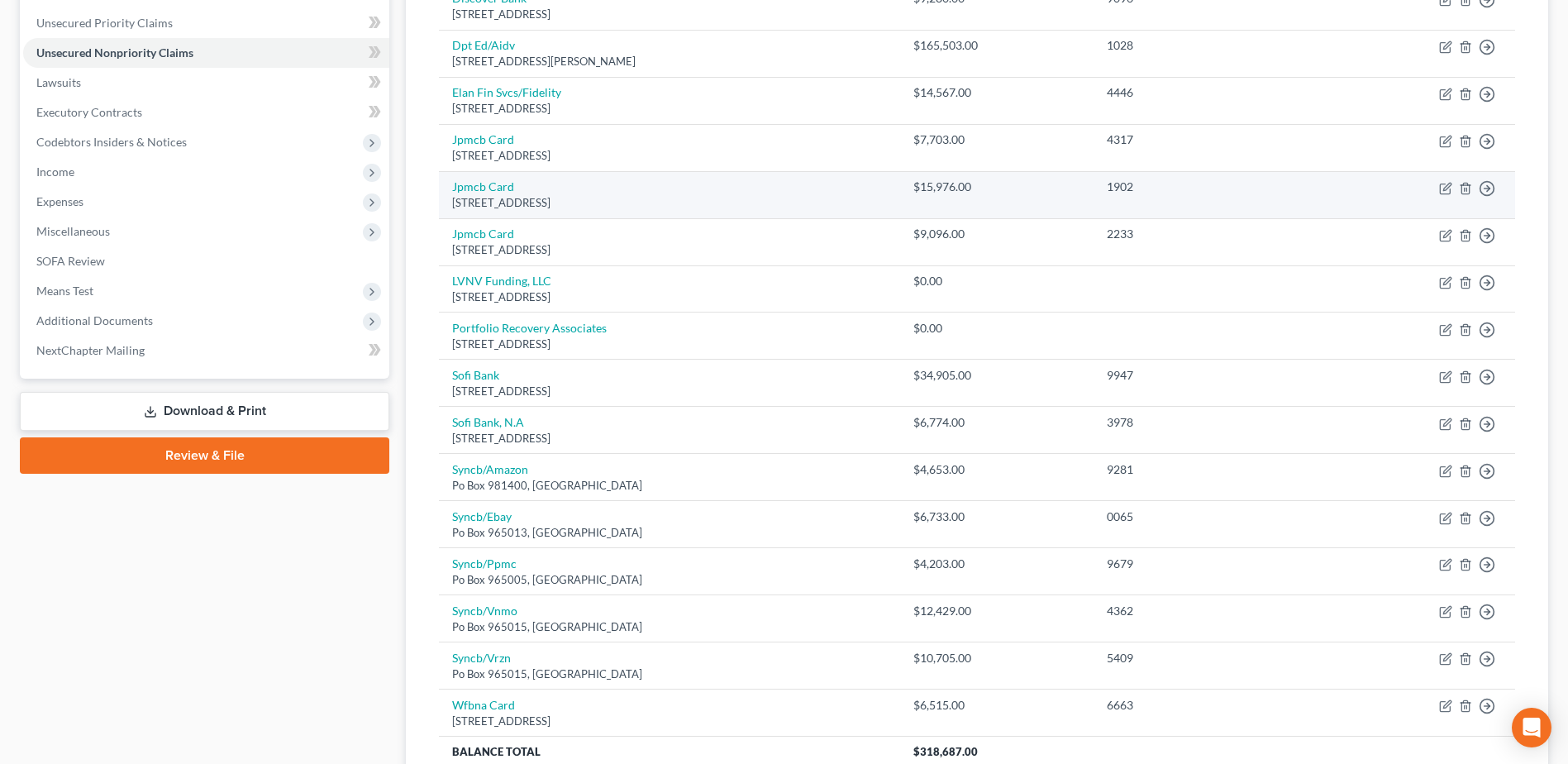
scroll to position [331, 0]
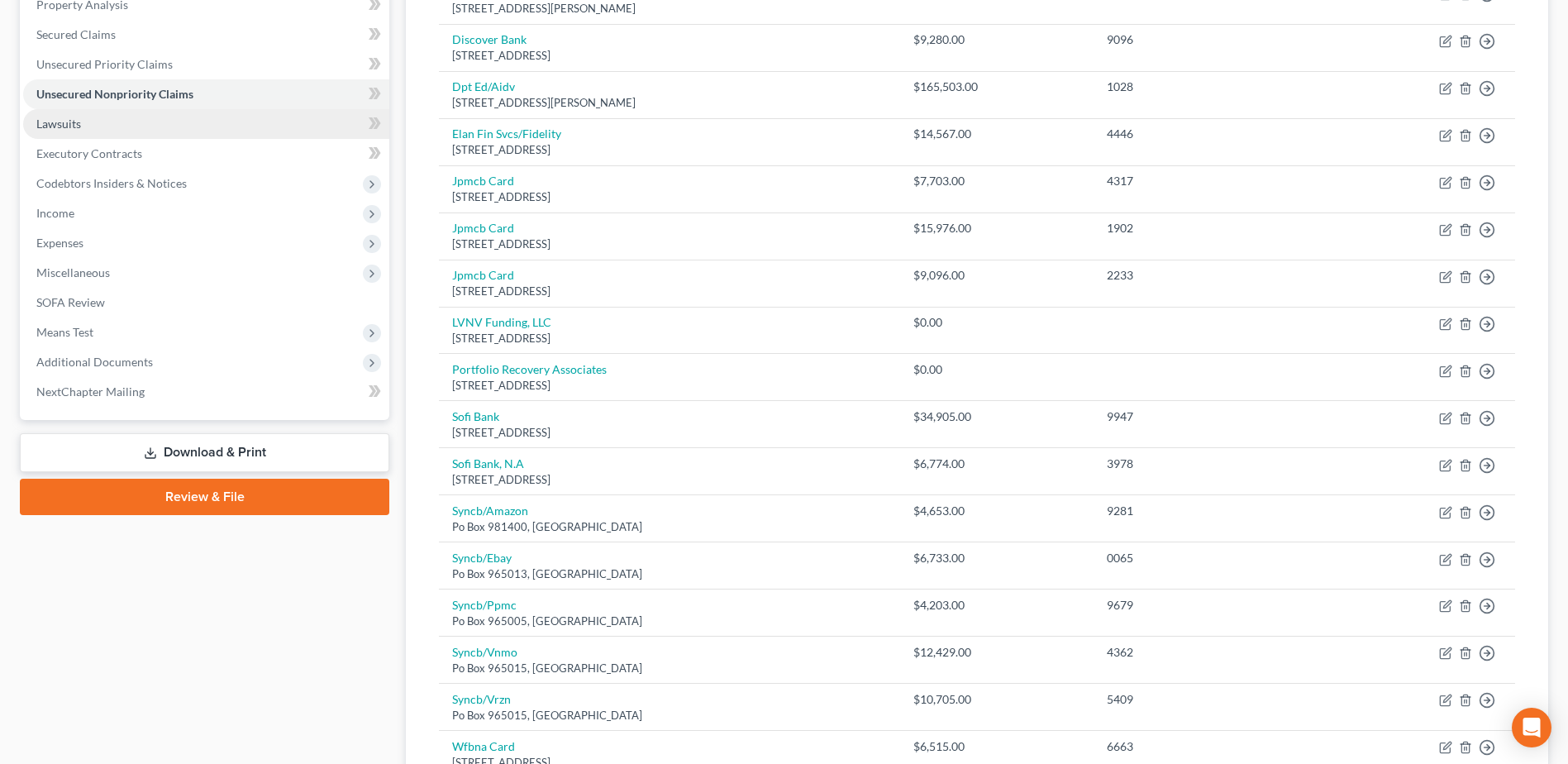
click at [120, 124] on link "Lawsuits" at bounding box center [206, 124] width 367 height 30
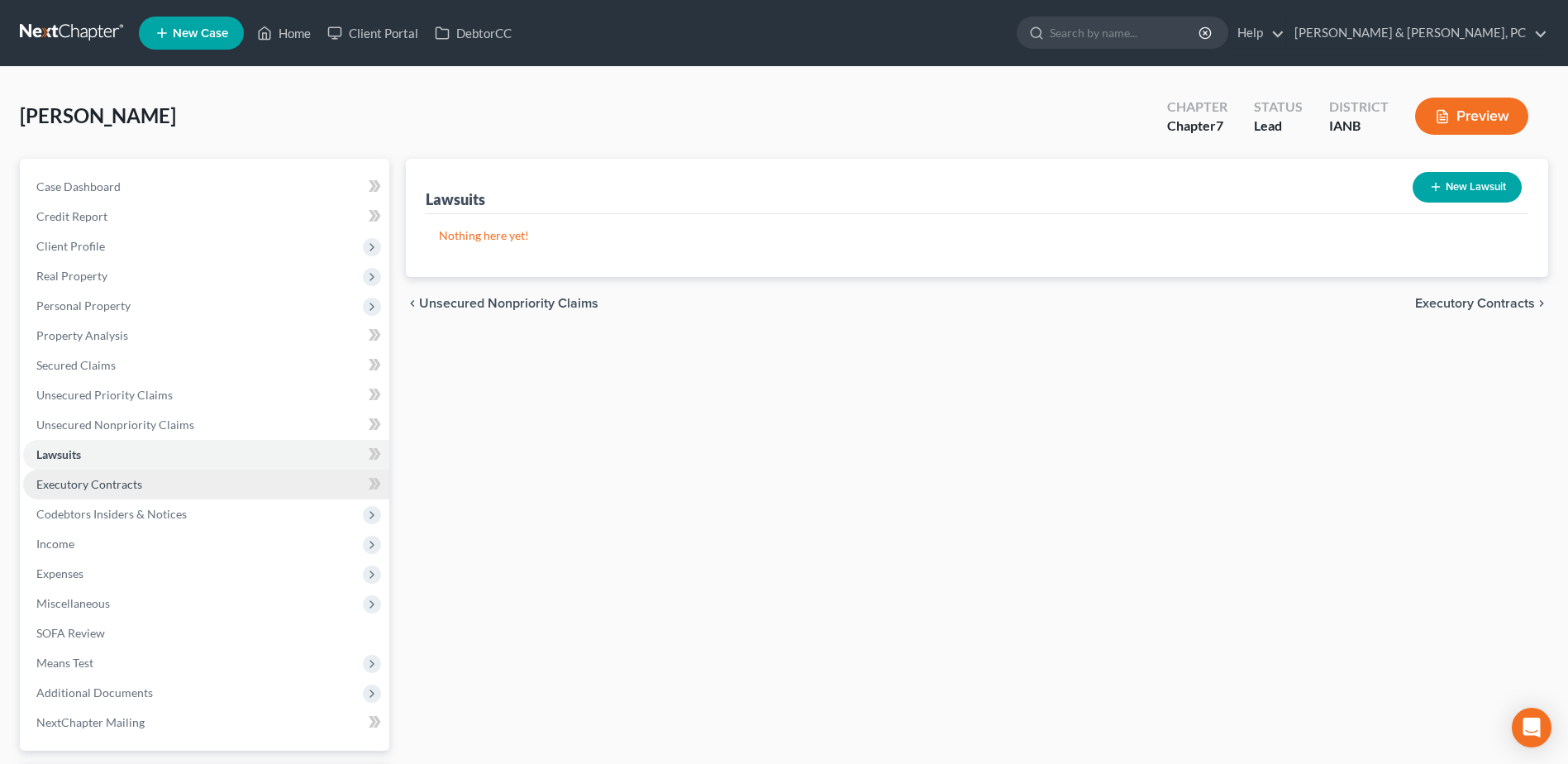
click at [183, 492] on link "Executory Contracts" at bounding box center [206, 484] width 367 height 30
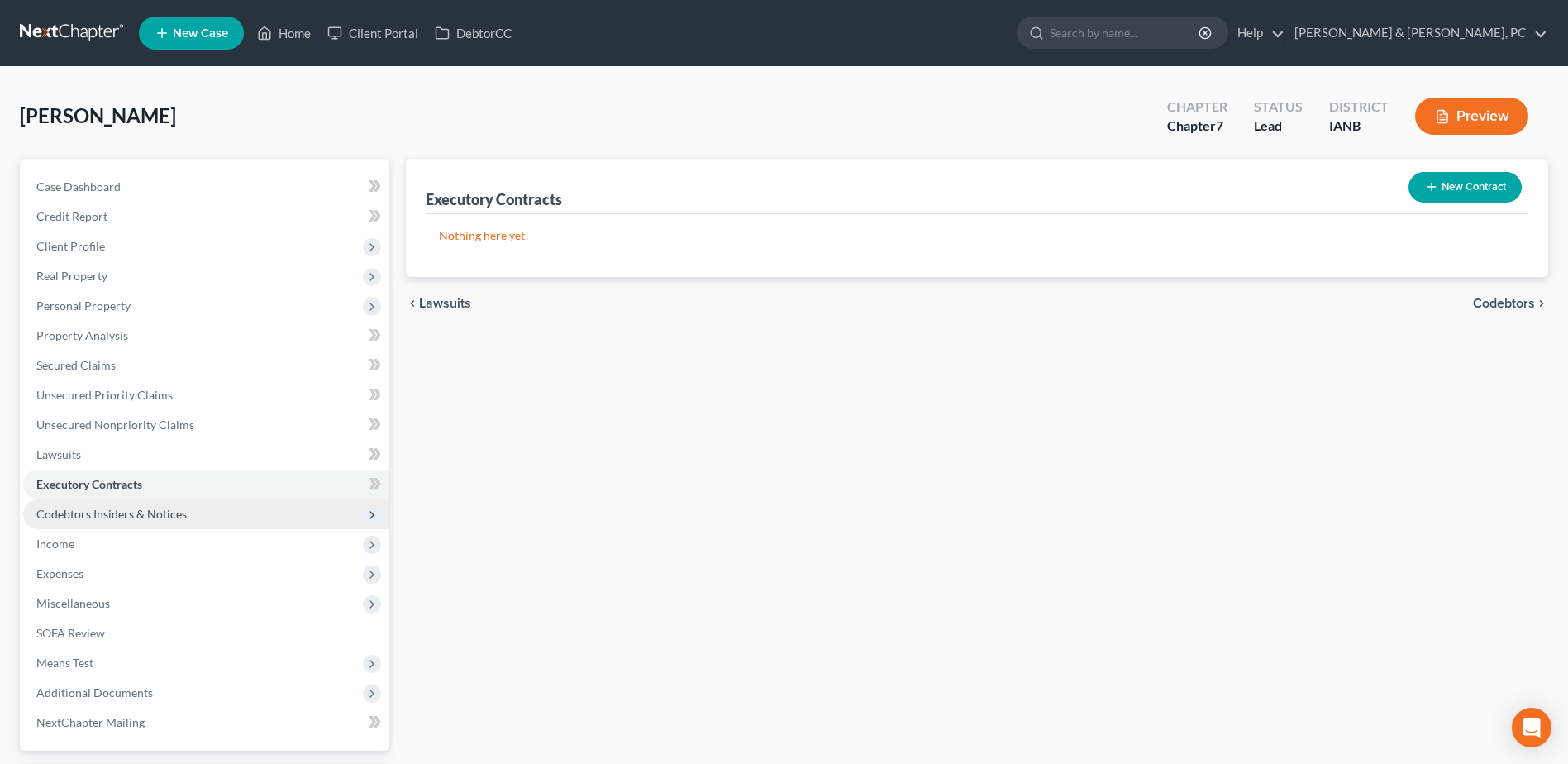
click at [175, 511] on span "Codebtors Insiders & Notices" at bounding box center [112, 513] width 150 height 14
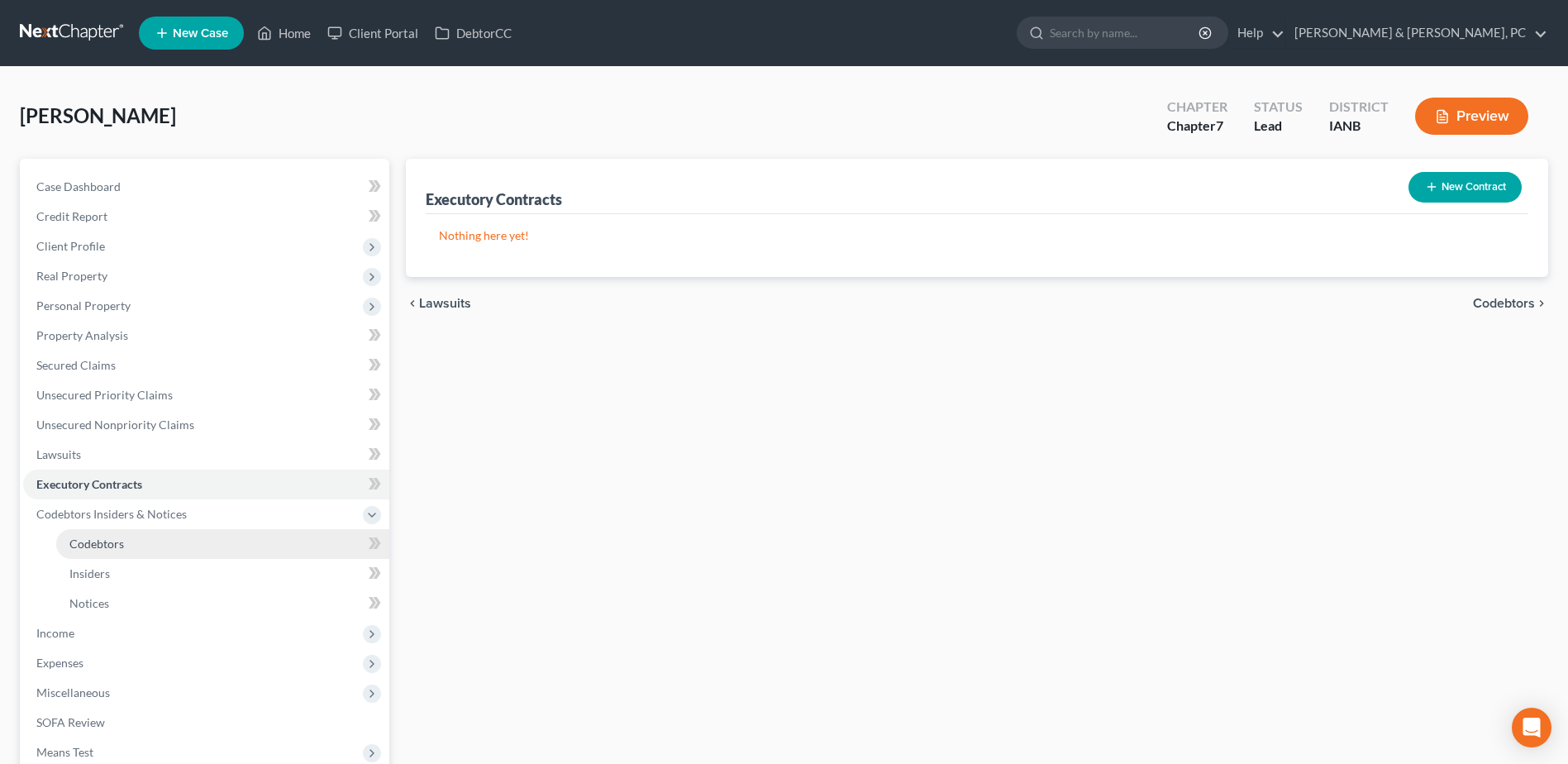
click at [152, 540] on link "Codebtors" at bounding box center [223, 543] width 333 height 30
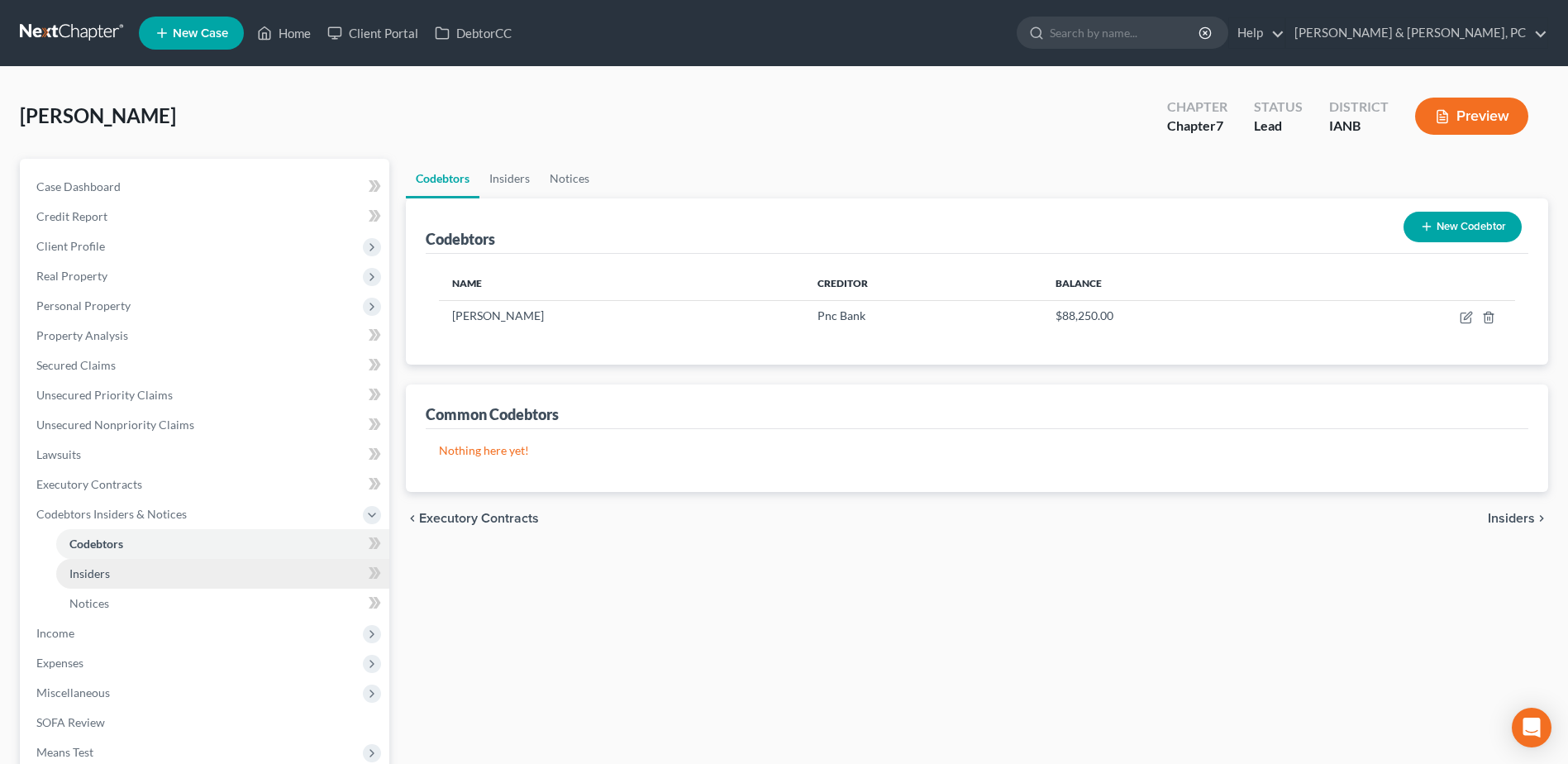
click at [135, 575] on link "Insiders" at bounding box center [223, 573] width 333 height 30
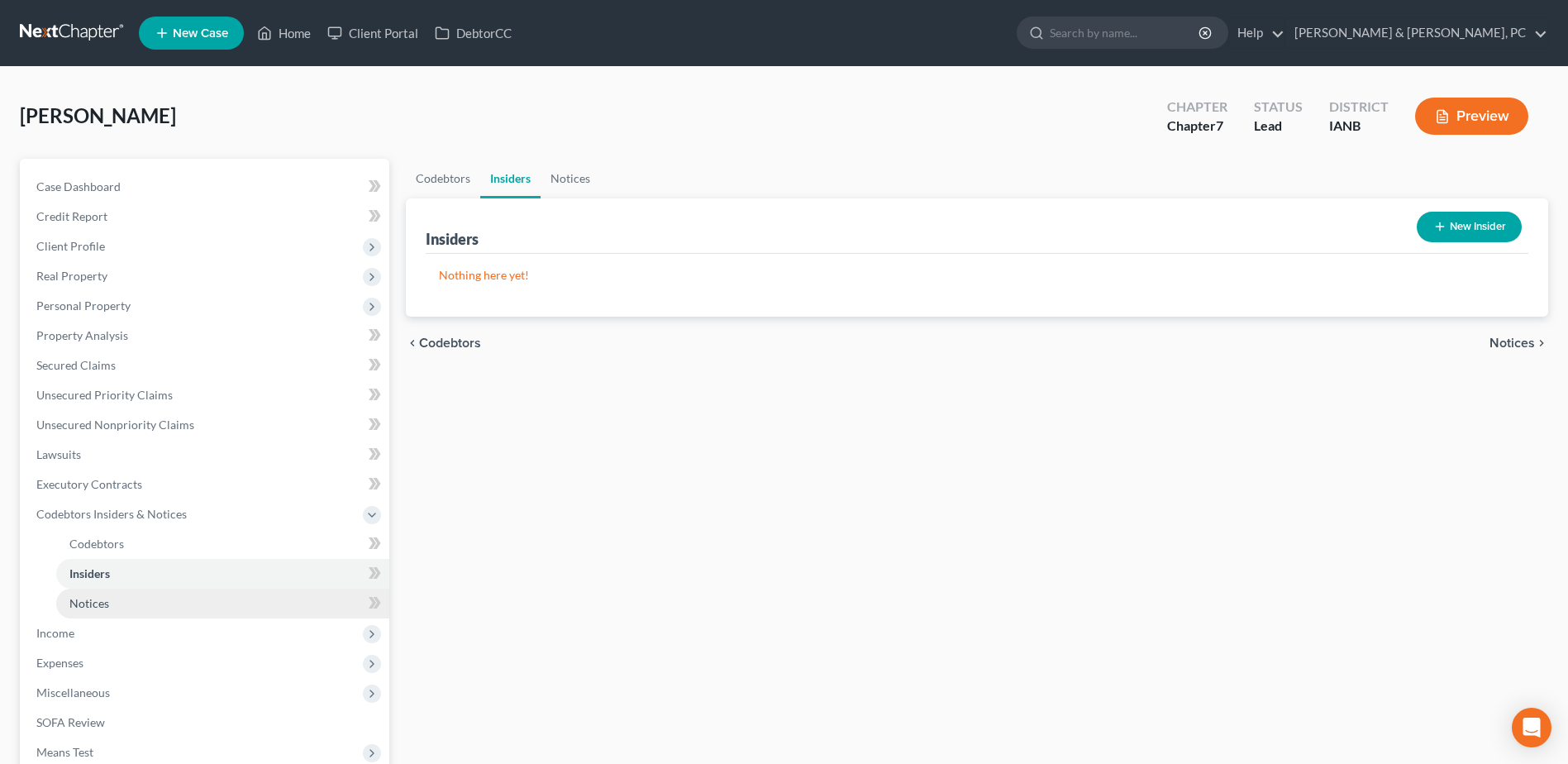
click at [128, 605] on link "Notices" at bounding box center [223, 603] width 333 height 30
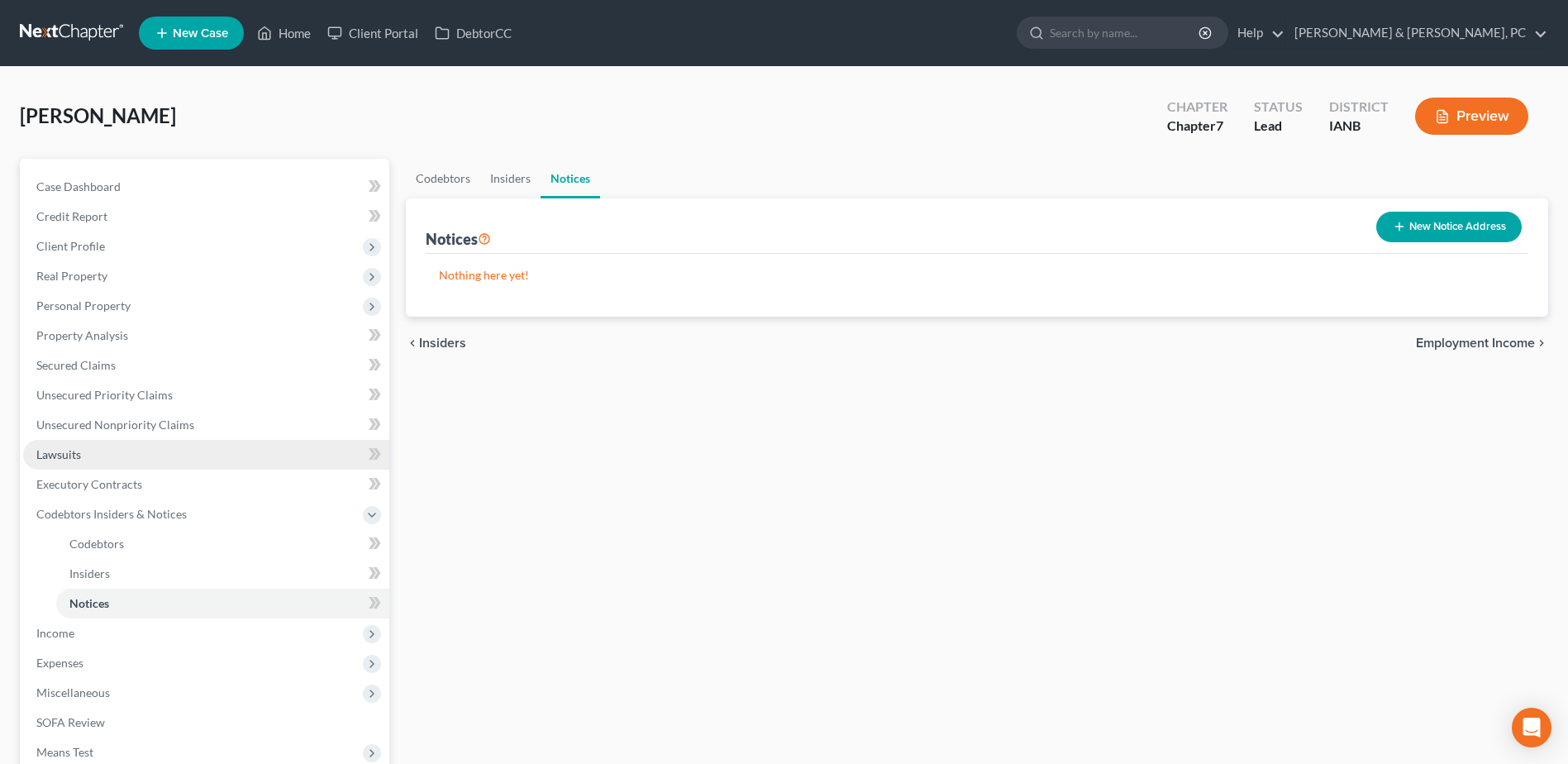
click at [101, 454] on link "Lawsuits" at bounding box center [206, 454] width 367 height 30
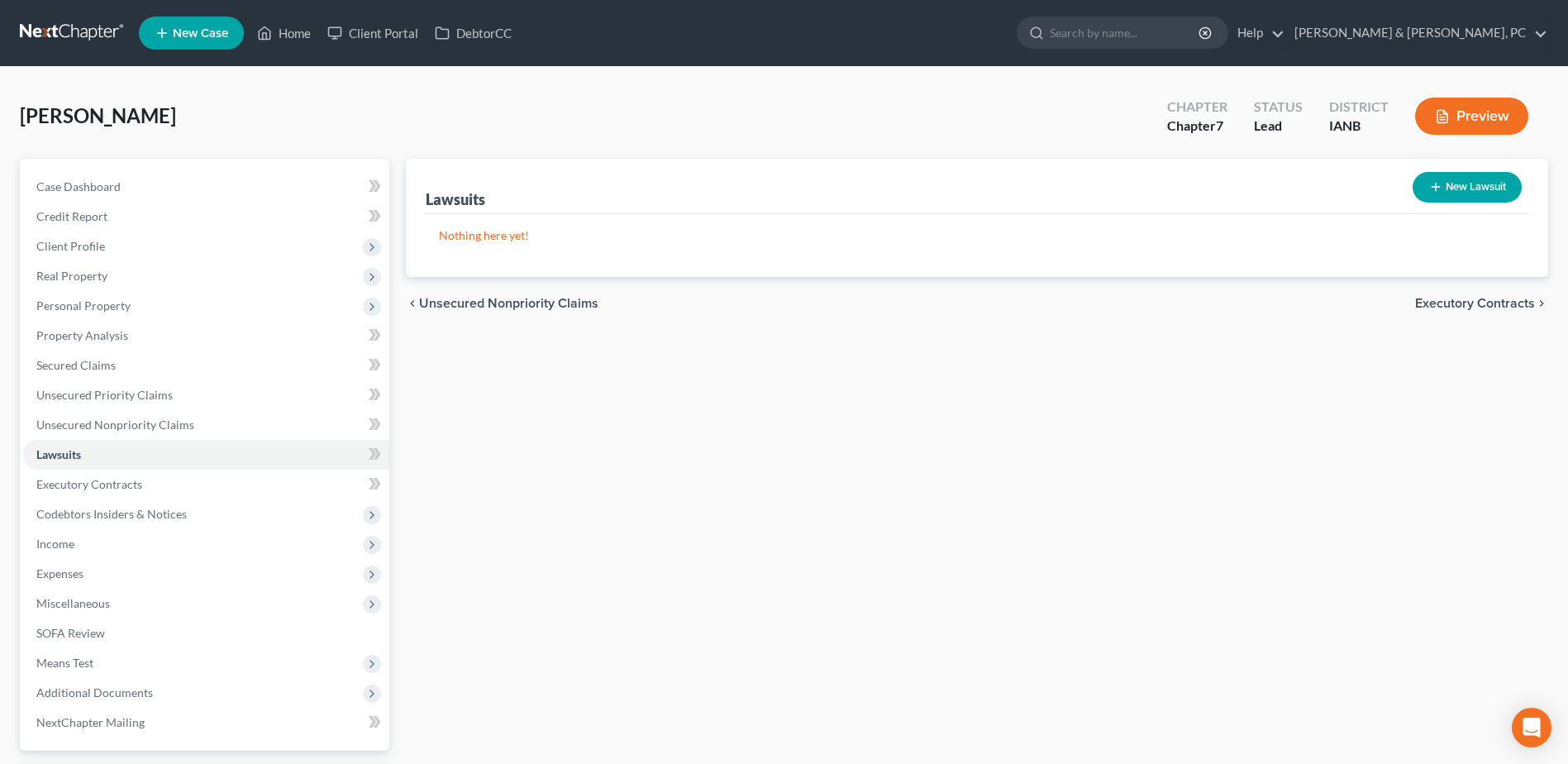
click at [1075, 440] on div "Lawsuits New Lawsuit Nothing here yet! Court Name Date Filed Status Creditor Na…" at bounding box center [976, 502] width 1159 height 687
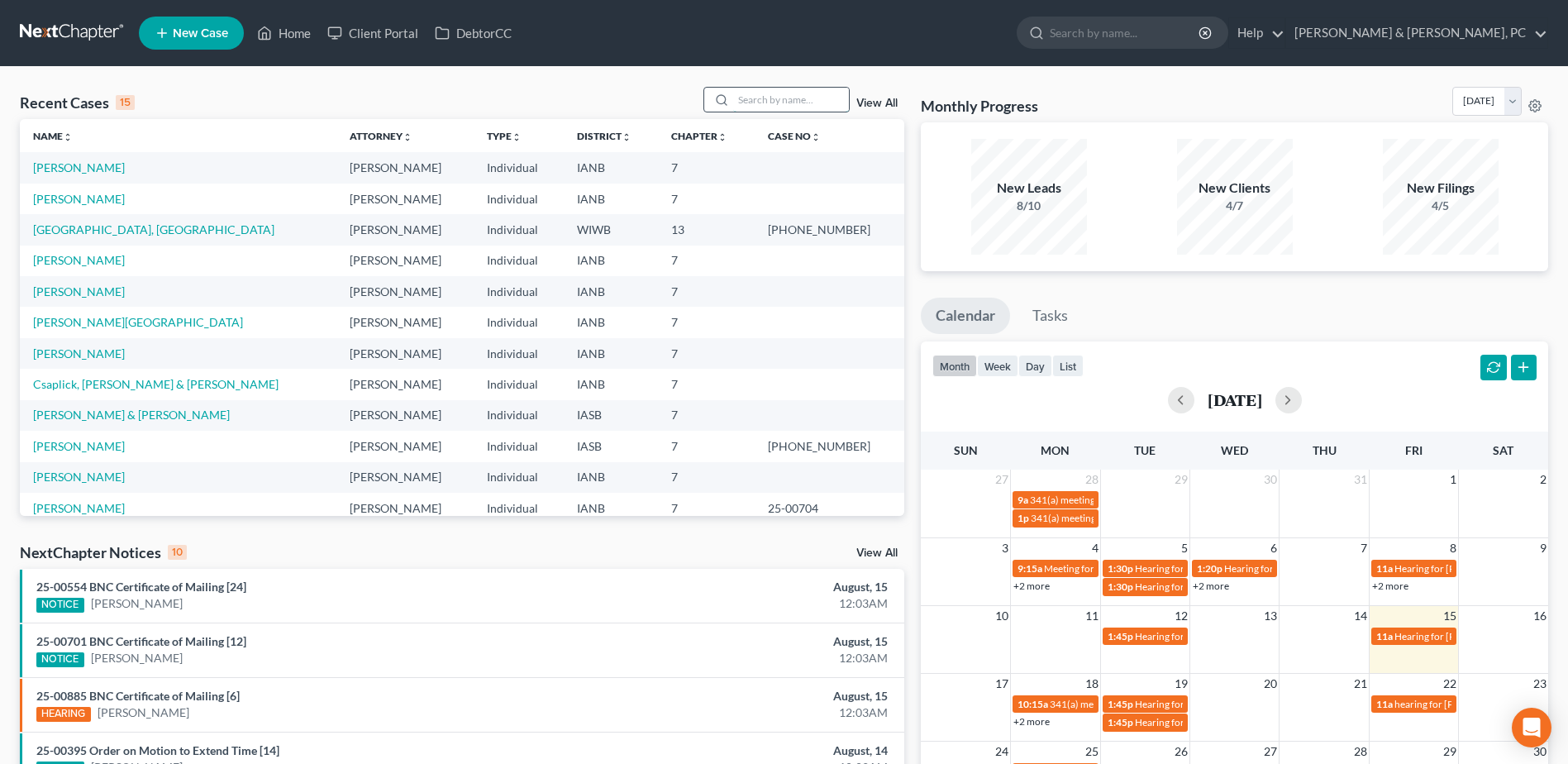
click at [808, 107] on input "search" at bounding box center [791, 100] width 116 height 24
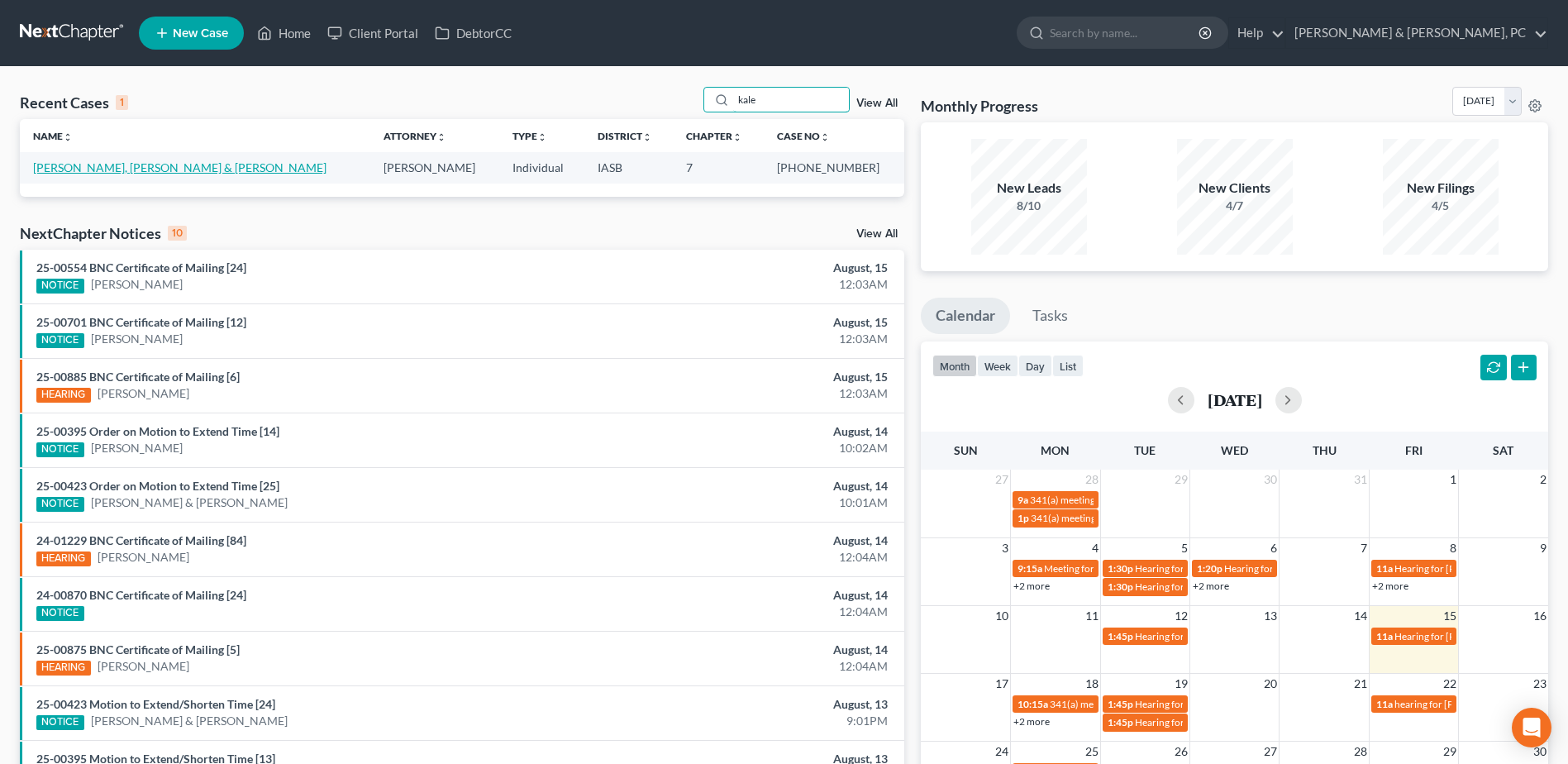
type input "kale"
click at [71, 164] on link "[PERSON_NAME], [PERSON_NAME] & [PERSON_NAME]" at bounding box center [180, 167] width 293 height 14
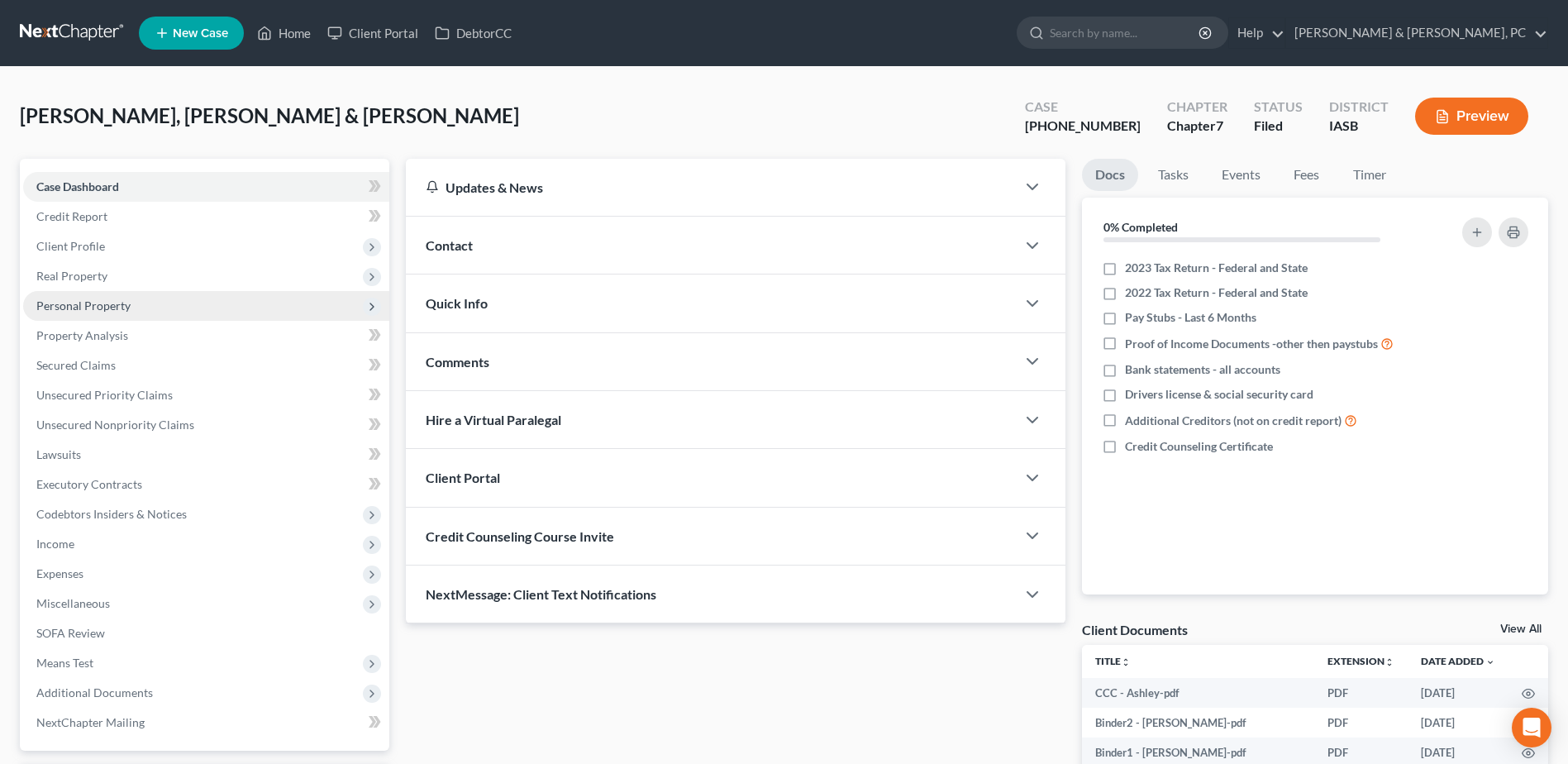
click at [113, 310] on span "Personal Property" at bounding box center [84, 305] width 95 height 14
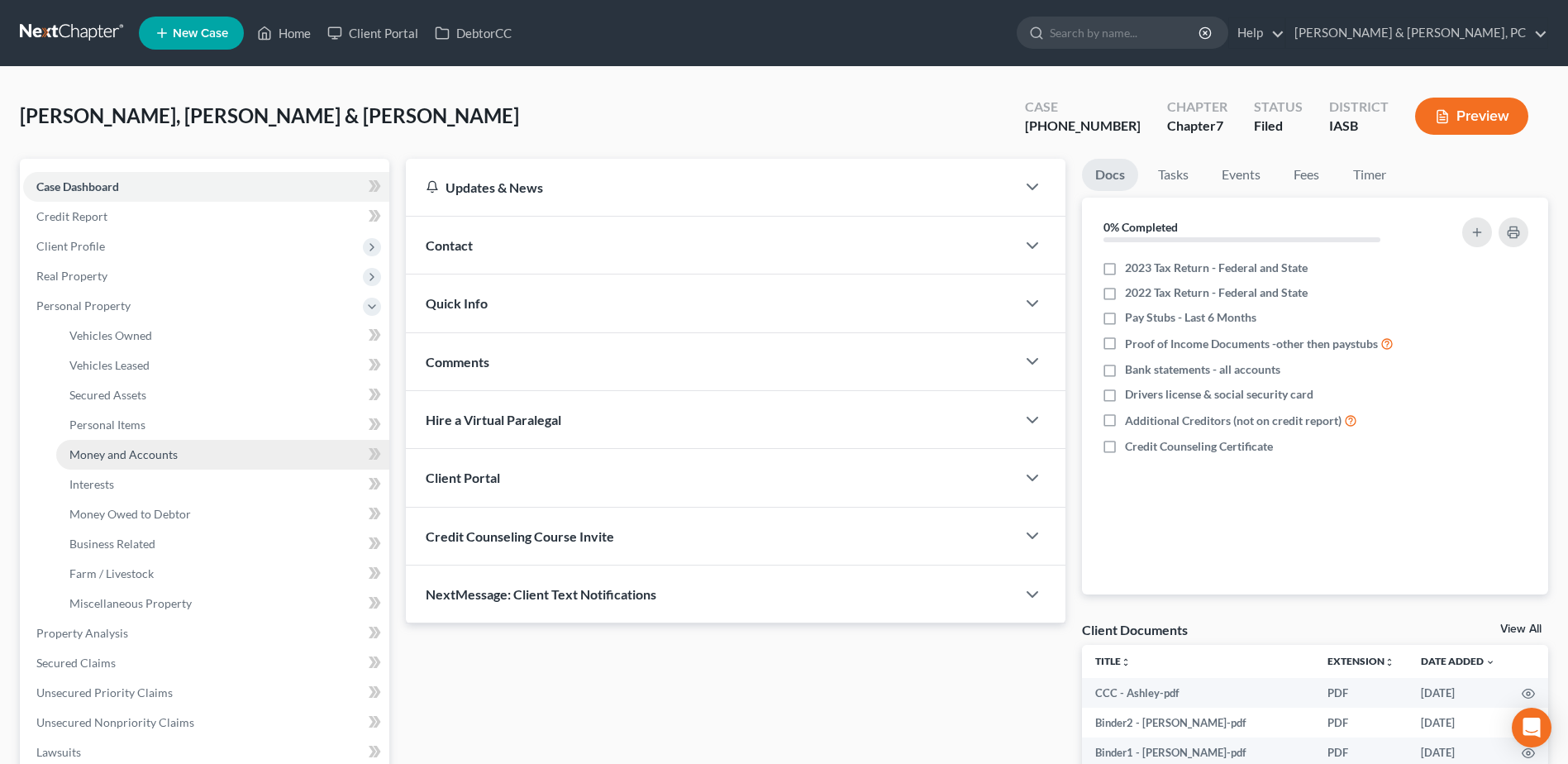
click at [130, 451] on span "Money and Accounts" at bounding box center [123, 454] width 108 height 14
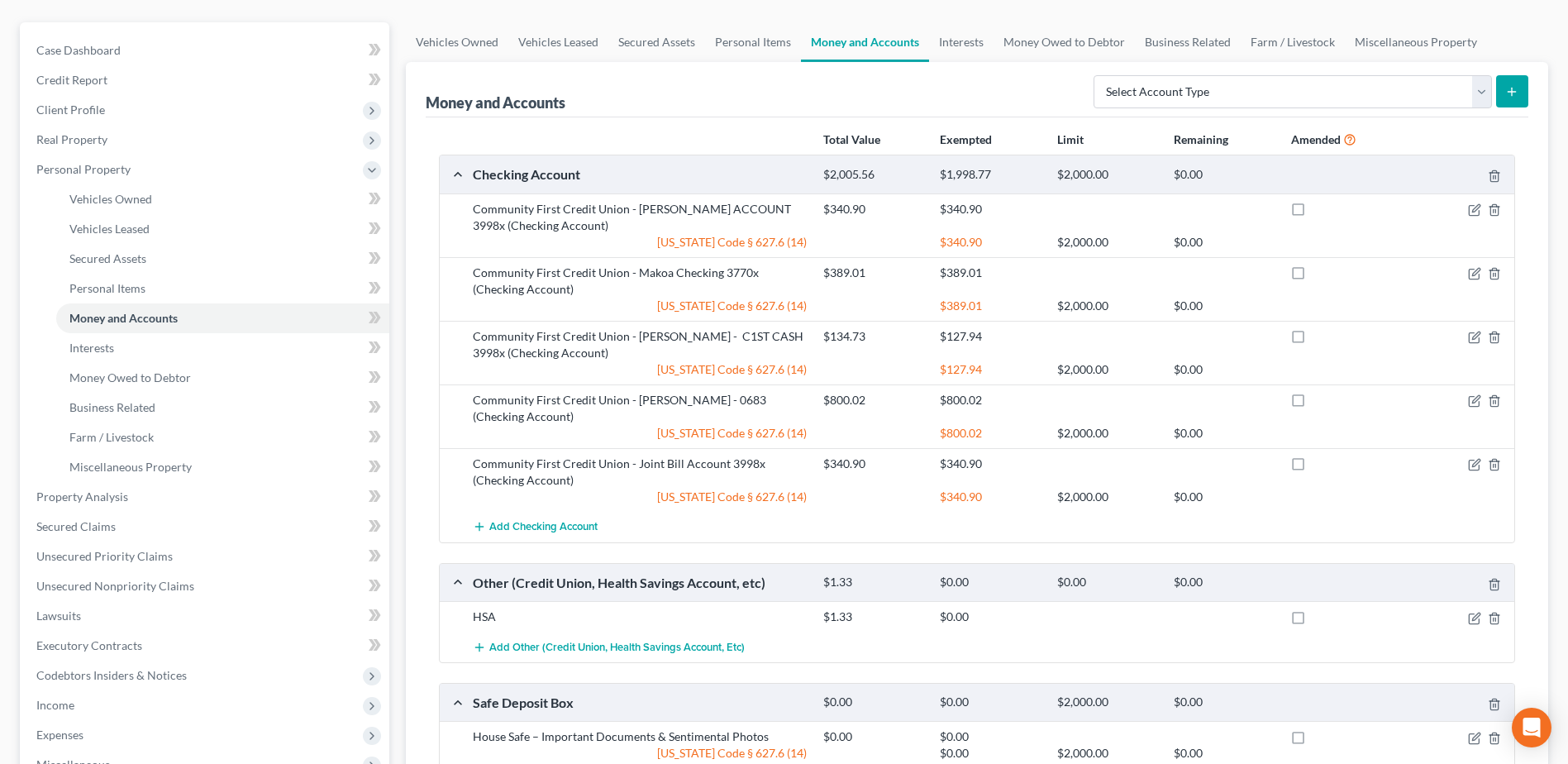
scroll to position [165, 0]
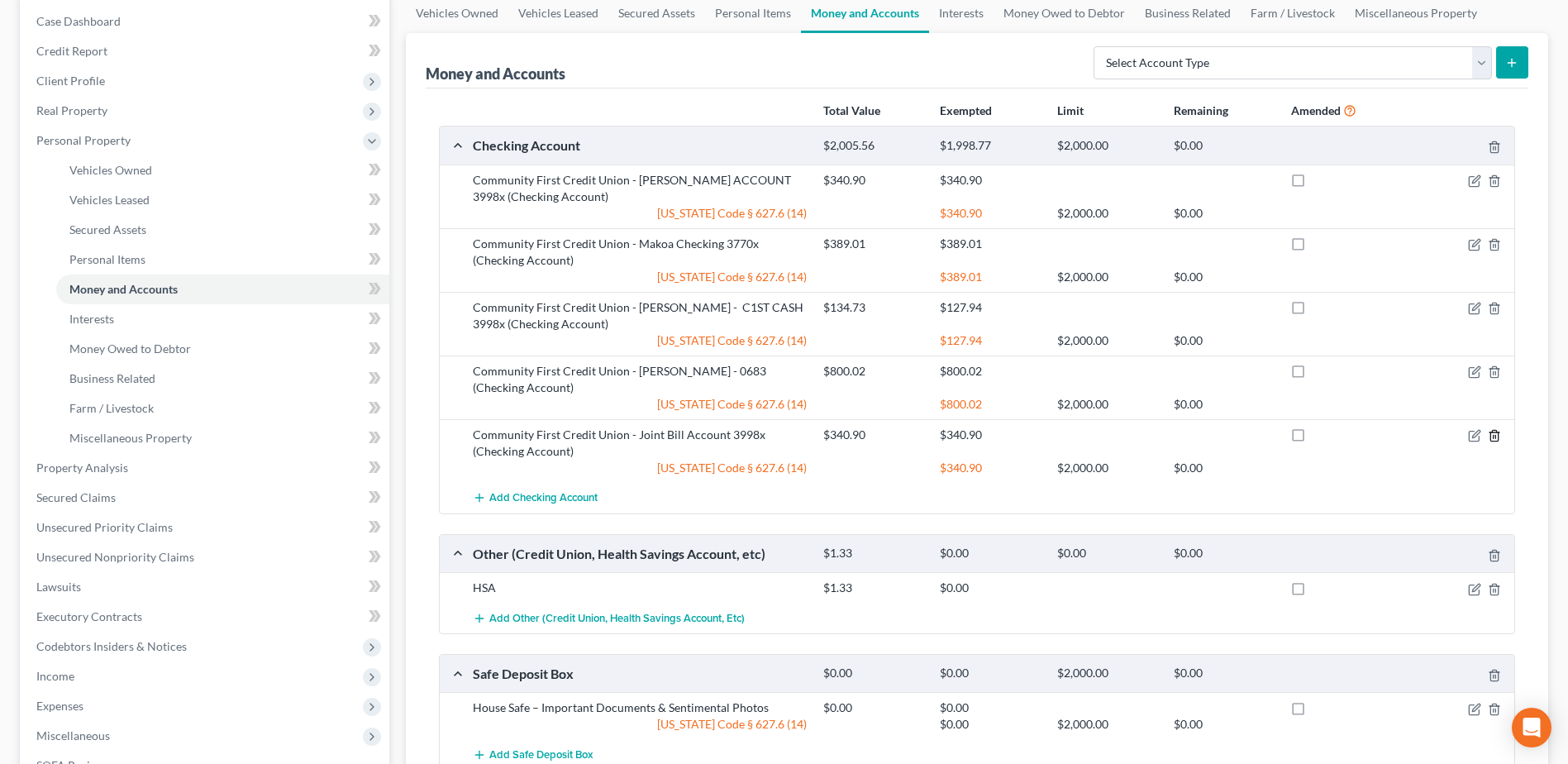
click at [1496, 436] on line "button" at bounding box center [1496, 437] width 0 height 3
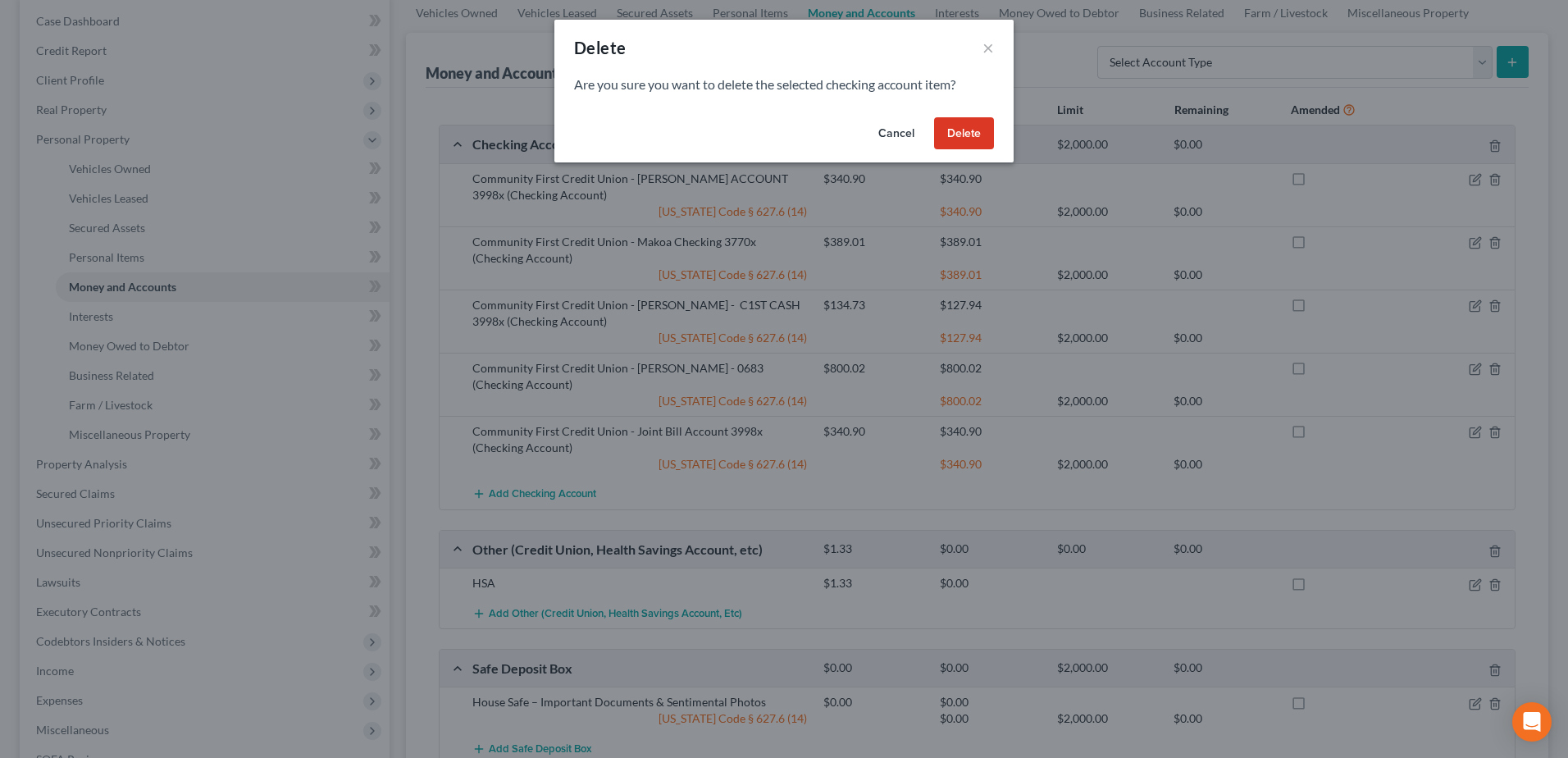
click at [946, 129] on button "Delete" at bounding box center [963, 134] width 60 height 33
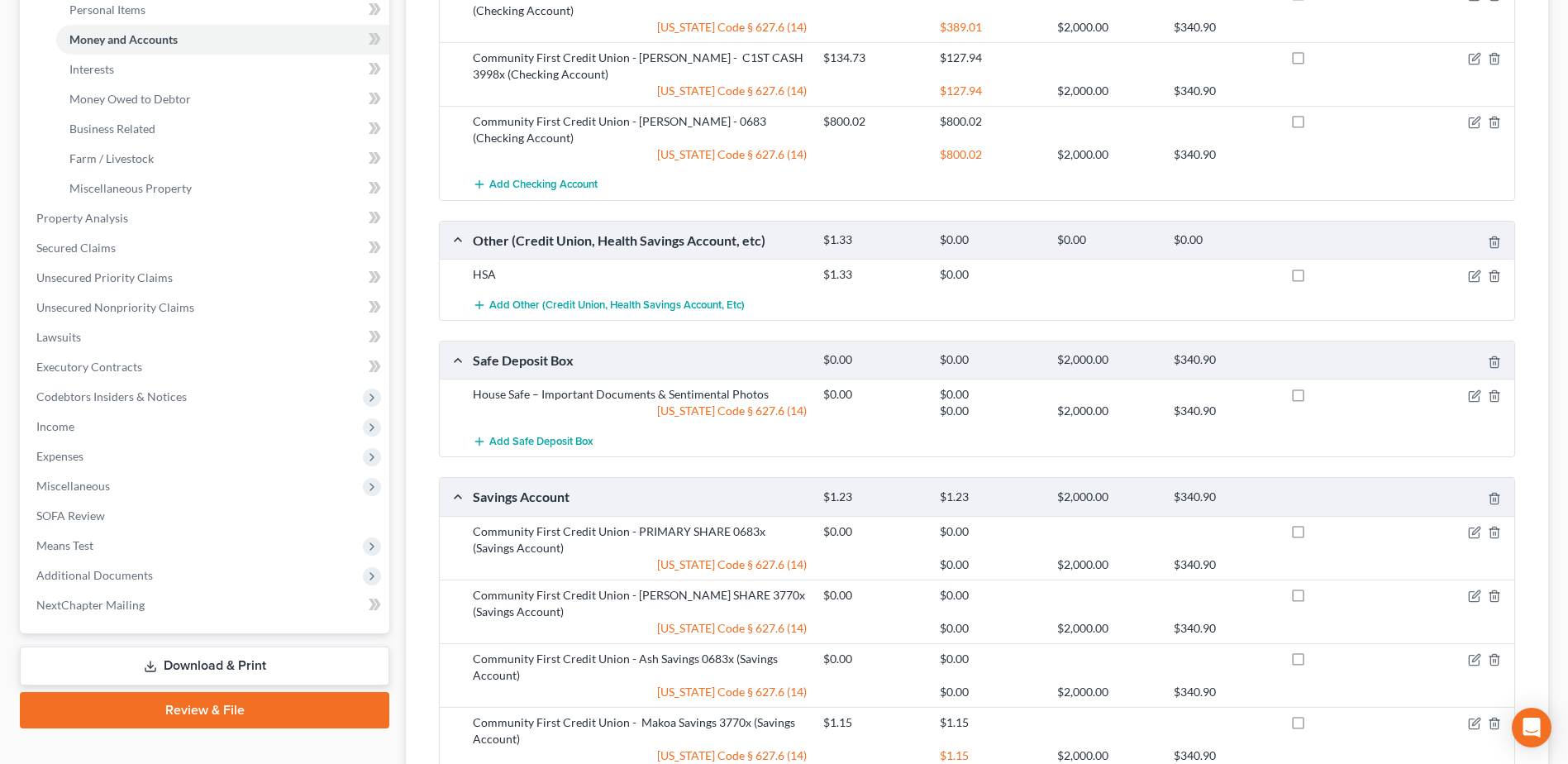
scroll to position [656, 0]
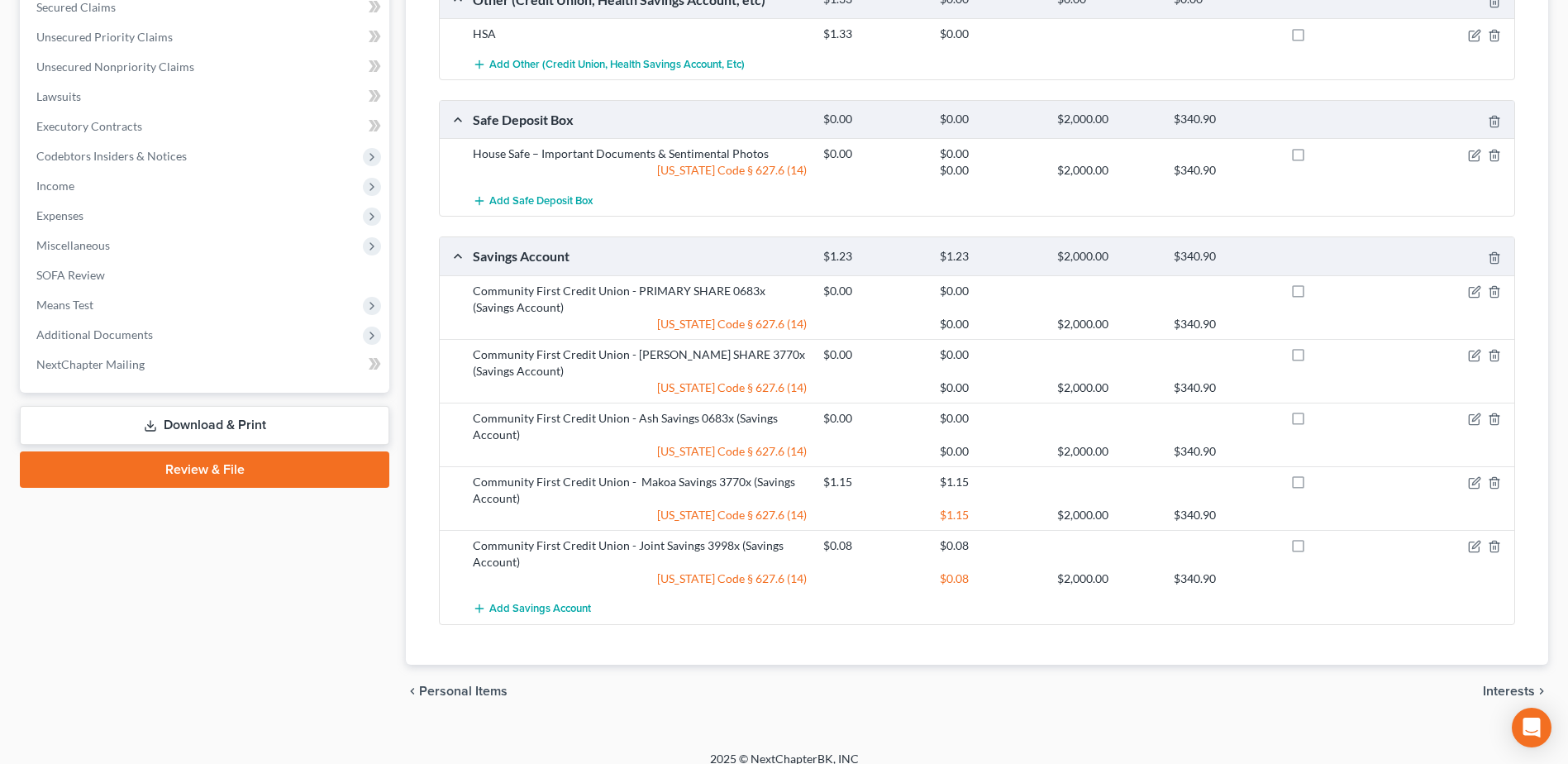
click at [325, 424] on link "Download & Print" at bounding box center [204, 425] width 369 height 39
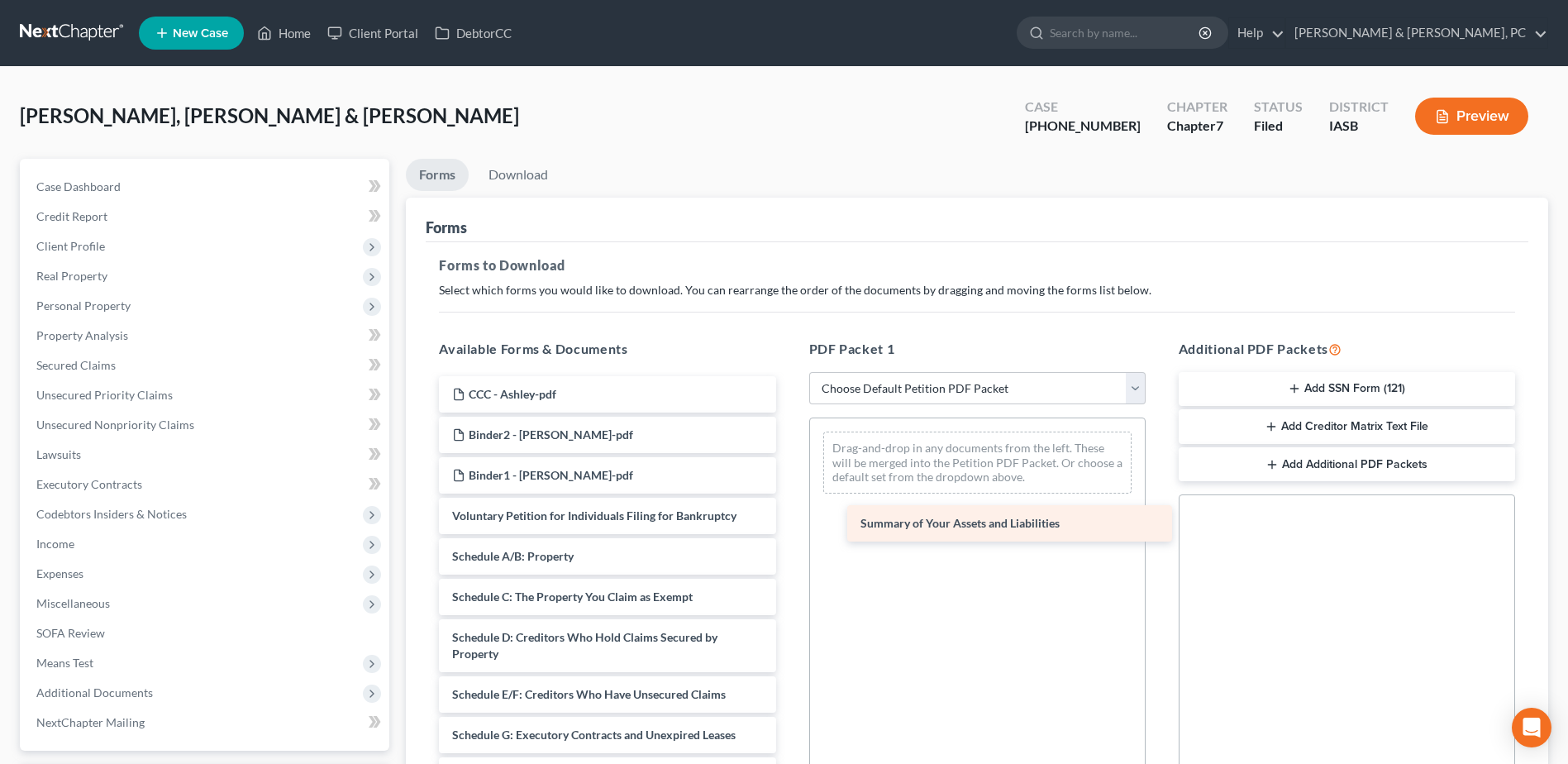
drag, startPoint x: 539, startPoint y: 553, endPoint x: 948, endPoint y: 518, distance: 410.5
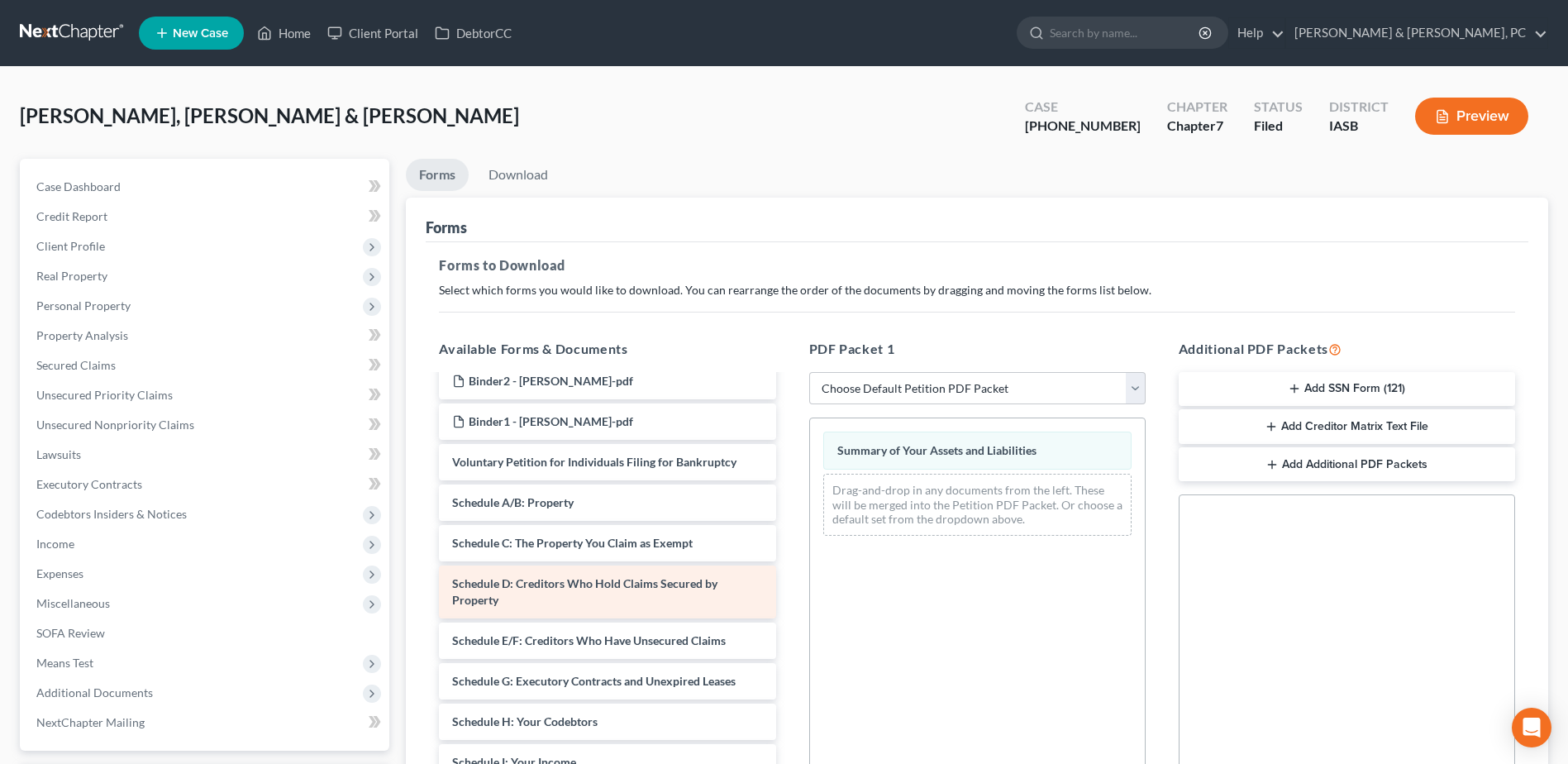
scroll to position [83, 0]
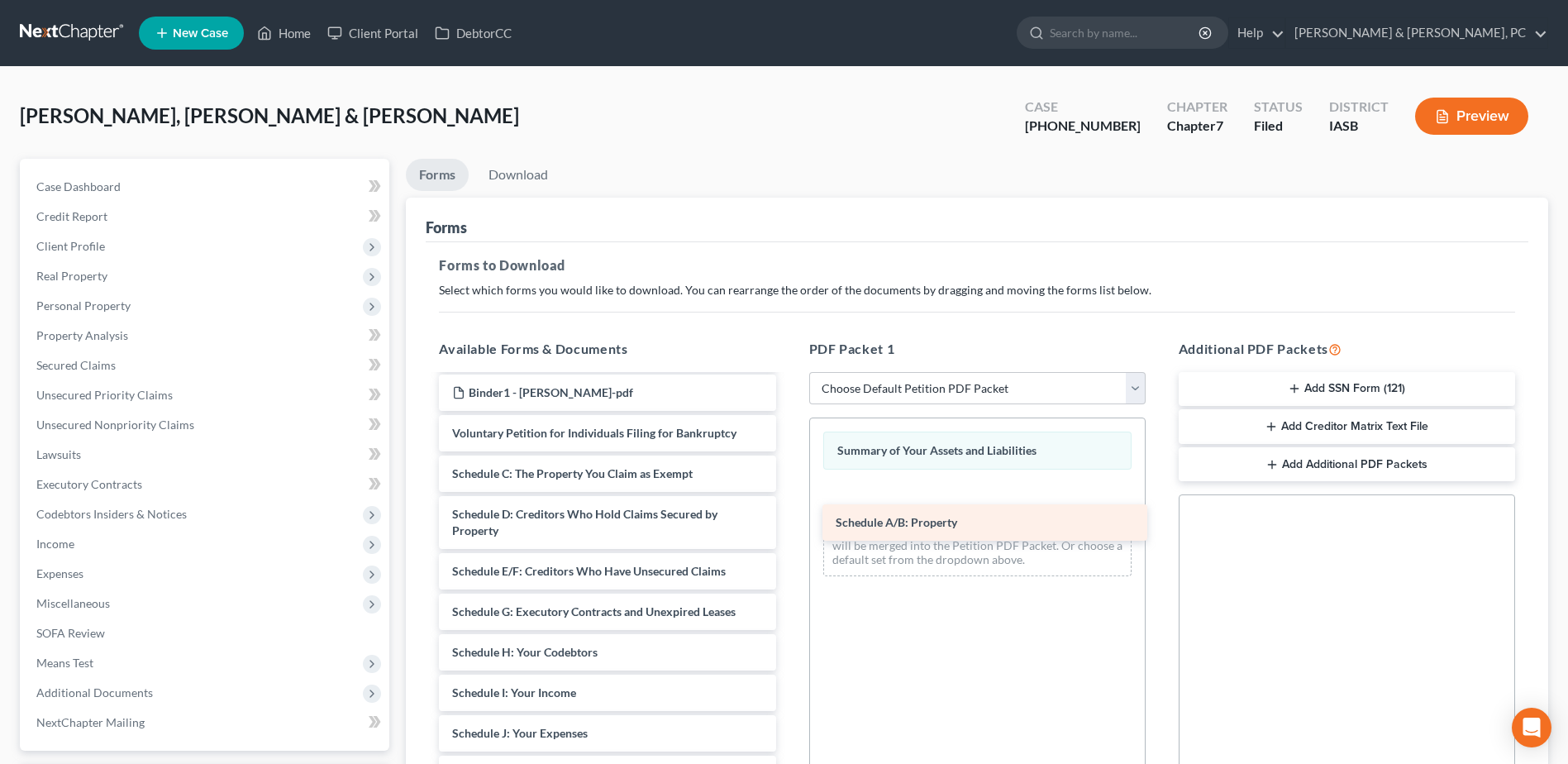
drag, startPoint x: 644, startPoint y: 470, endPoint x: 1027, endPoint y: 518, distance: 386.0
click at [789, 518] on div "Schedule A/B: Property CCC - [PERSON_NAME]-pdf Binder2 - [PERSON_NAME]-pdf Bind…" at bounding box center [607, 717] width 363 height 848
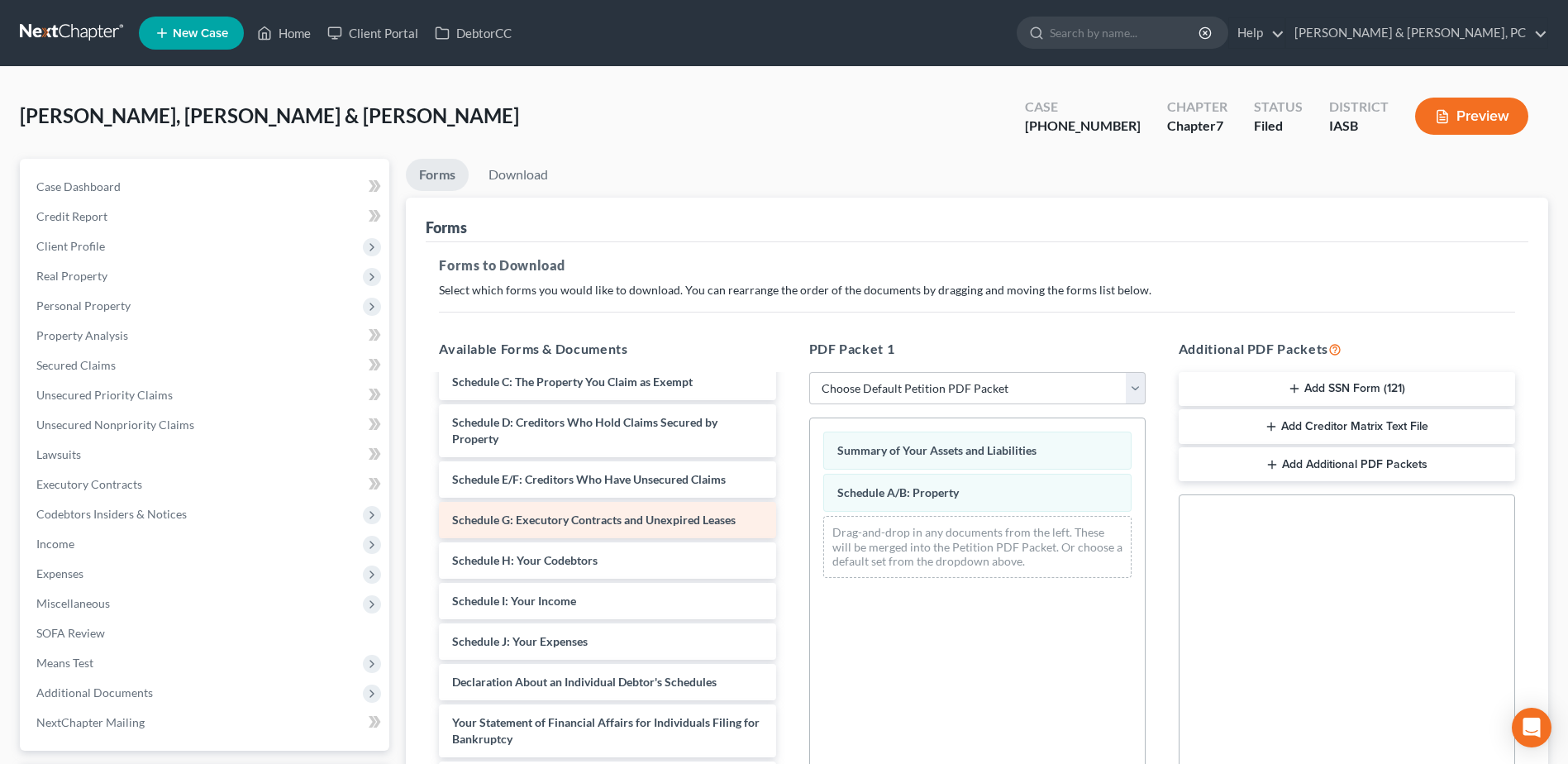
scroll to position [248, 0]
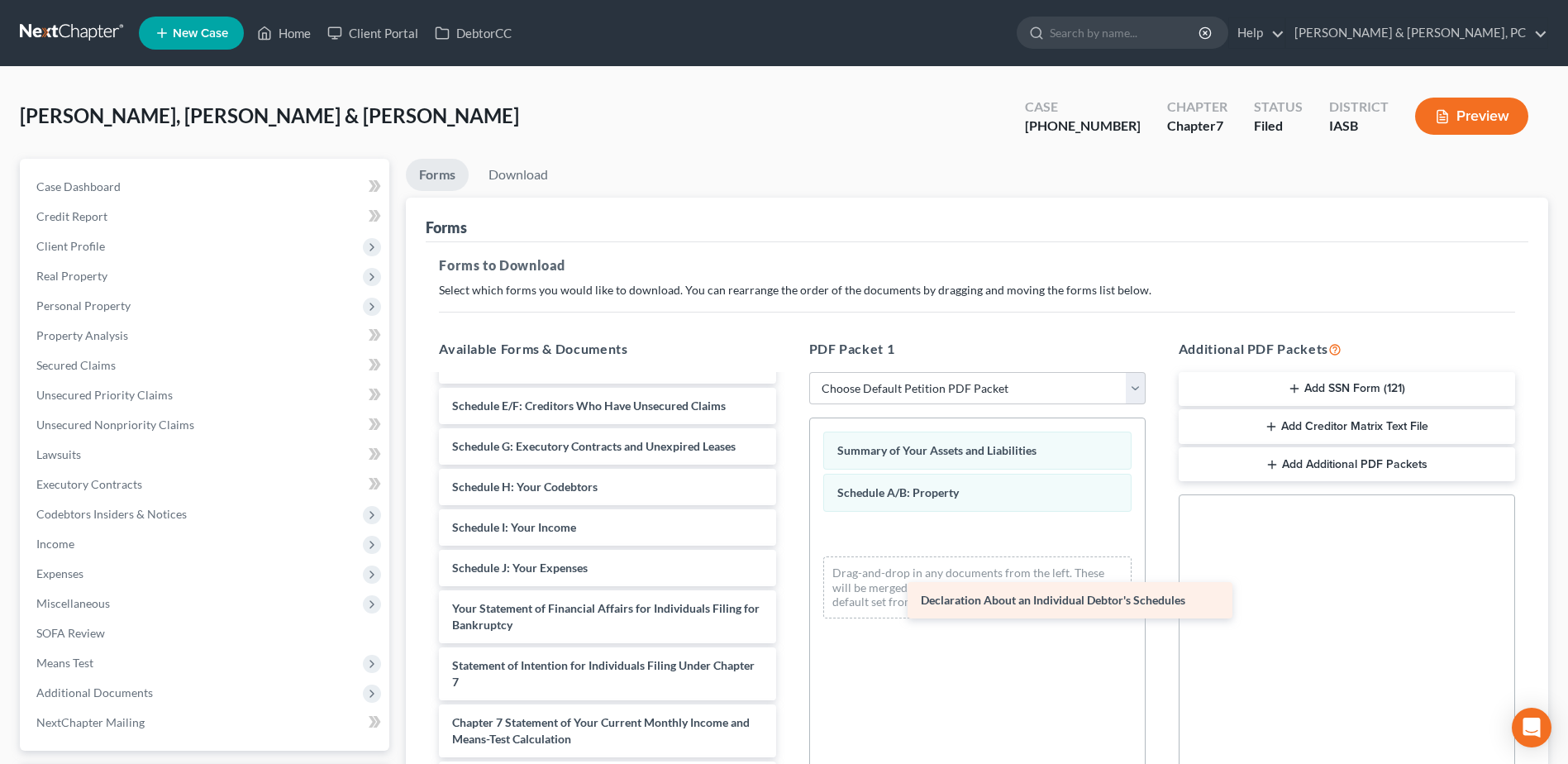
drag, startPoint x: 472, startPoint y: 604, endPoint x: 940, endPoint y: 595, distance: 468.1
click at [789, 595] on div "Declaration About an Individual Debtor's Schedules CCC - [PERSON_NAME]-pdf Bind…" at bounding box center [607, 531] width 363 height 807
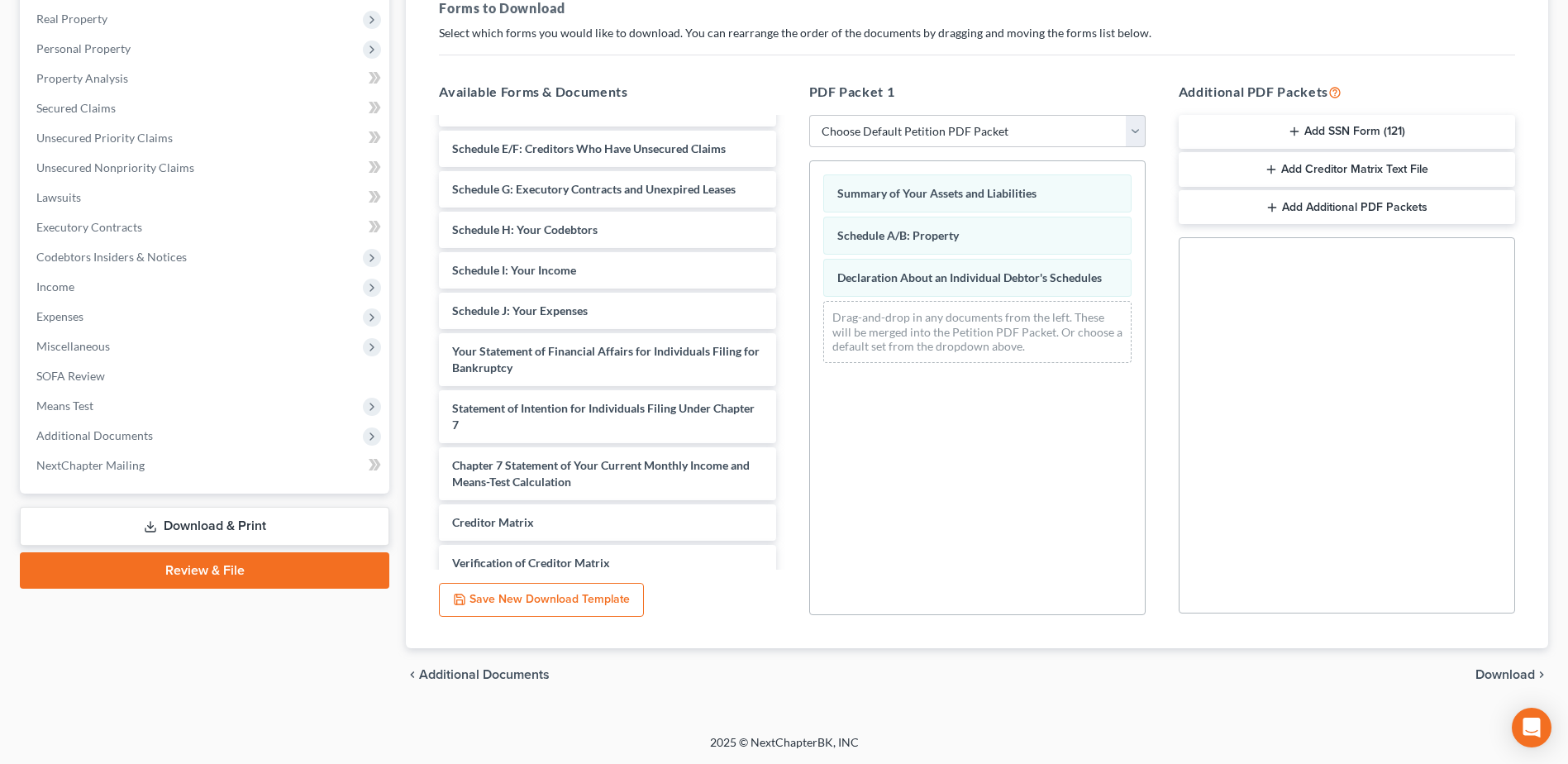
click at [1514, 676] on span "Download" at bounding box center [1506, 674] width 60 height 14
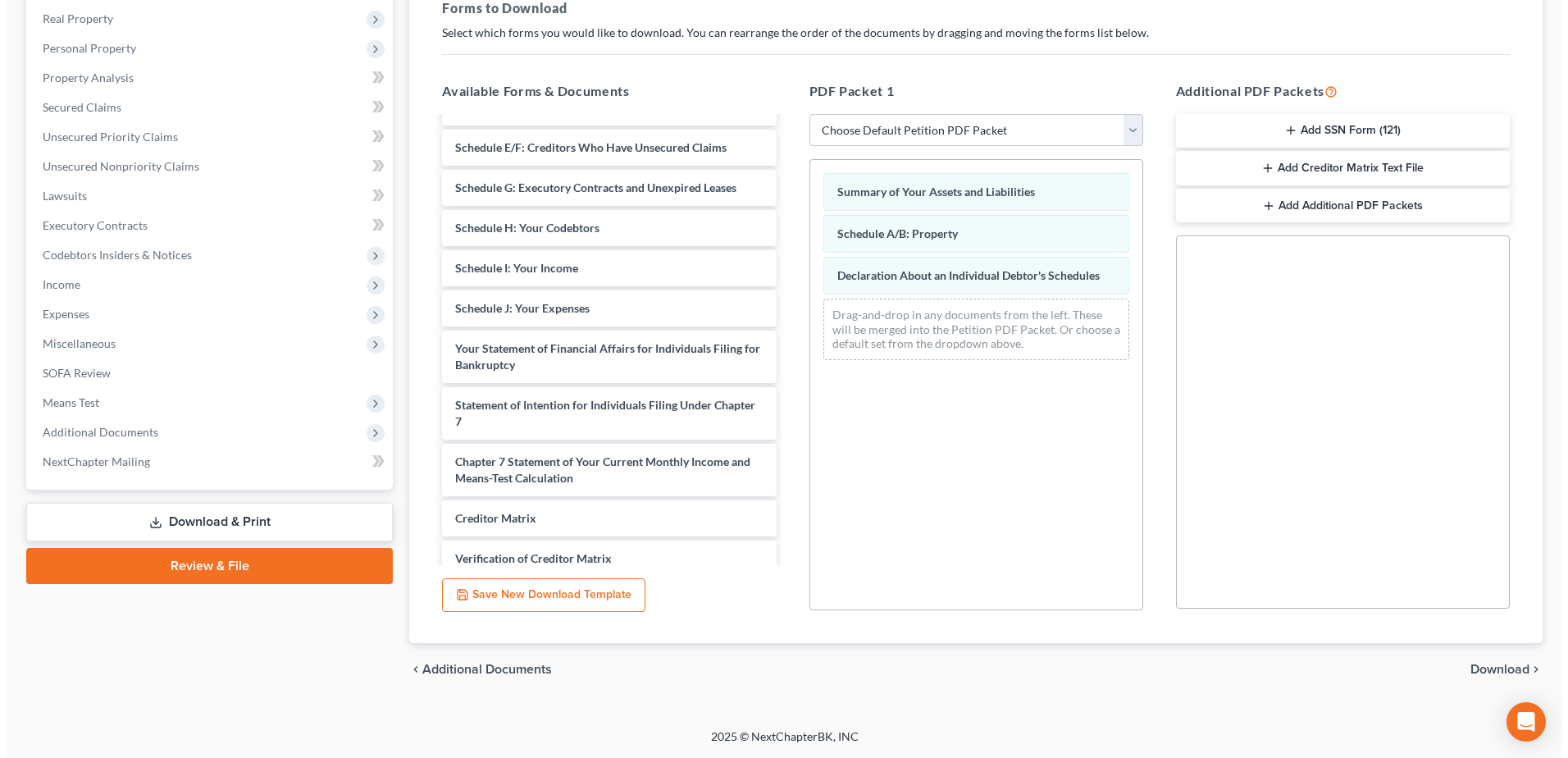
scroll to position [144, 0]
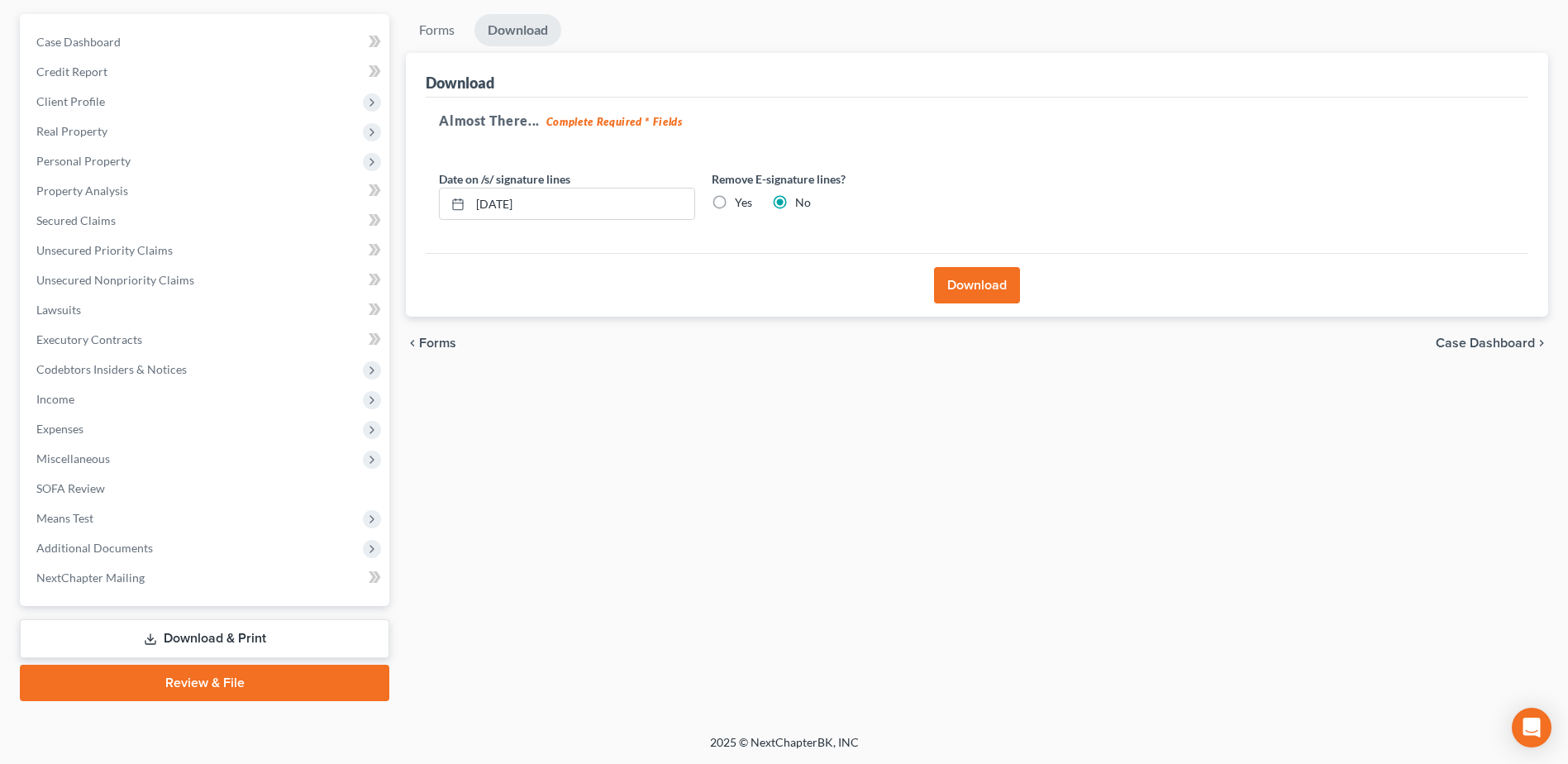
click at [963, 275] on button "Download" at bounding box center [977, 285] width 86 height 37
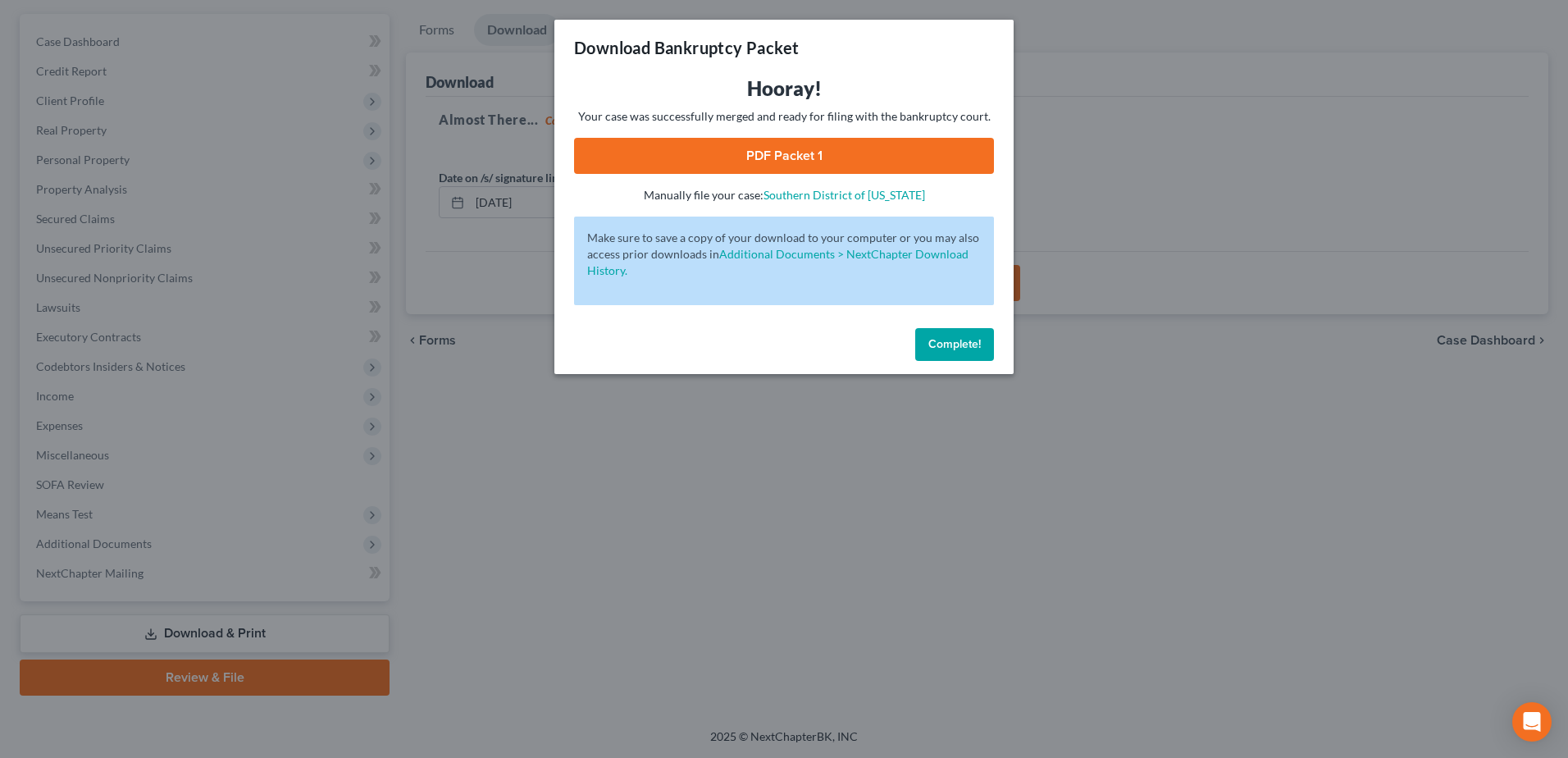
click at [784, 168] on link "PDF Packet 1" at bounding box center [784, 156] width 419 height 36
click at [968, 343] on span "Complete!" at bounding box center [955, 343] width 52 height 14
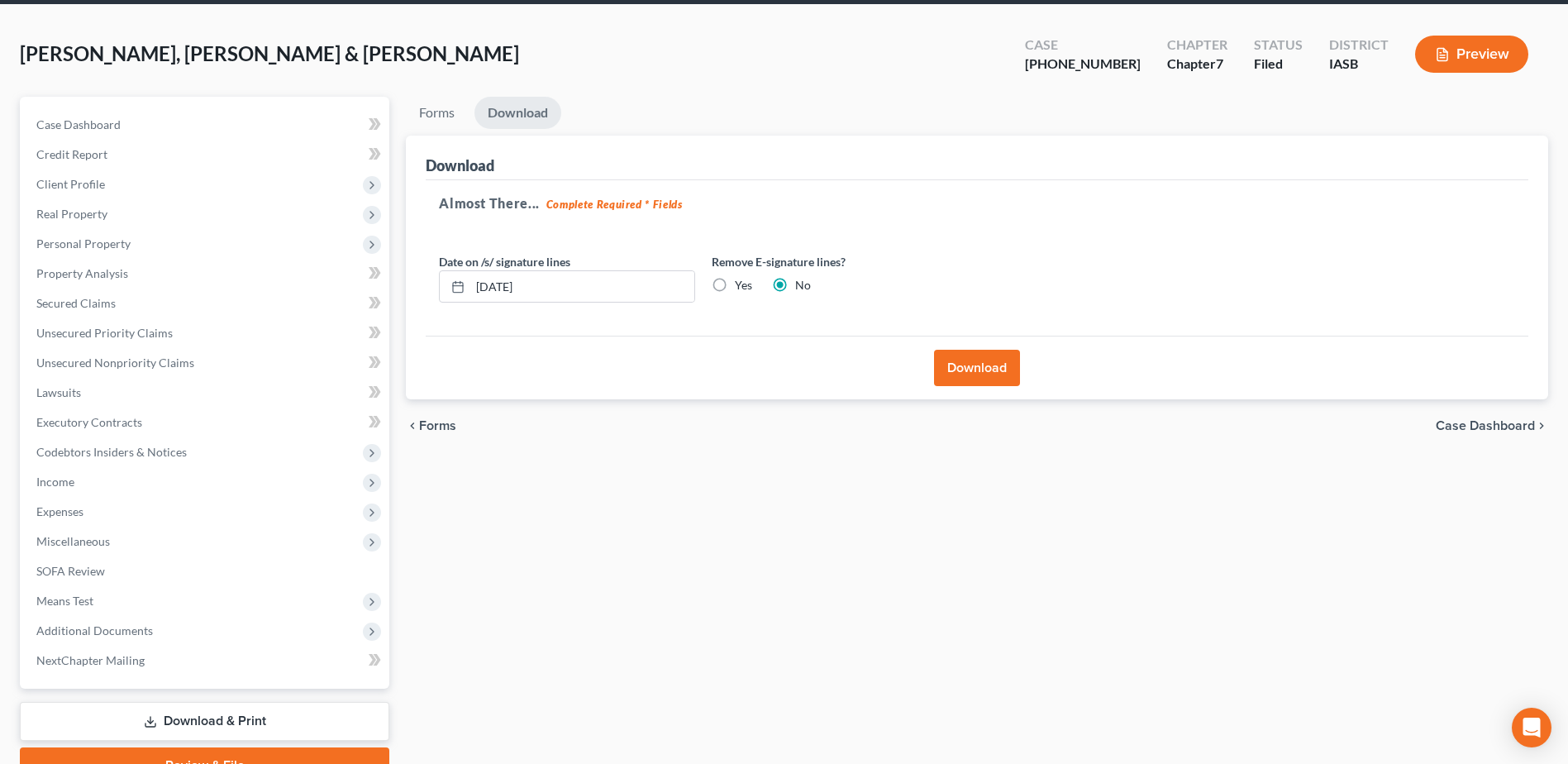
scroll to position [0, 0]
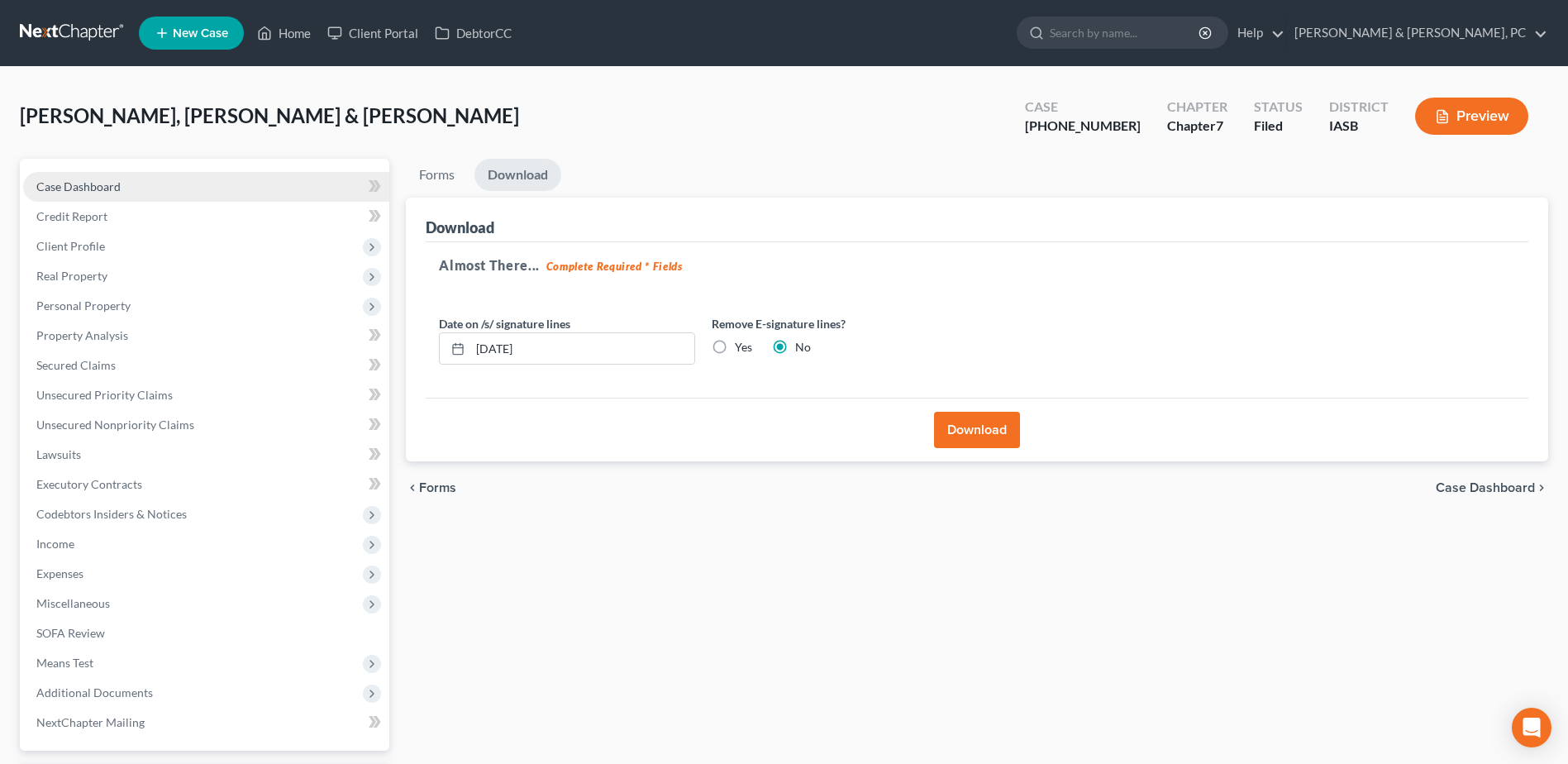
click at [151, 192] on link "Case Dashboard" at bounding box center [206, 187] width 367 height 30
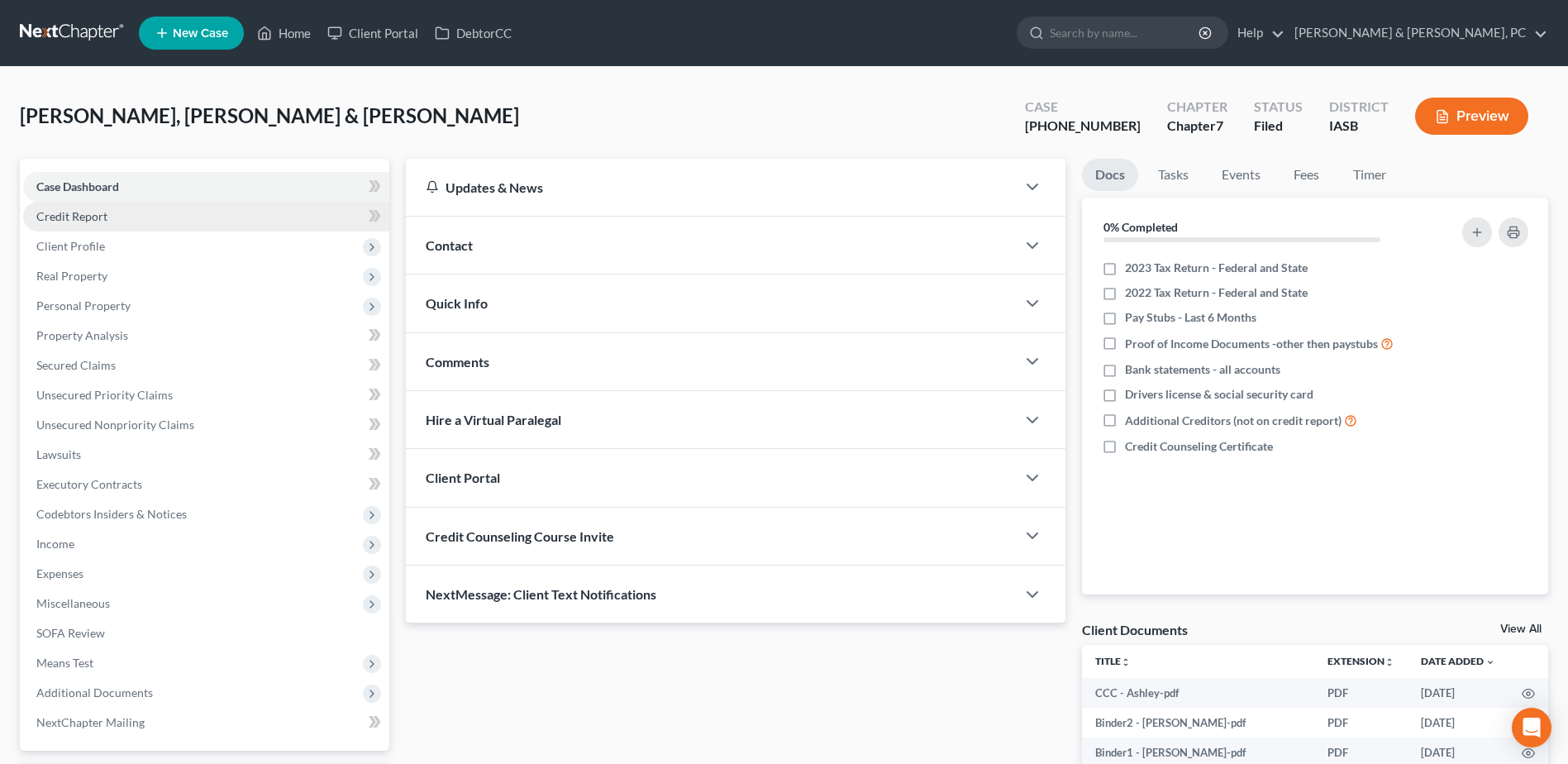
click at [174, 217] on link "Credit Report" at bounding box center [206, 217] width 367 height 30
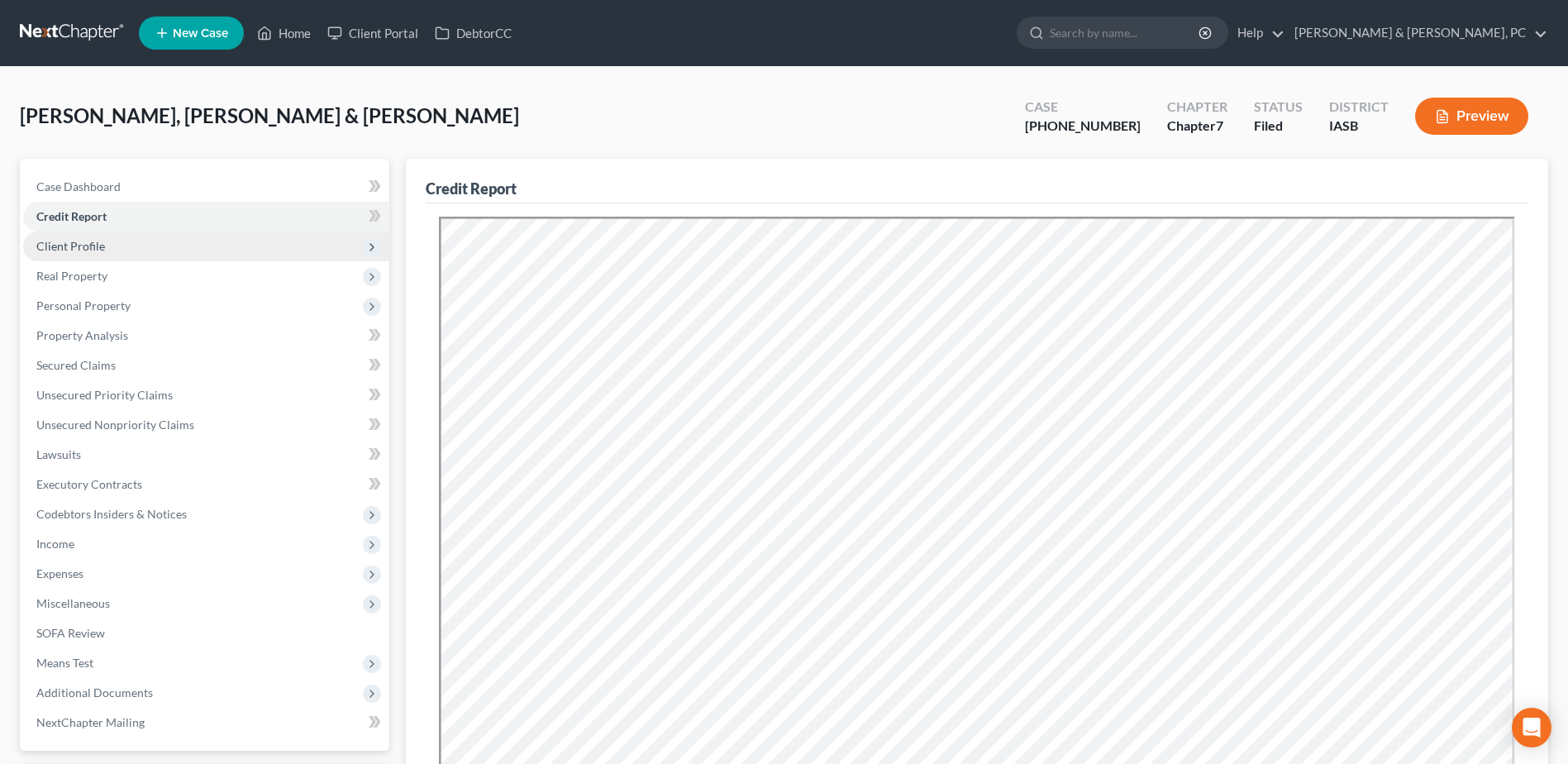
click at [183, 252] on span "Client Profile" at bounding box center [206, 246] width 367 height 30
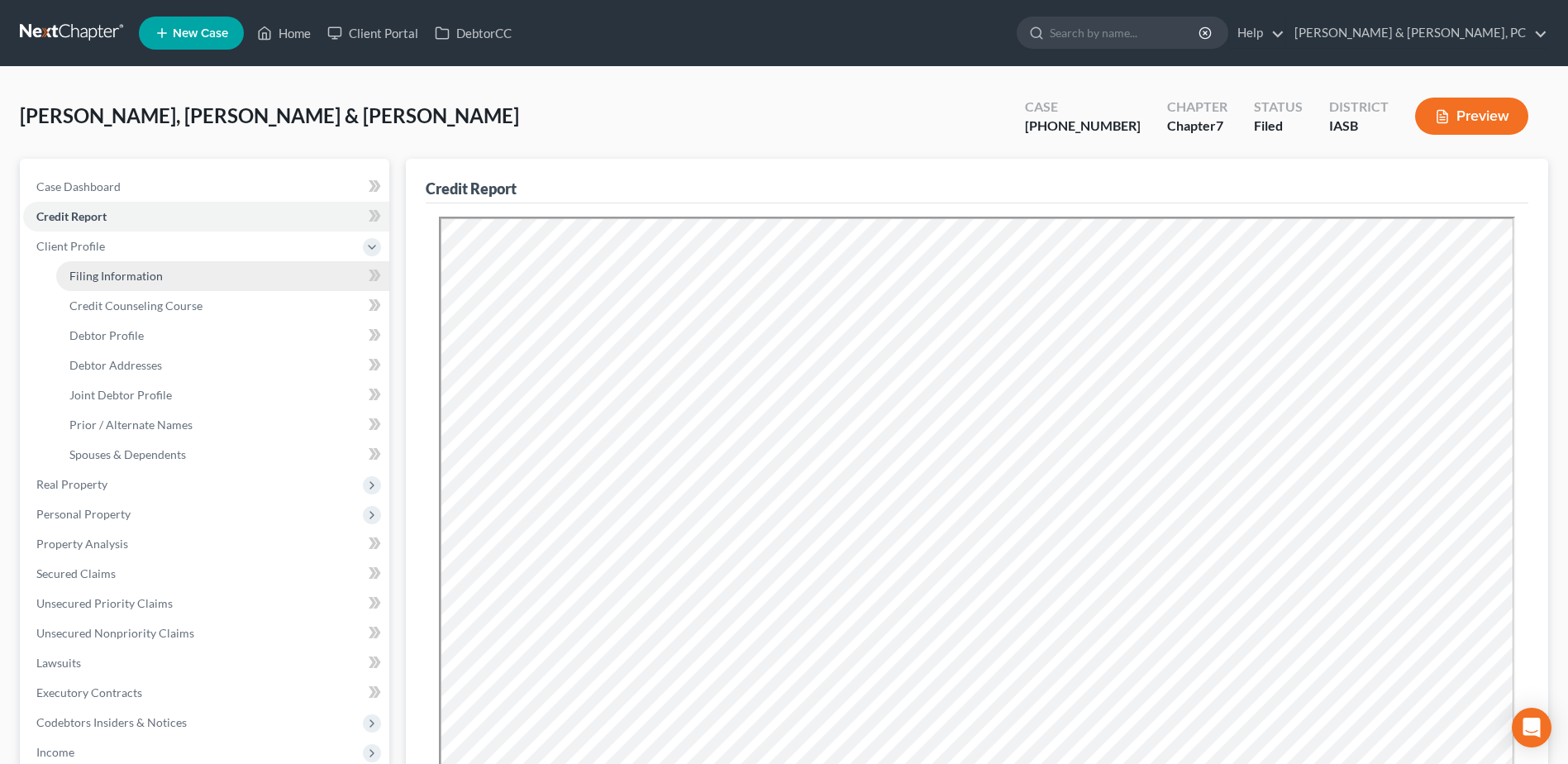
click at [174, 275] on link "Filing Information" at bounding box center [223, 275] width 333 height 30
select select "1"
select select "0"
select select "16"
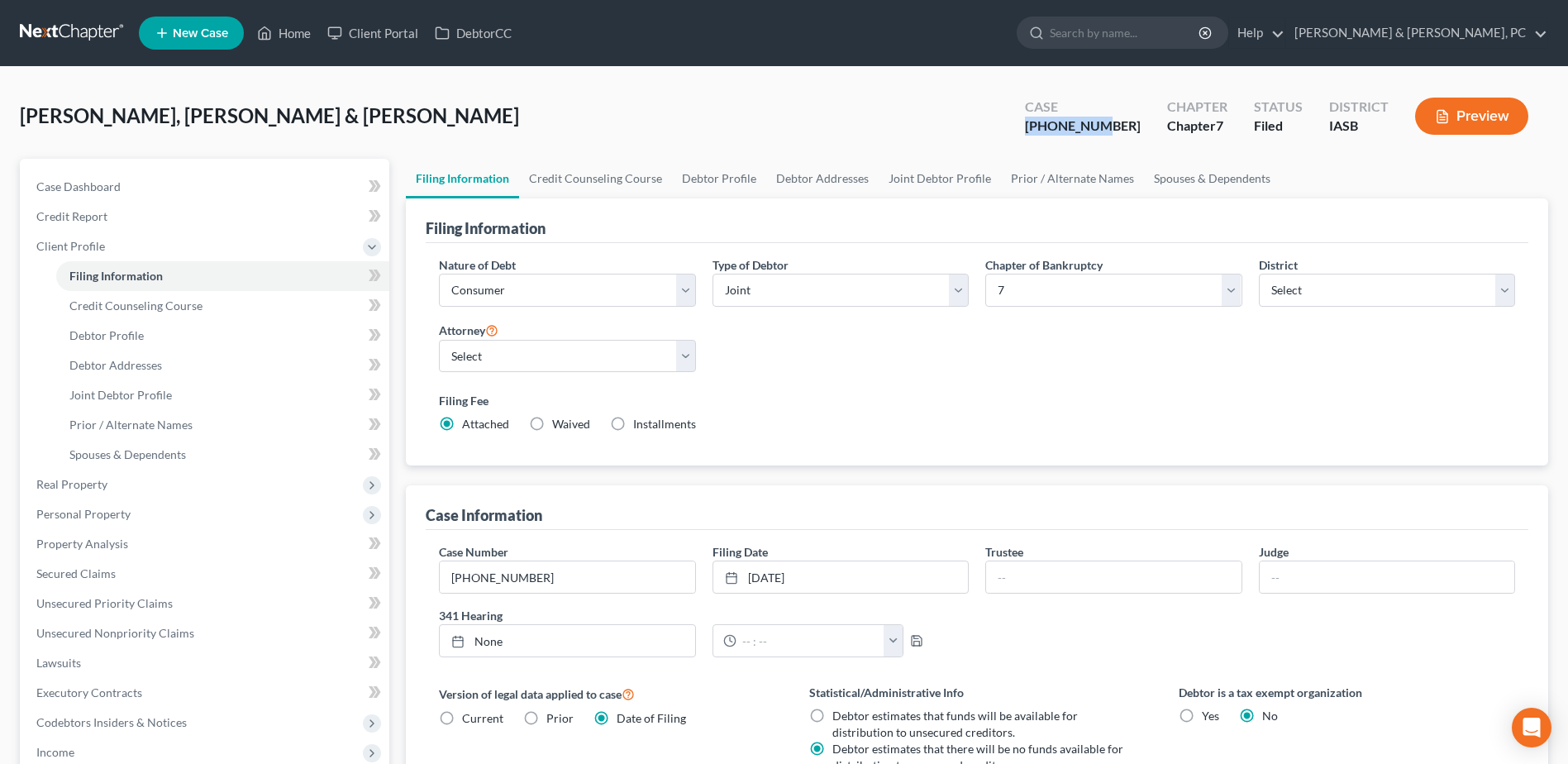
drag, startPoint x: 1143, startPoint y: 127, endPoint x: 1073, endPoint y: 124, distance: 70.1
click at [1073, 124] on div "Case [PHONE_NUMBER]" at bounding box center [1083, 118] width 142 height 49
copy div "[PHONE_NUMBER]"
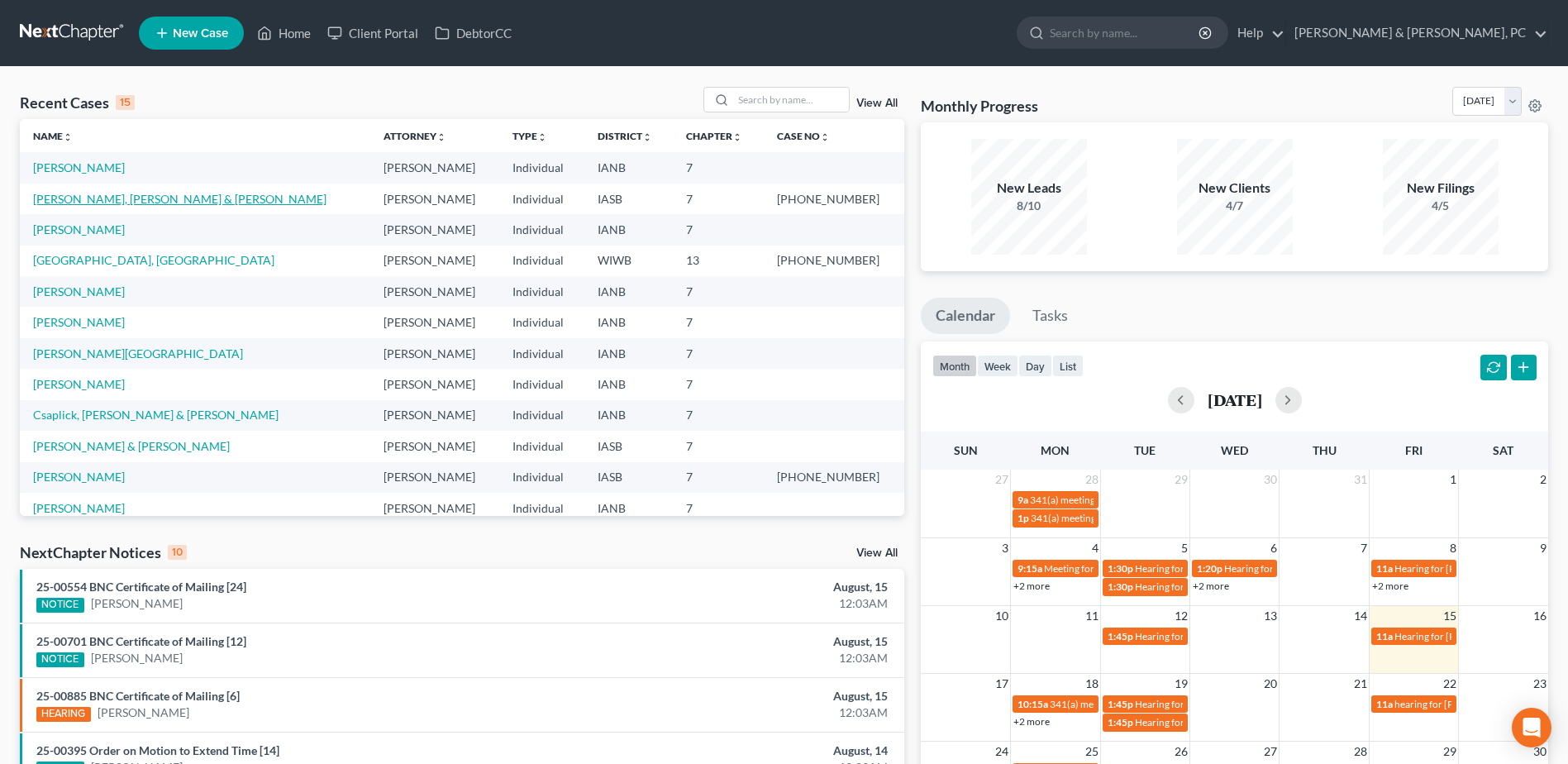
click at [62, 199] on link "[PERSON_NAME], [PERSON_NAME] & [PERSON_NAME]" at bounding box center [180, 199] width 293 height 14
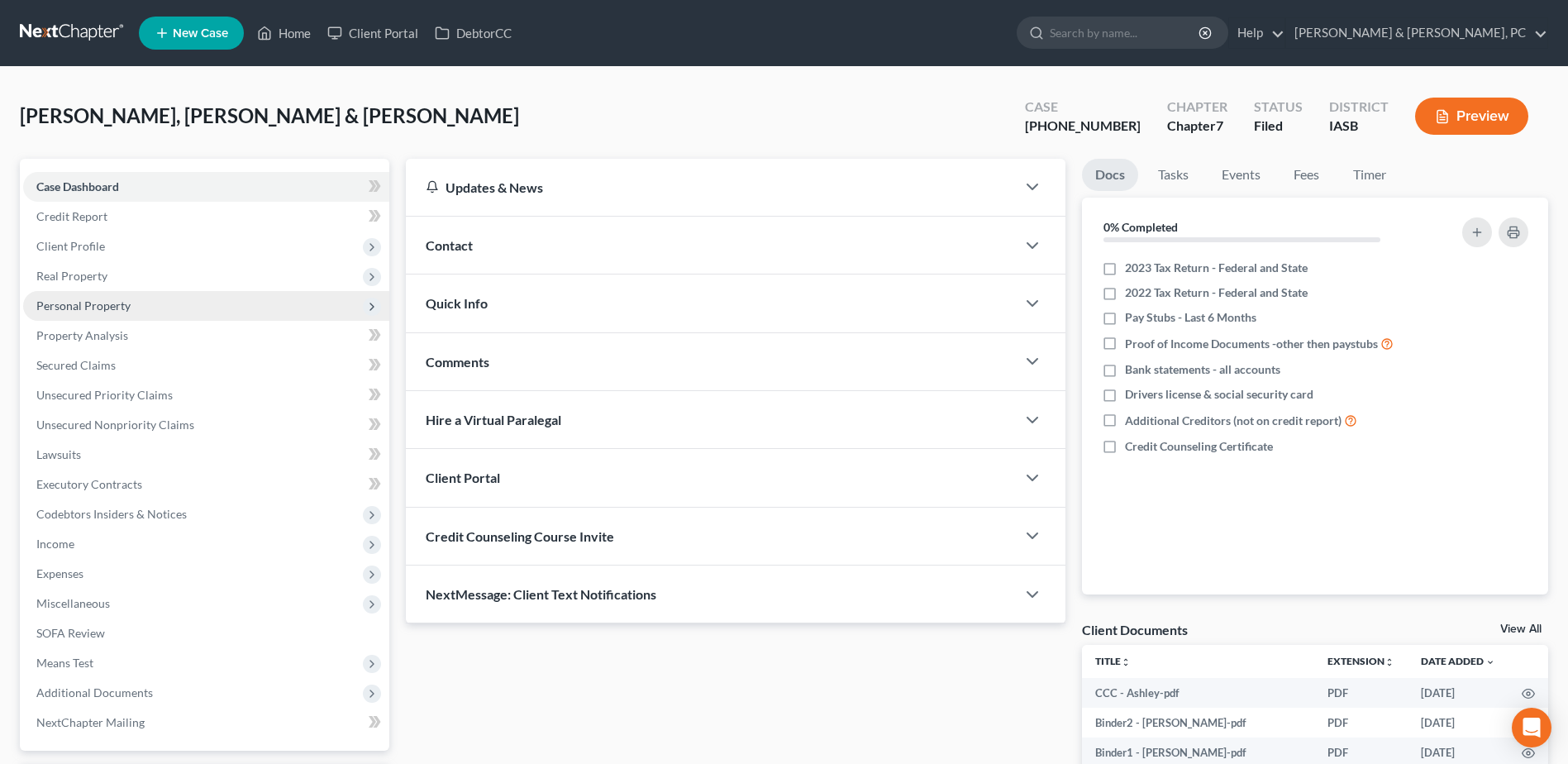
click at [95, 292] on span "Personal Property" at bounding box center [206, 305] width 367 height 30
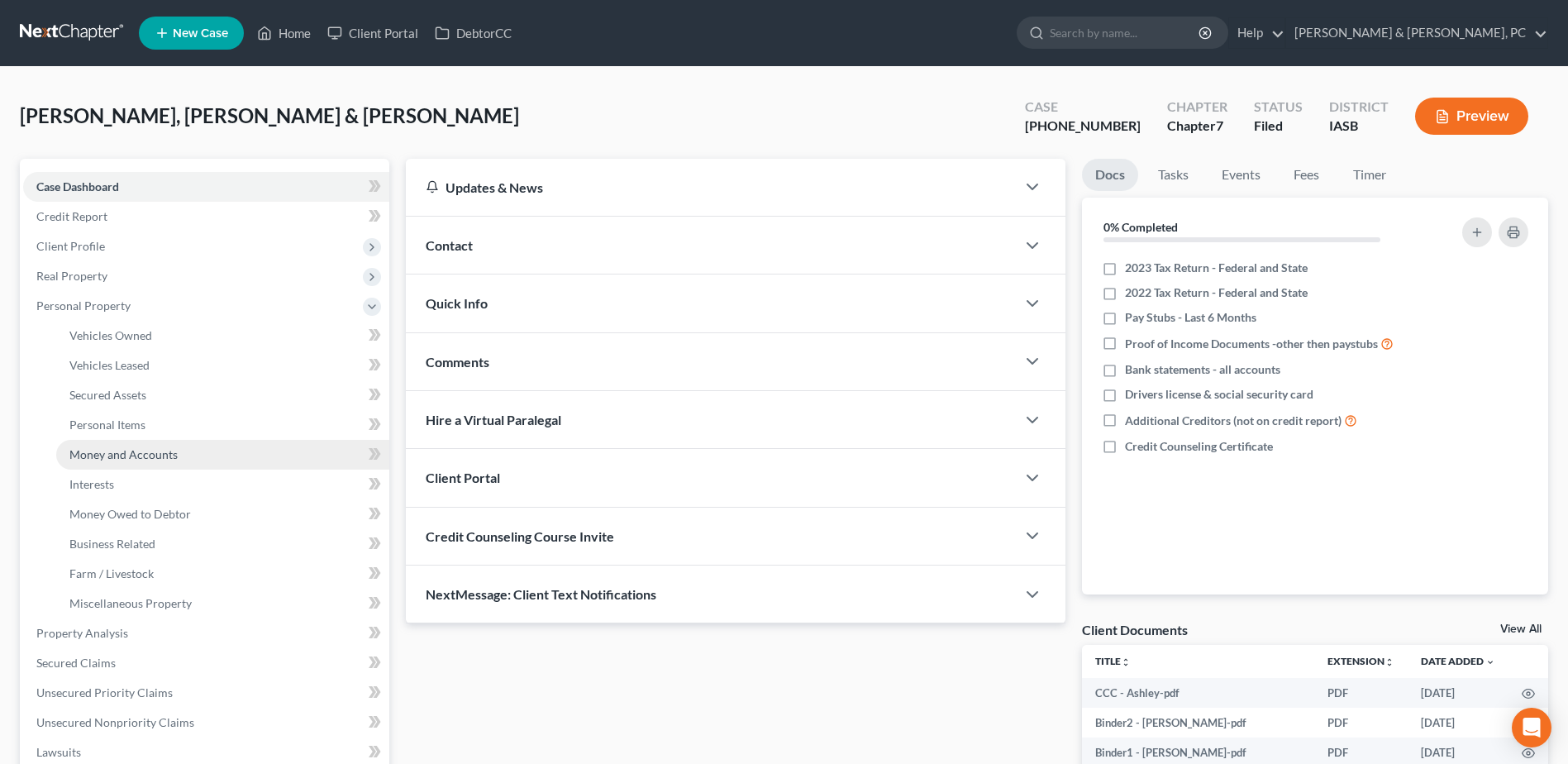
click at [153, 458] on span "Money and Accounts" at bounding box center [123, 454] width 108 height 14
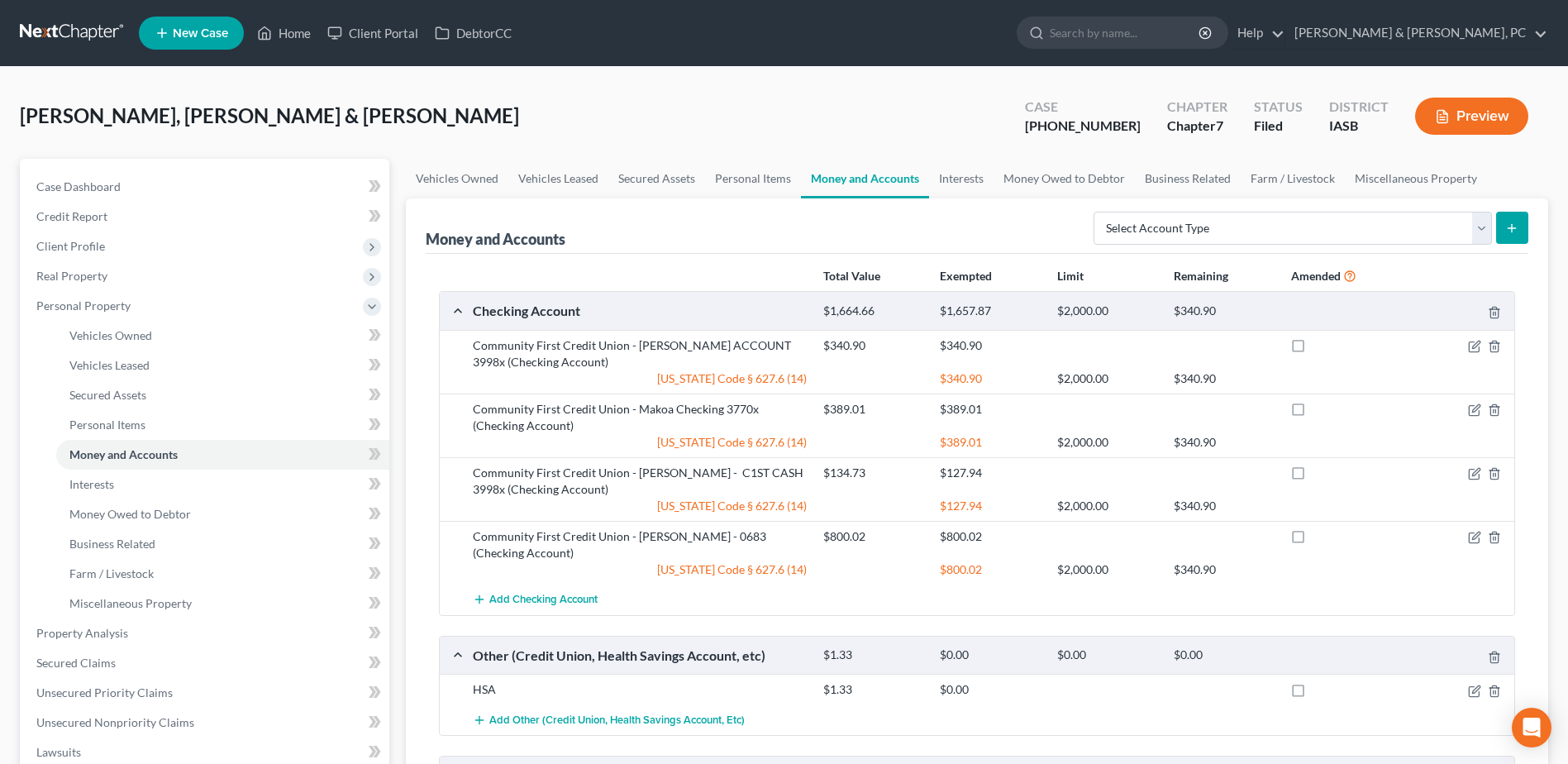
scroll to position [83, 0]
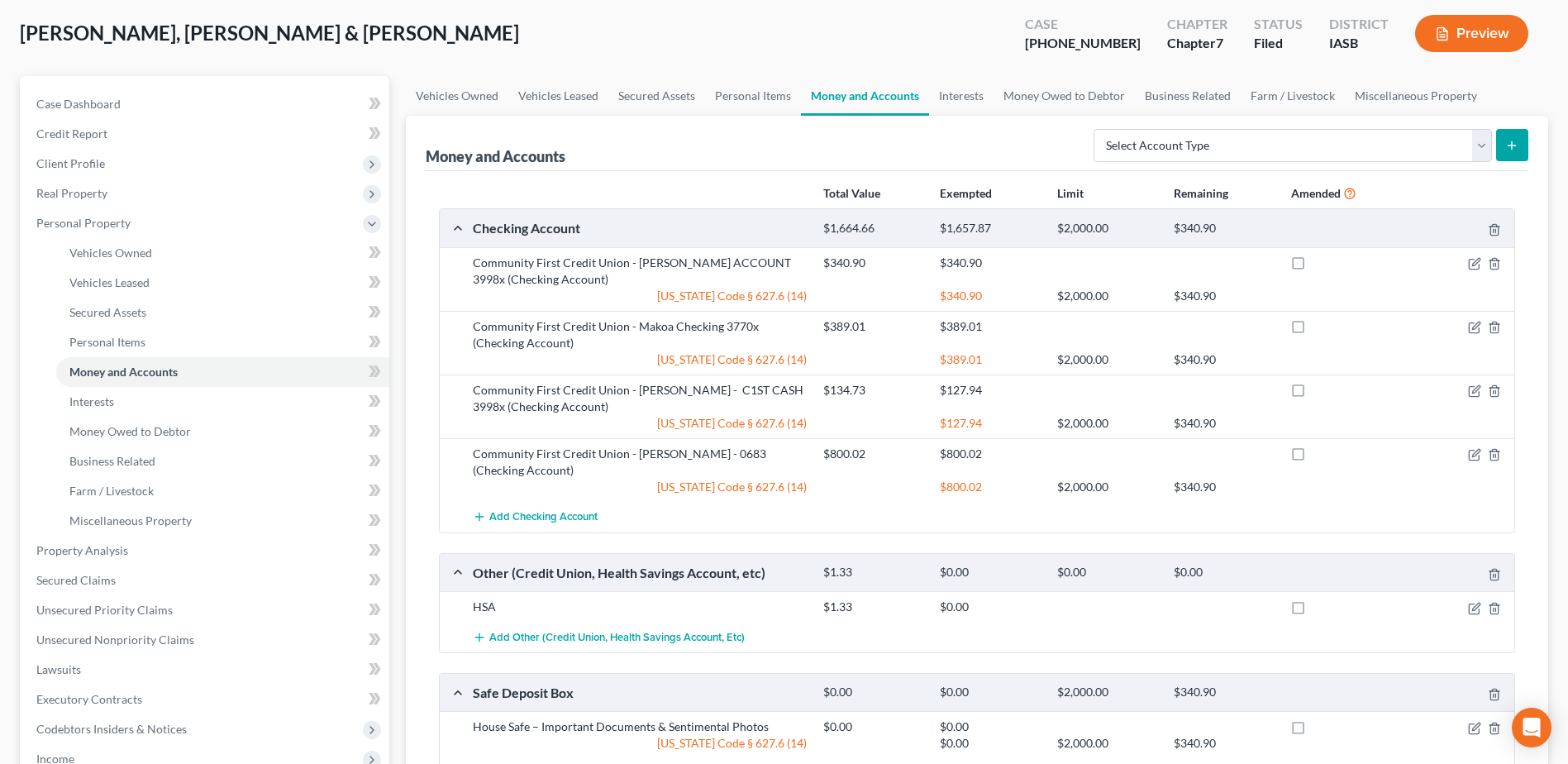
drag, startPoint x: 605, startPoint y: 285, endPoint x: 455, endPoint y: 252, distance: 153.6
click at [455, 252] on div "Community First Credit Union - Michael - BILL ACCOUNT 3998x (Checking Account) …" at bounding box center [977, 279] width 1074 height 64
drag, startPoint x: 455, startPoint y: 252, endPoint x: 488, endPoint y: 263, distance: 34.8
copy div "Community First Credit Union - [PERSON_NAME] ACCOUNT 3998x (Checking Account)"
click at [511, 350] on div "Community First Credit Union - Makoa Checking 3770x (Checking Account)" at bounding box center [639, 334] width 350 height 33
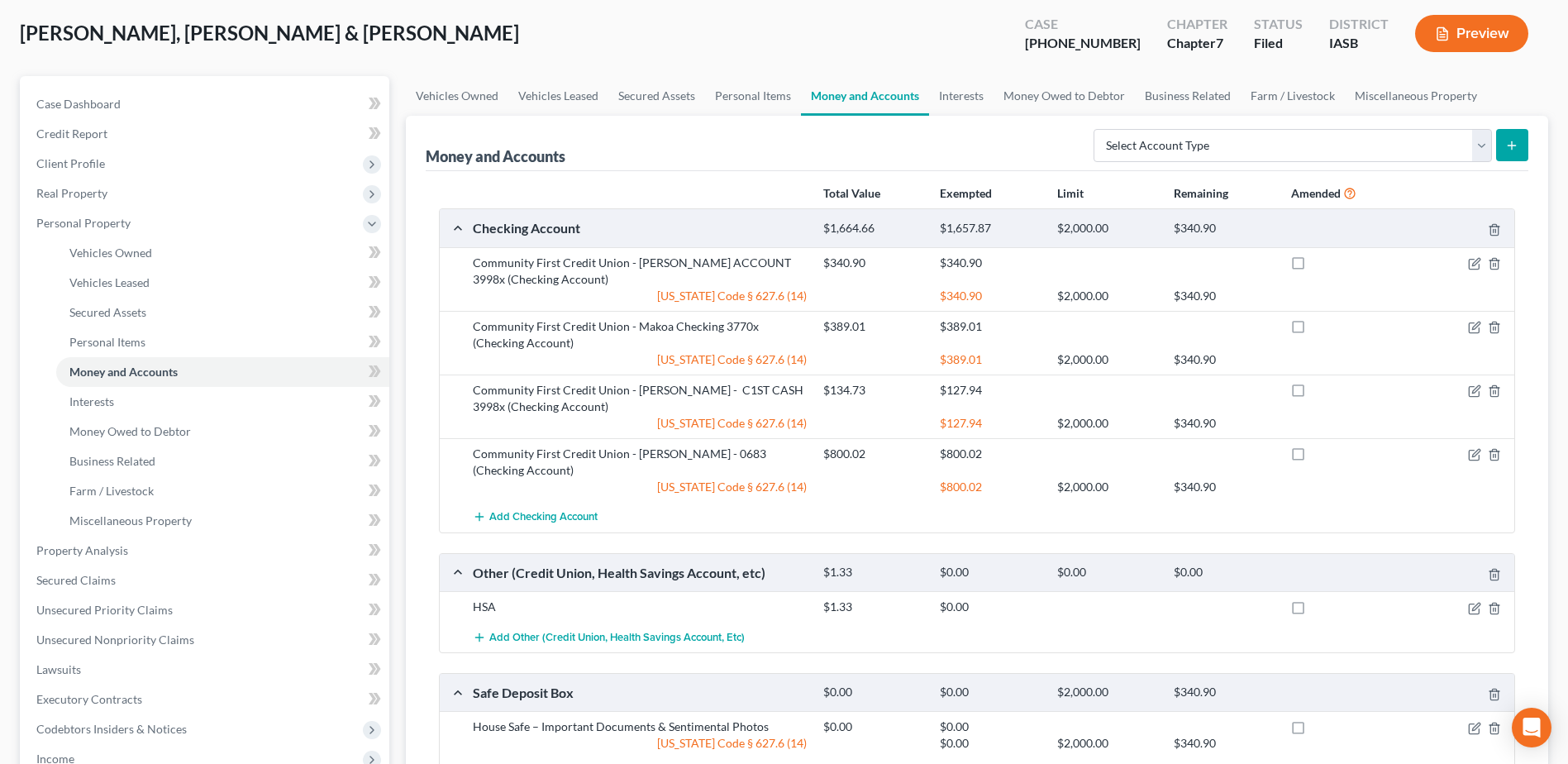
scroll to position [0, 0]
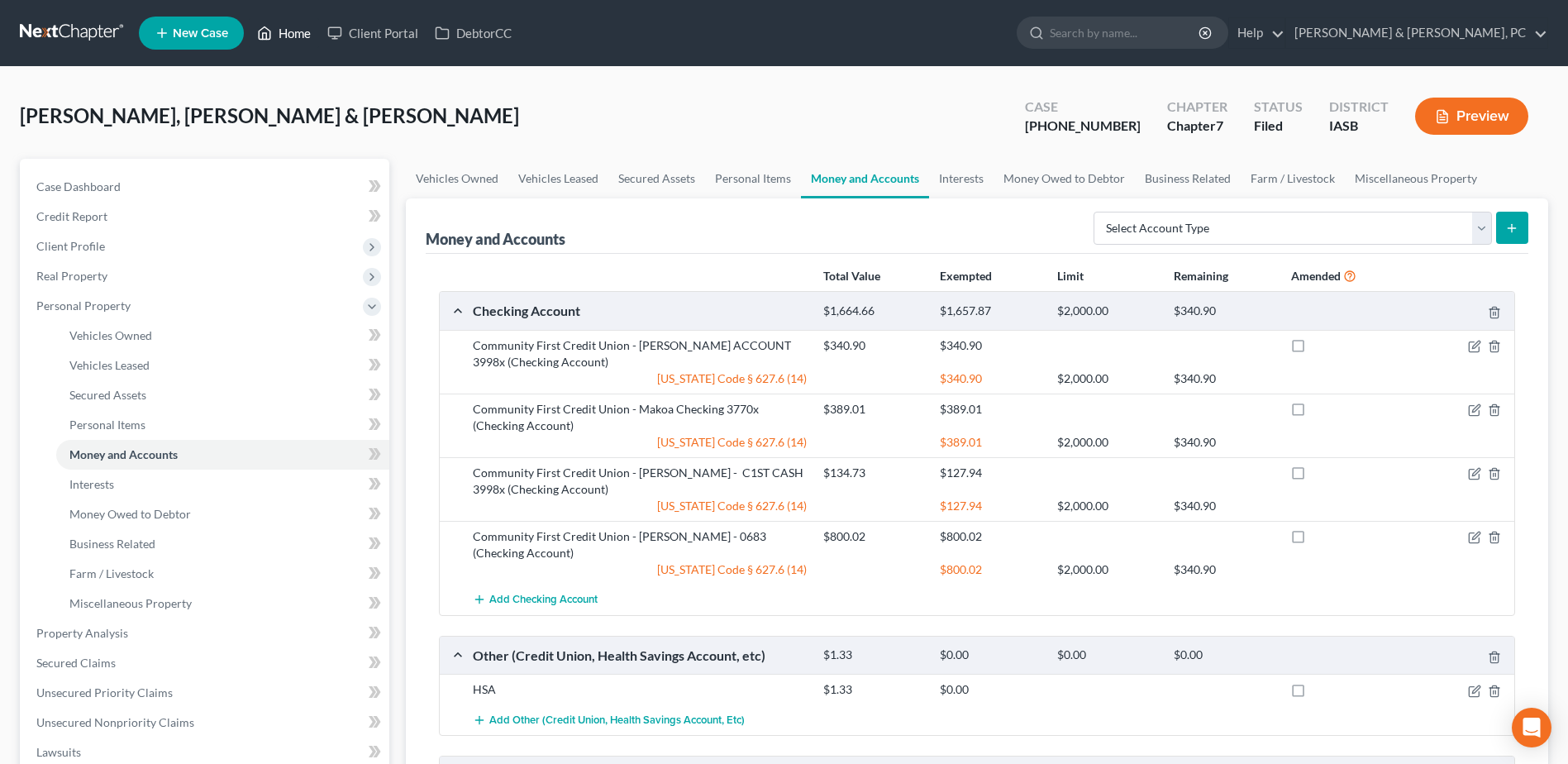
click at [286, 27] on link "Home" at bounding box center [284, 32] width 70 height 30
